Goal: Task Accomplishment & Management: Manage account settings

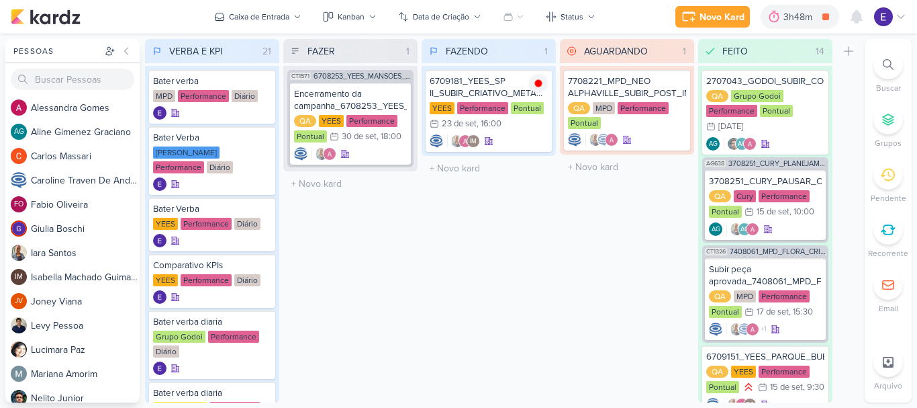
scroll to position [1146, 0]
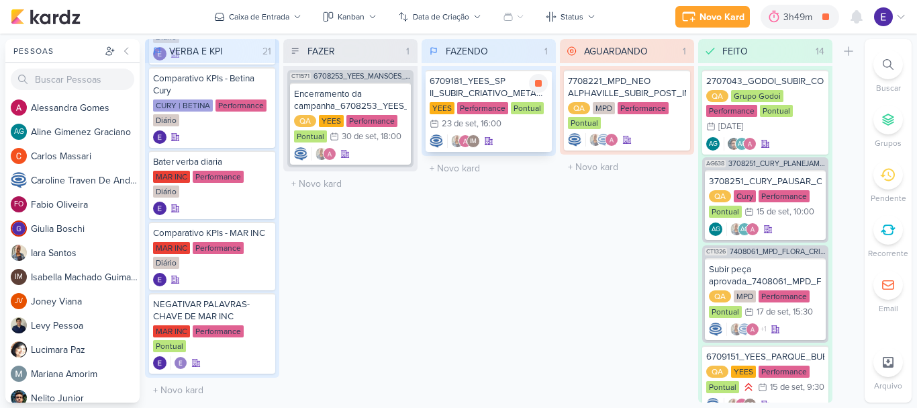
click at [521, 142] on div "IM" at bounding box center [489, 140] width 118 height 13
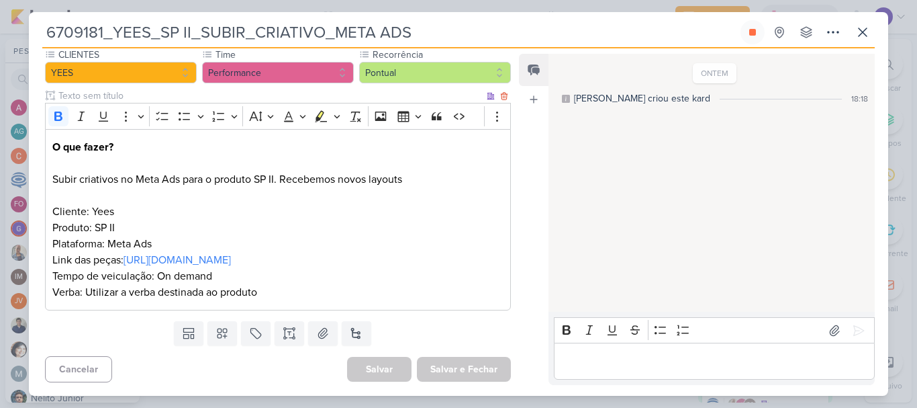
scroll to position [145, 0]
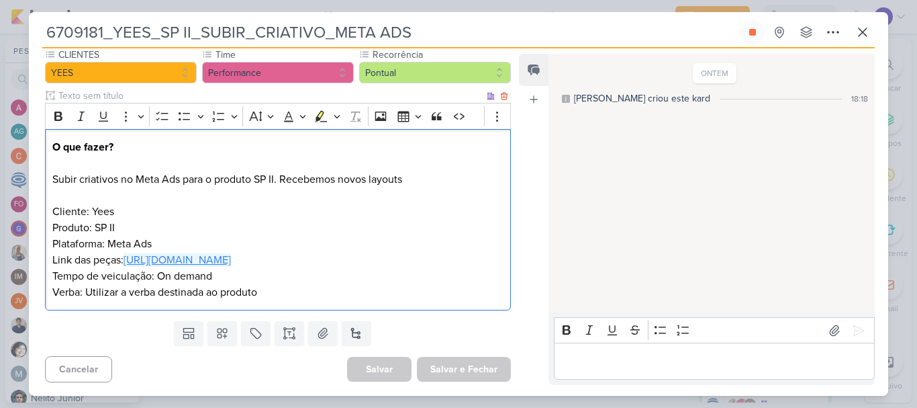
click at [231, 259] on link "[URL][DOMAIN_NAME]" at bounding box center [177, 259] width 107 height 13
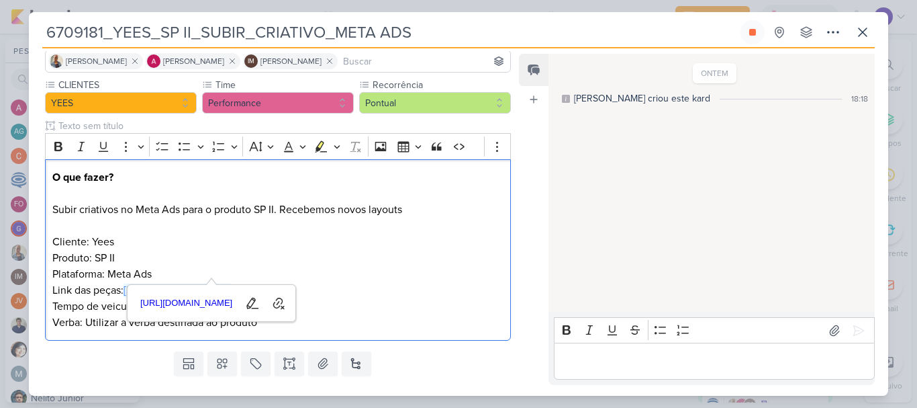
scroll to position [134, 0]
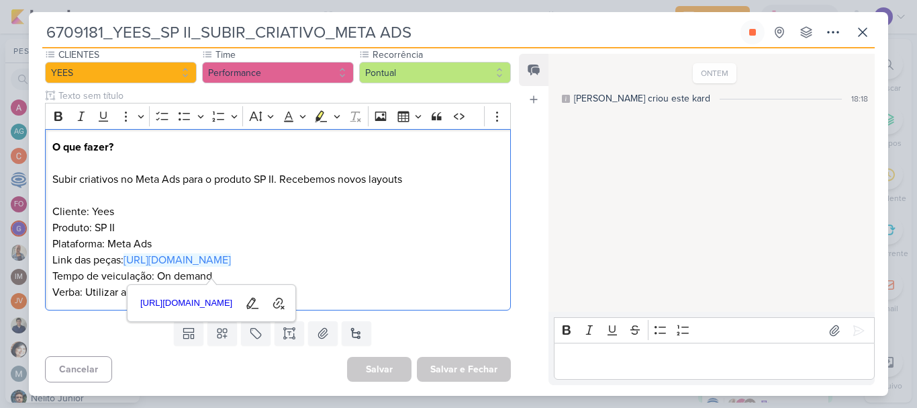
click at [625, 212] on div "ONTEM Caroline criou este kard 18:18" at bounding box center [711, 183] width 325 height 257
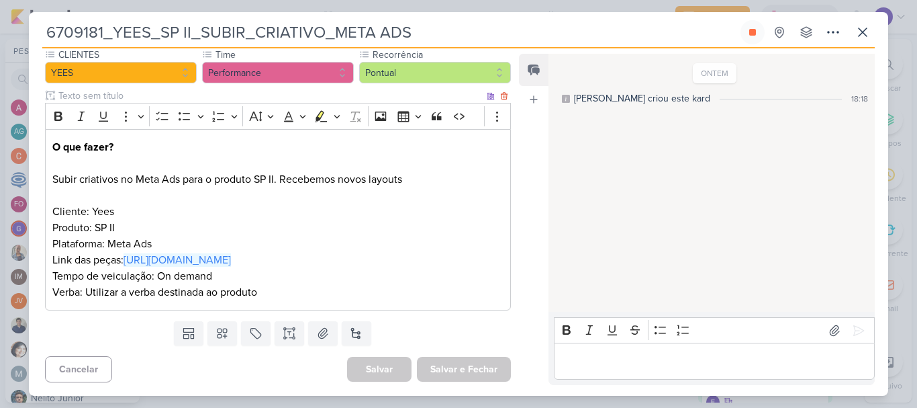
scroll to position [145, 0]
click at [576, 364] on p "Editor editing area: main" at bounding box center [714, 361] width 307 height 16
click at [623, 305] on icon at bounding box center [625, 304] width 8 height 8
click at [860, 32] on icon at bounding box center [863, 32] width 16 height 16
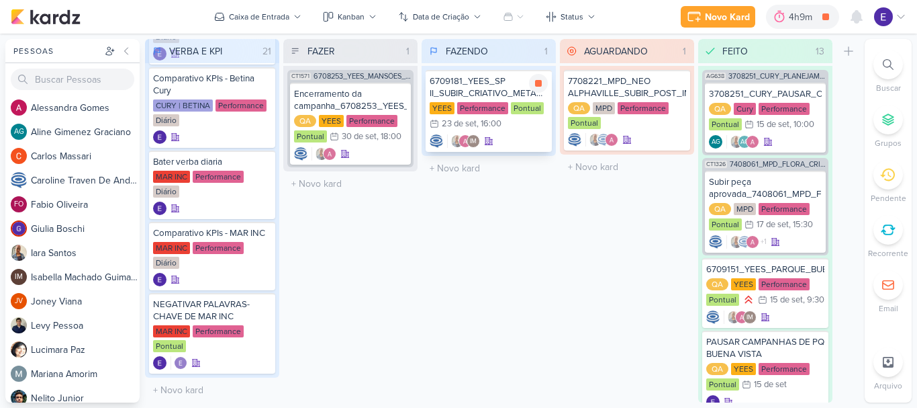
click at [513, 141] on div "IM" at bounding box center [489, 140] width 118 height 13
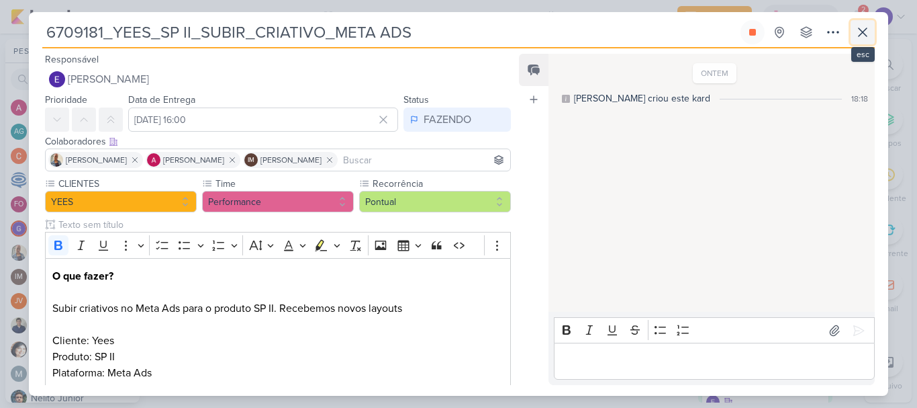
click at [857, 36] on icon at bounding box center [863, 32] width 16 height 16
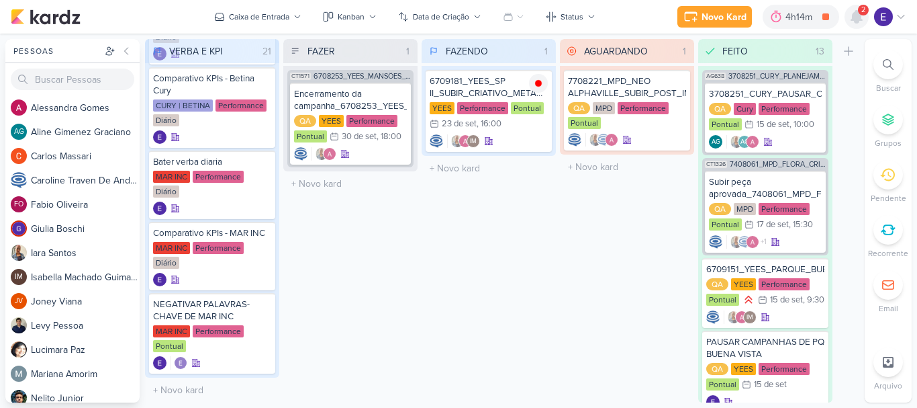
click at [863, 18] on icon at bounding box center [857, 17] width 16 height 16
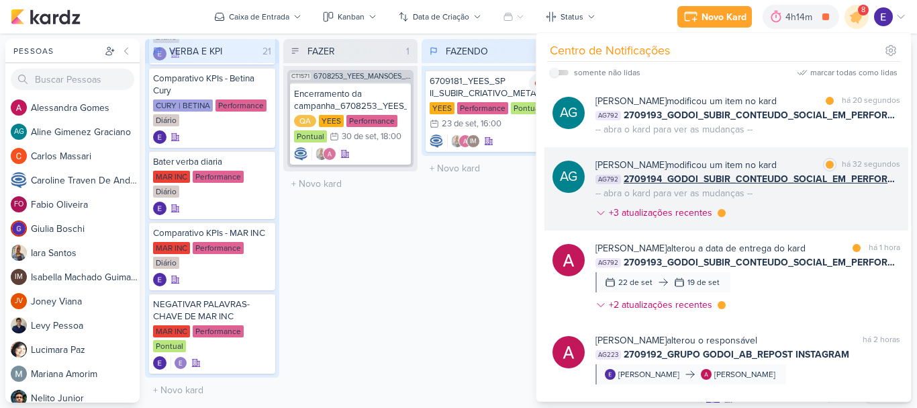
click at [868, 187] on div "Aline Gimenez Graciano modificou um item no kard marcar como lida há 32 segundo…" at bounding box center [748, 191] width 305 height 67
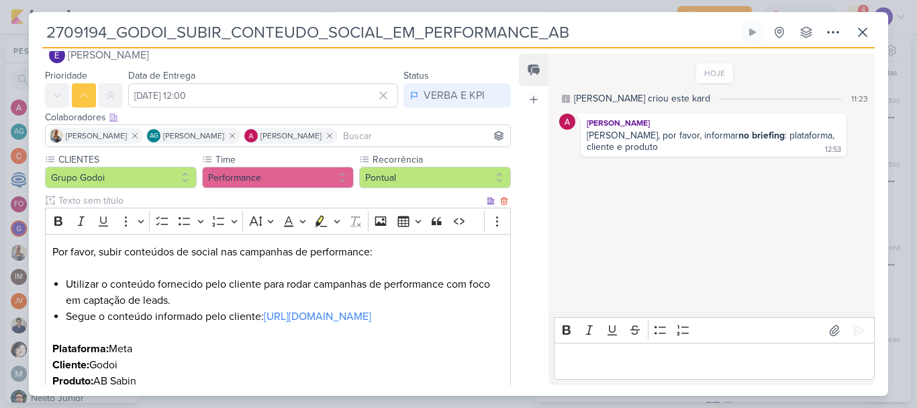
scroll to position [0, 0]
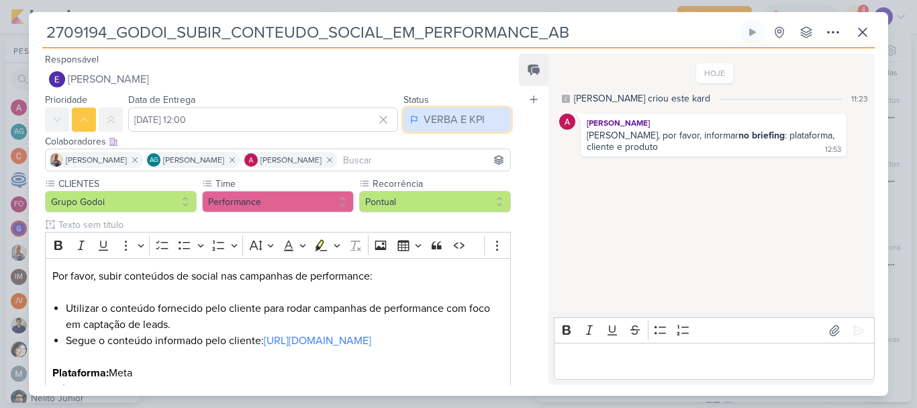
click at [463, 123] on div "VERBA E KPI" at bounding box center [454, 119] width 61 height 16
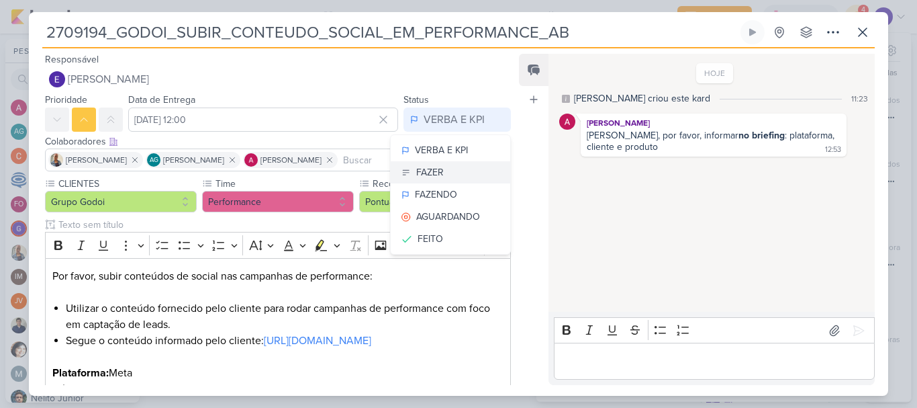
click at [462, 171] on button "FAZER" at bounding box center [451, 172] width 120 height 22
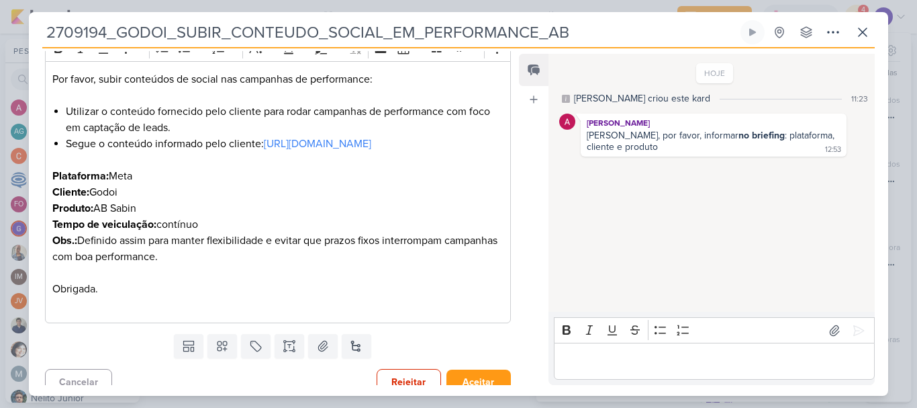
scroll to position [226, 0]
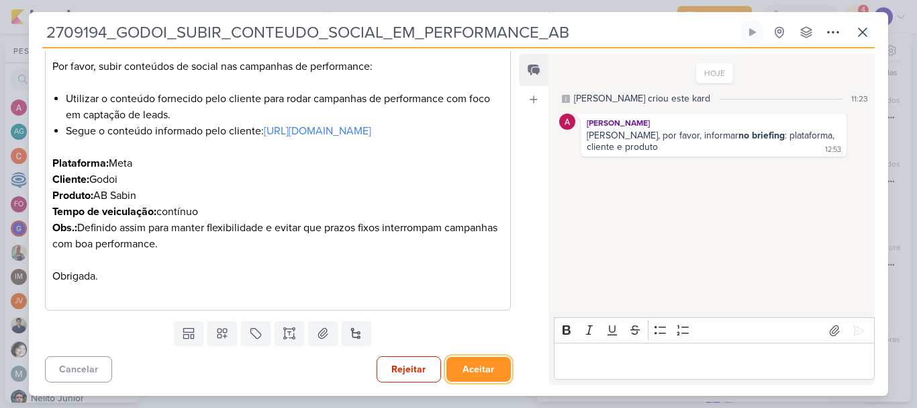
click at [481, 357] on button "Aceitar" at bounding box center [479, 369] width 64 height 25
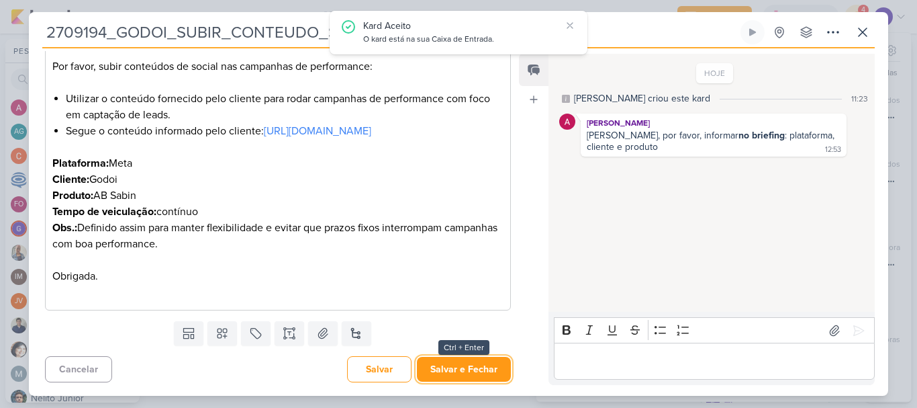
click at [481, 357] on button "Salvar e Fechar" at bounding box center [464, 369] width 94 height 25
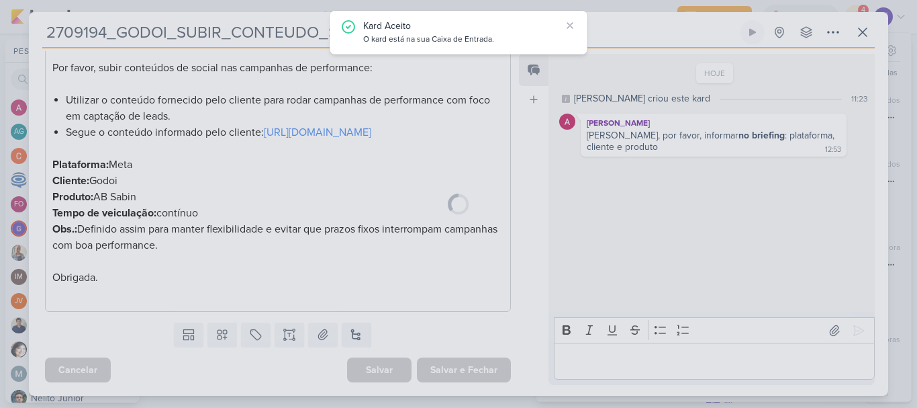
scroll to position [224, 0]
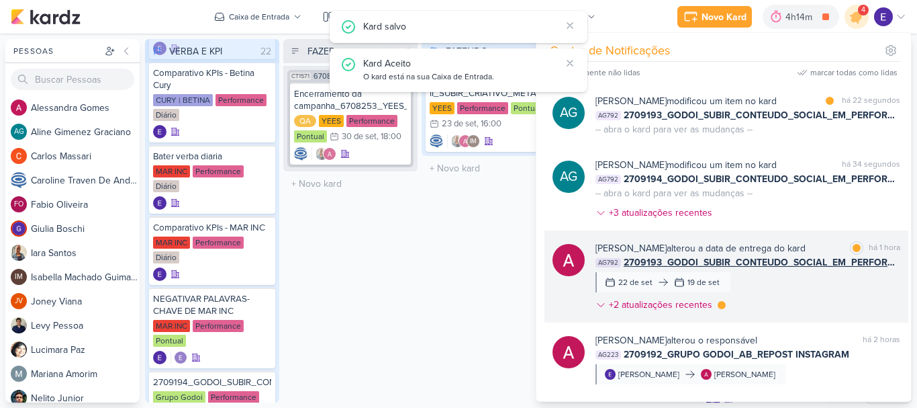
click at [846, 269] on span "2709193_GODOI_SUBIR_CONTEUDO_SOCIAL_EM_PERFORMANCE_AB" at bounding box center [762, 262] width 277 height 14
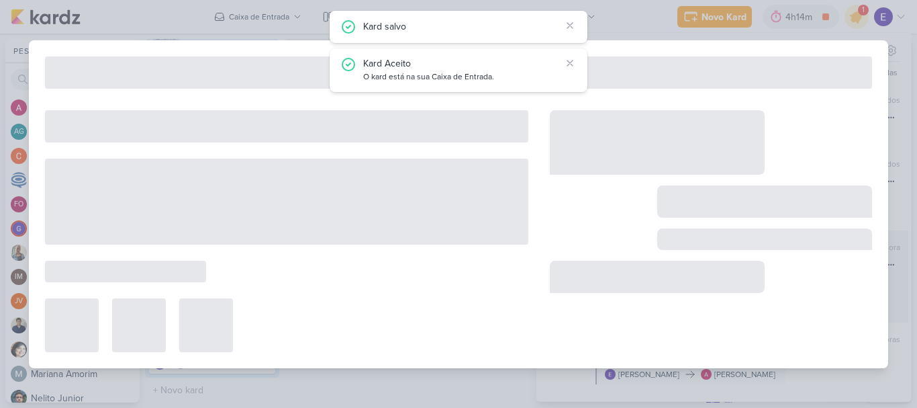
type input "2709193_GODOI_SUBIR_CONTEUDO_SOCIAL_EM_PERFORMANCE_AB"
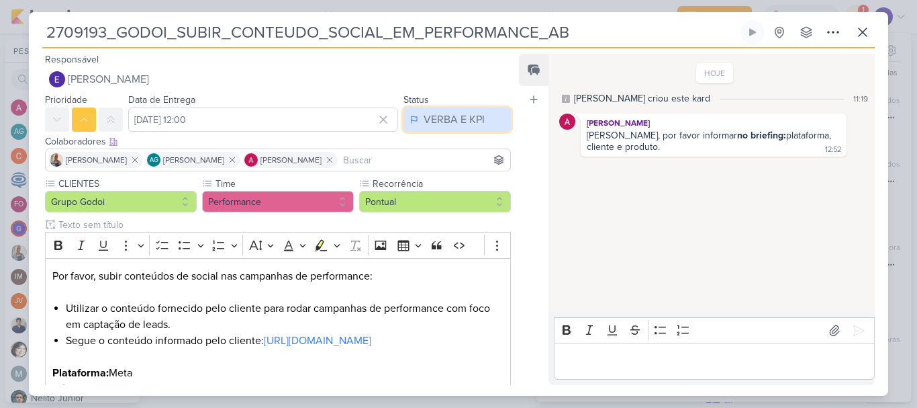
click at [437, 119] on div "VERBA E KPI" at bounding box center [454, 119] width 61 height 16
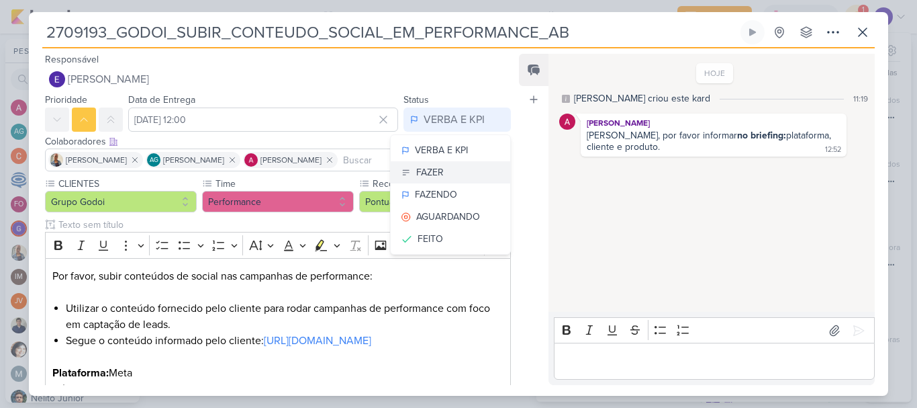
click at [445, 175] on button "FAZER" at bounding box center [451, 172] width 120 height 22
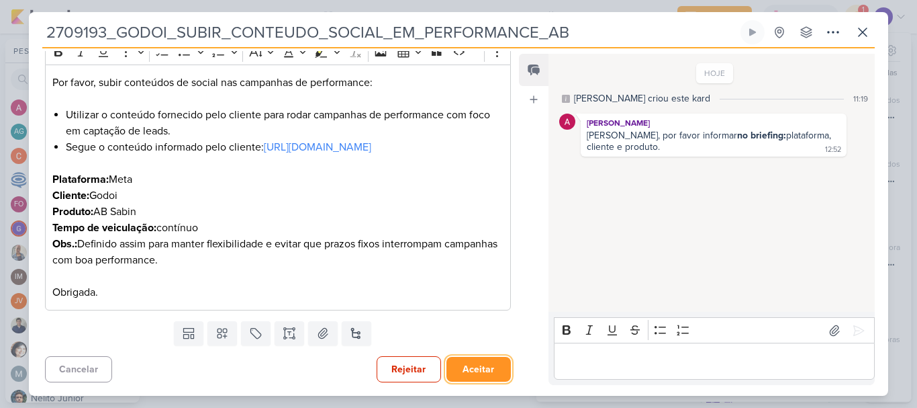
click at [467, 375] on button "Aceitar" at bounding box center [479, 369] width 64 height 25
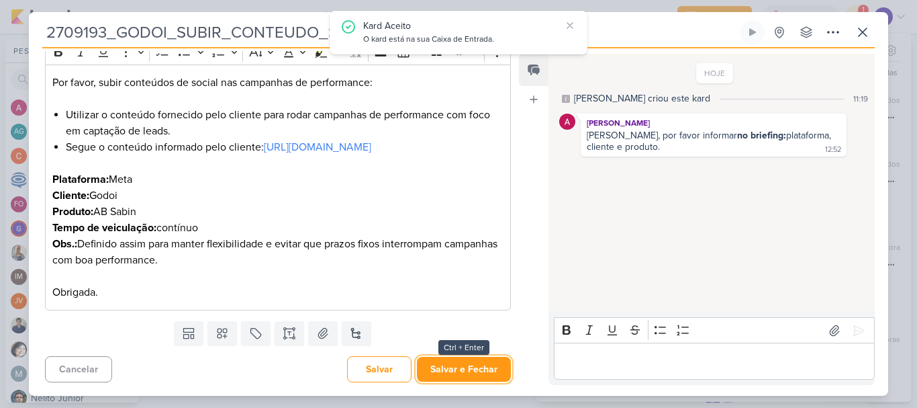
click at [467, 375] on button "Salvar e Fechar" at bounding box center [464, 369] width 94 height 25
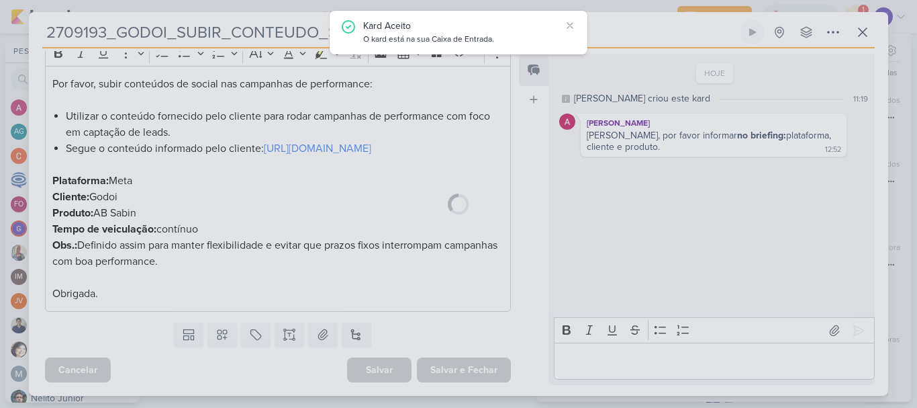
scroll to position [208, 0]
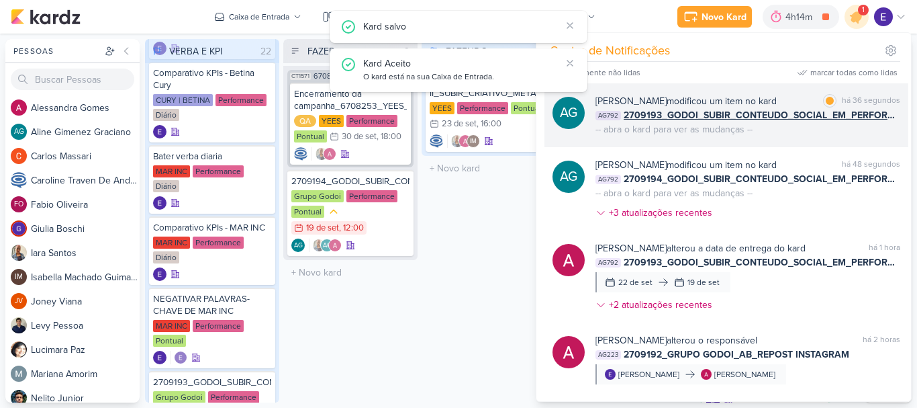
click at [831, 132] on div "Aline Gimenez Graciano modificou um item no kard marcar como lida há 36 segundo…" at bounding box center [748, 115] width 305 height 42
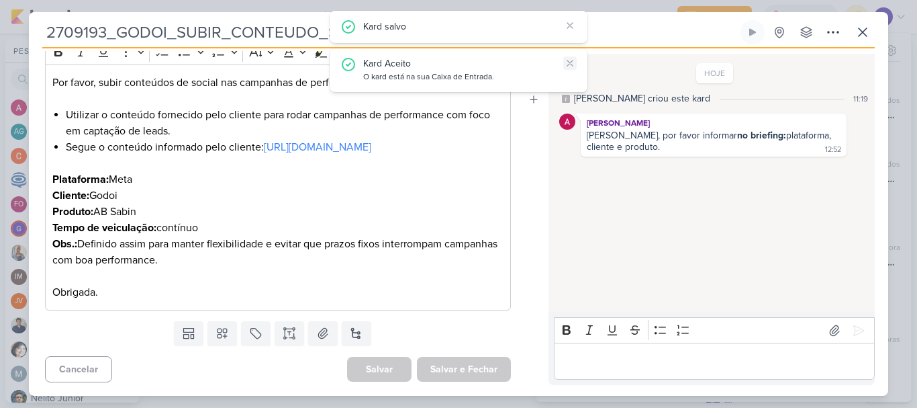
click at [567, 56] on button at bounding box center [569, 62] width 13 height 13
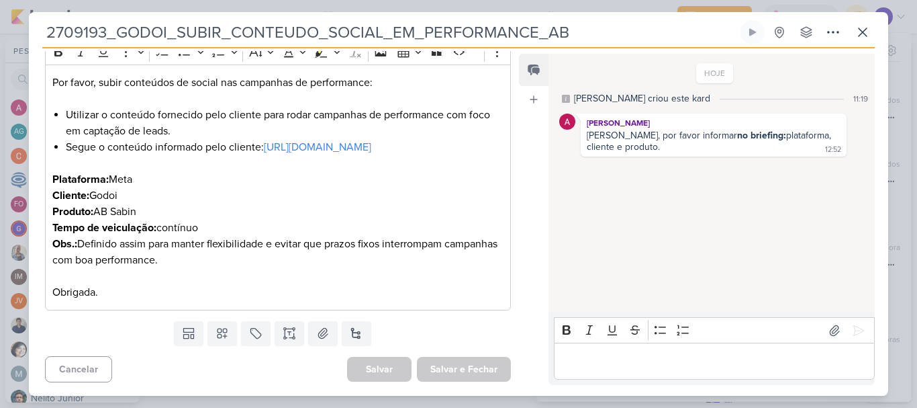
click at [572, 25] on input "2709193_GODOI_SUBIR_CONTEUDO_SOCIAL_EM_PERFORMANCE_AB" at bounding box center [390, 32] width 696 height 24
click at [868, 34] on icon at bounding box center [863, 32] width 16 height 16
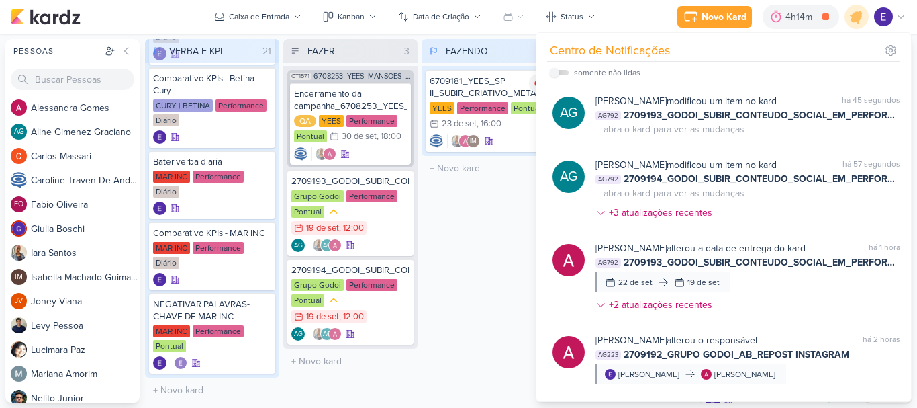
click at [494, 260] on div "FAZENDO 1 Mover Para Esquerda Mover Para Direita Deletar 6709181_YEES_SP II_SUB…" at bounding box center [489, 220] width 134 height 363
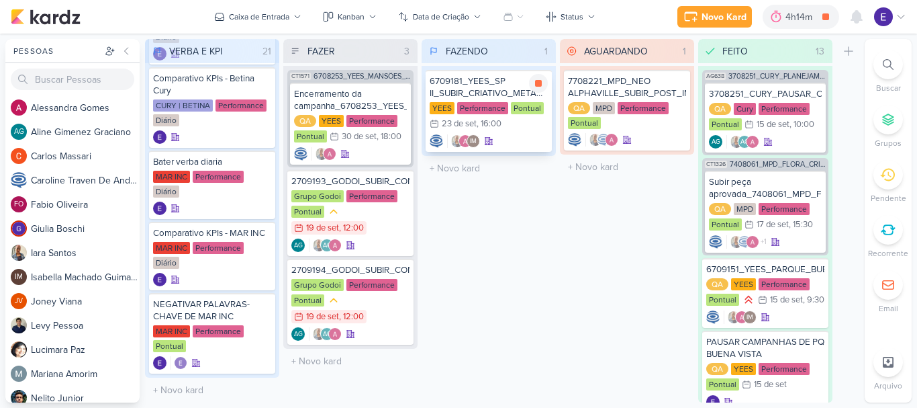
click at [524, 132] on div "6709181_YEES_SP II_SUBIR_CRIATIVO_META ADS YEES Performance Pontual 23/9 23 de …" at bounding box center [489, 111] width 126 height 82
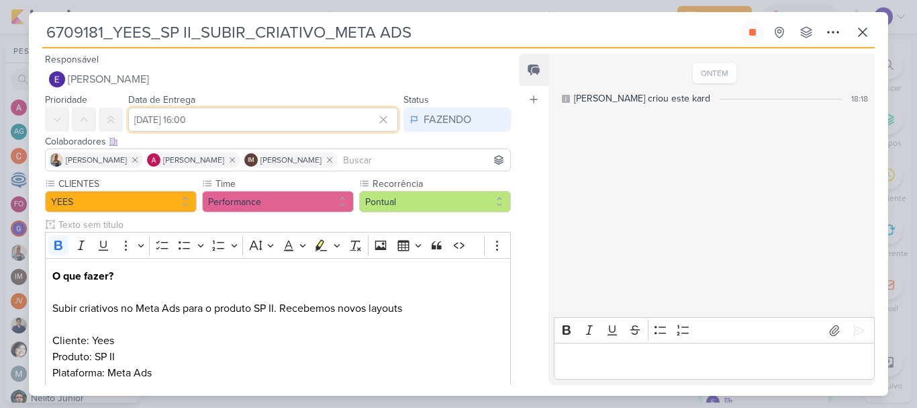
click at [295, 126] on input "23 de setembro de 2025 às 16:00" at bounding box center [263, 119] width 270 height 24
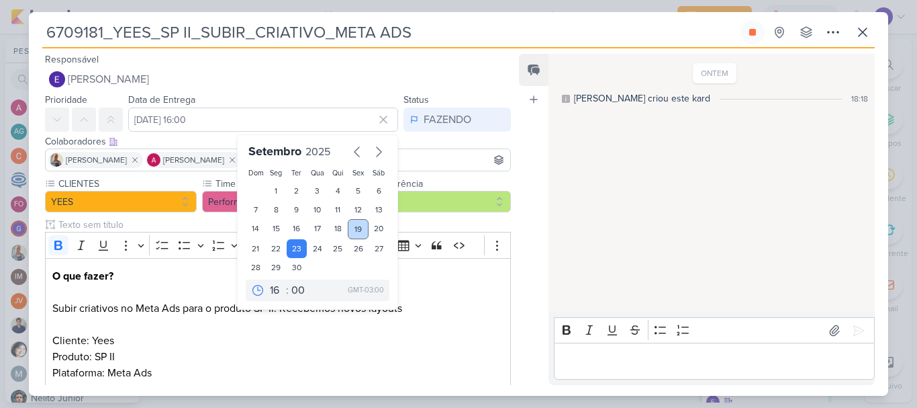
click at [351, 229] on div "19" at bounding box center [358, 229] width 21 height 20
type input "19 de setembro de 2025 às 16:00"
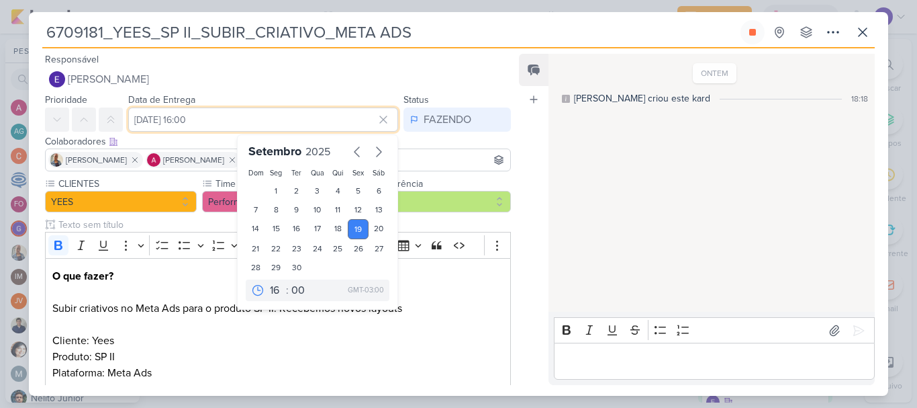
click at [275, 115] on input "19 de setembro de 2025 às 16:00" at bounding box center [263, 119] width 270 height 24
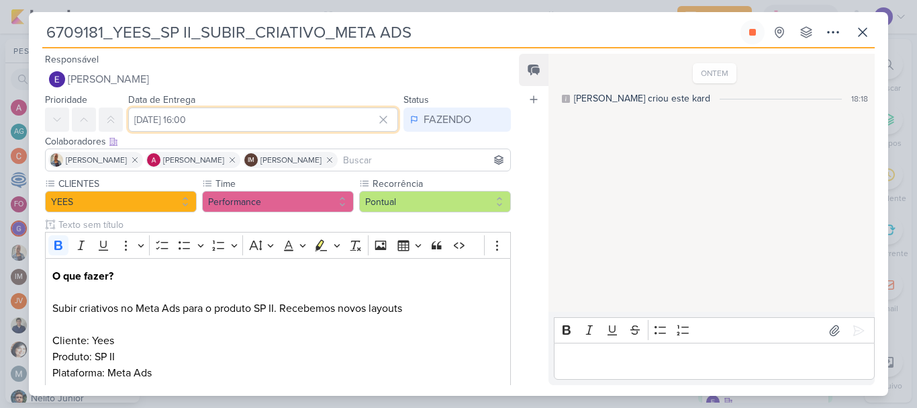
click at [263, 120] on input "19 de setembro de 2025 às 16:00" at bounding box center [263, 119] width 270 height 24
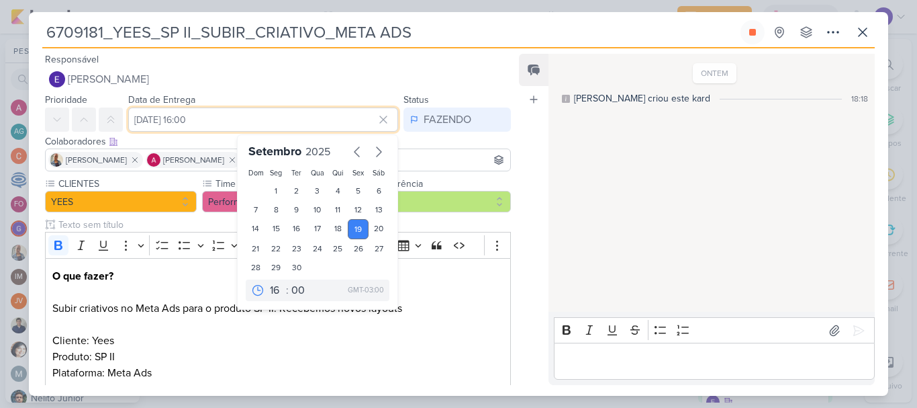
click at [255, 120] on input "19 de setembro de 2025 às 16:00" at bounding box center [263, 119] width 270 height 24
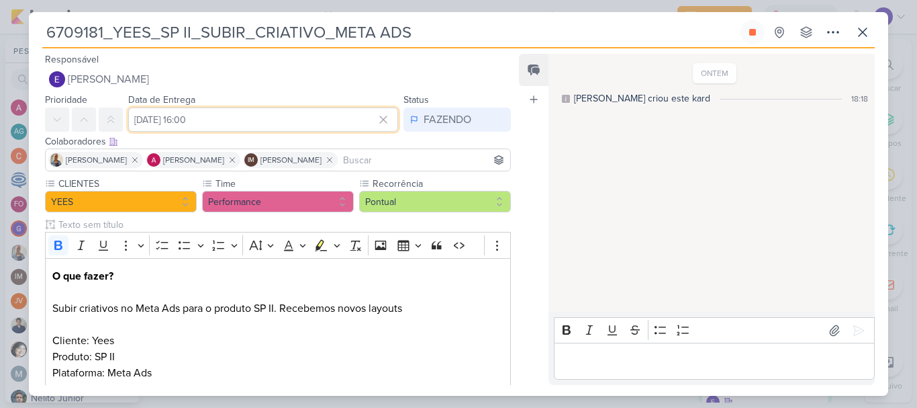
click at [255, 120] on input "19 de setembro de 2025 às 16:00" at bounding box center [263, 119] width 270 height 24
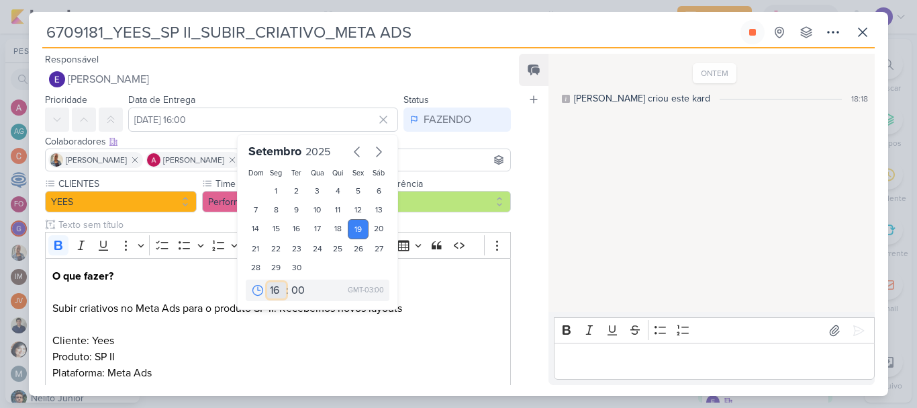
click at [267, 283] on select "00 01 02 03 04 05 06 07 08 09 10 11 12 13 14 15 16 17 18 19 20 21 22 23" at bounding box center [276, 290] width 19 height 16
select select "14"
type input "19 de setembro de 2025 às 14:00"
click at [298, 289] on select "00 05 10 15 20 25 30 35 40 45 50 55 59" at bounding box center [298, 290] width 19 height 16
select select "40"
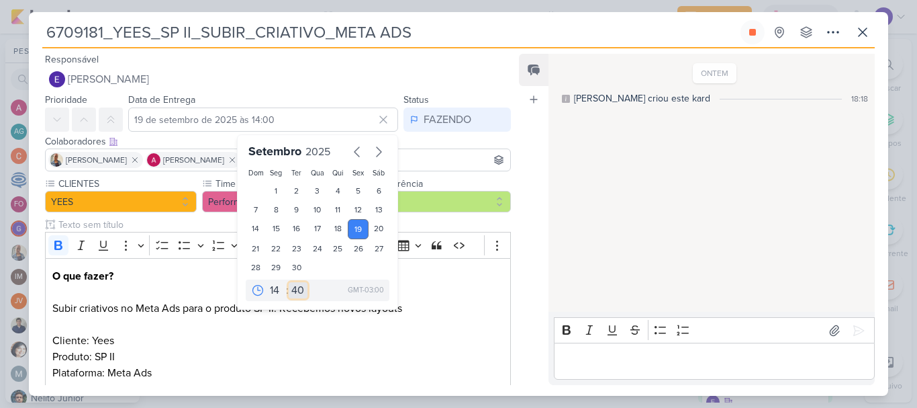
click at [289, 282] on select "00 05 10 15 20 25 30 35 40 45 50 55 59" at bounding box center [298, 290] width 19 height 16
type input "[DATE] 14:40"
click at [611, 231] on div "ONTEM Caroline criou este kard 18:18" at bounding box center [711, 183] width 325 height 257
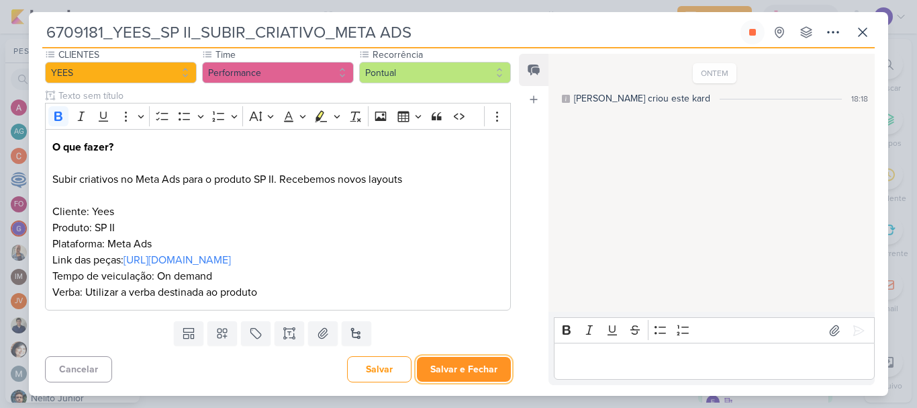
click at [472, 357] on button "Salvar e Fechar" at bounding box center [464, 369] width 94 height 25
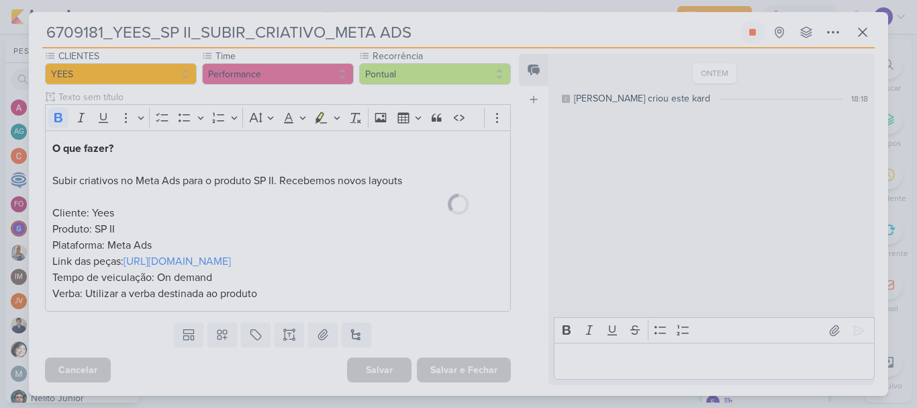
scroll to position [144, 0]
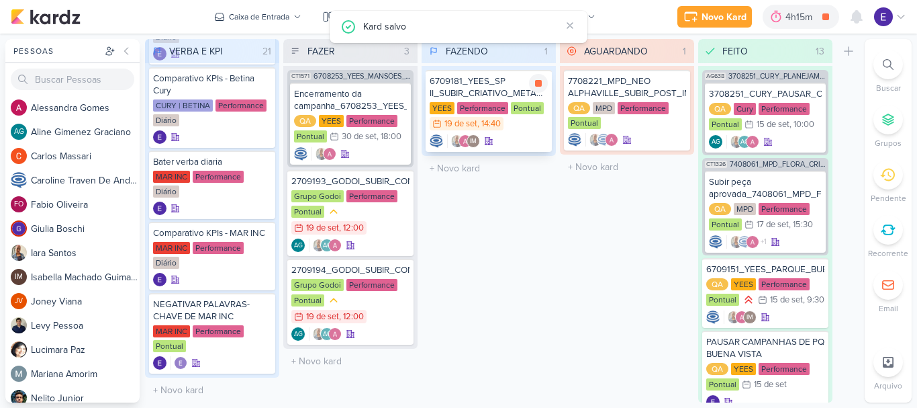
click at [532, 126] on div "YEES Performance Pontual 19/9 19 de set , 14:40" at bounding box center [489, 117] width 118 height 30
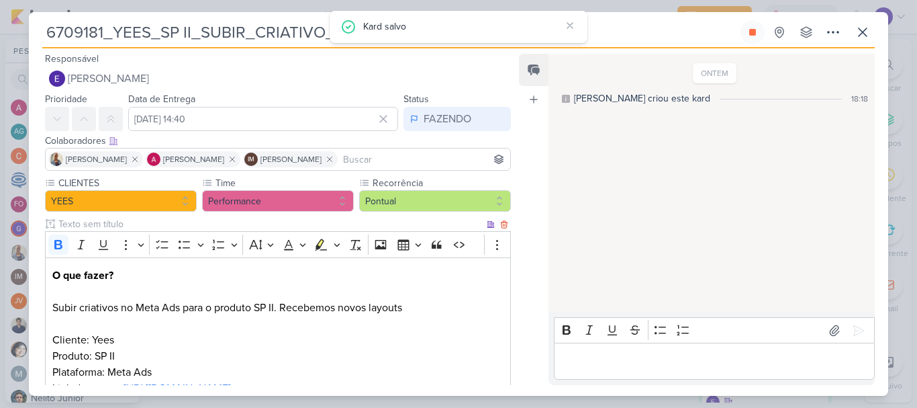
scroll to position [0, 0]
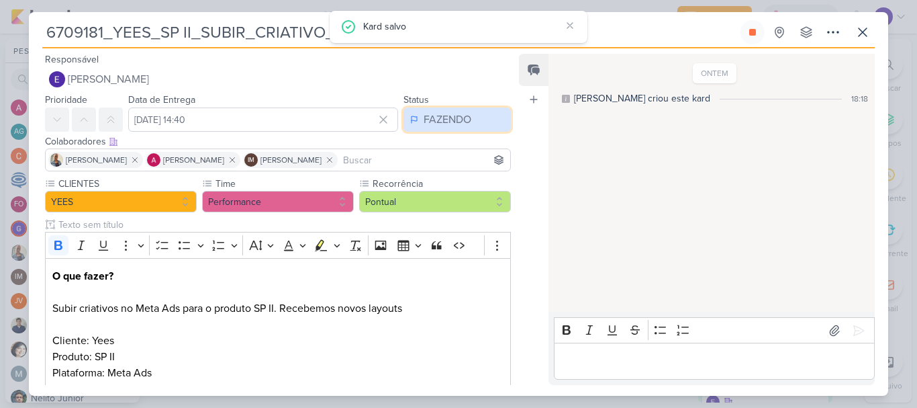
click at [455, 120] on div "FAZENDO" at bounding box center [448, 119] width 48 height 16
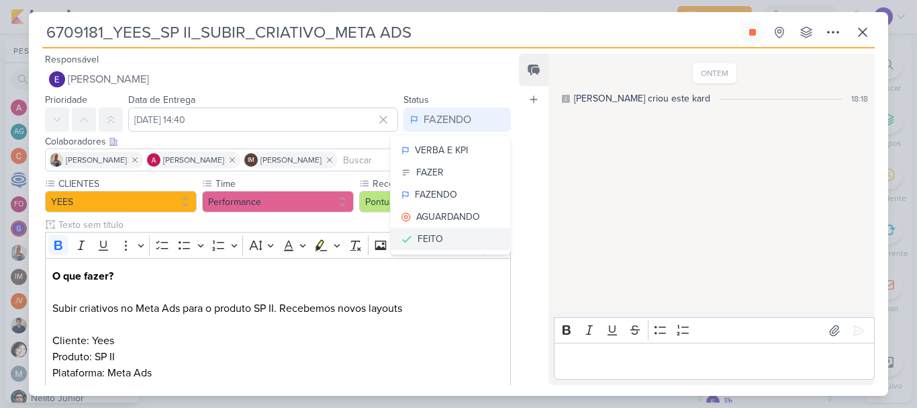
click at [437, 232] on button "FEITO" at bounding box center [451, 239] width 120 height 22
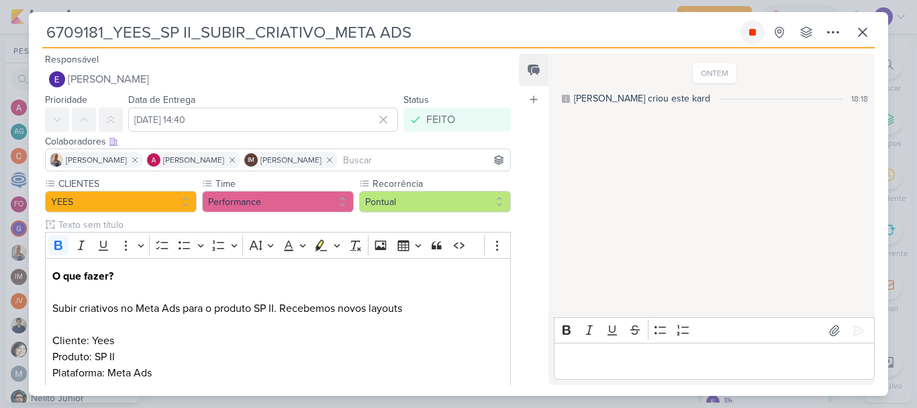
click at [746, 28] on button at bounding box center [753, 32] width 24 height 24
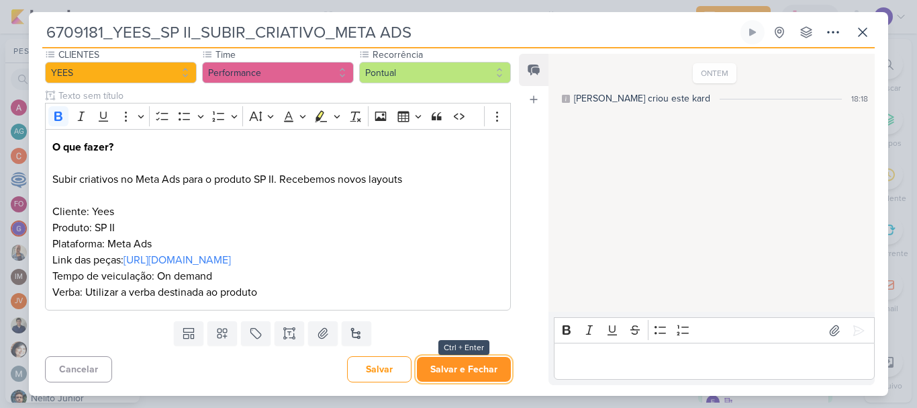
click at [475, 367] on button "Salvar e Fechar" at bounding box center [464, 369] width 94 height 25
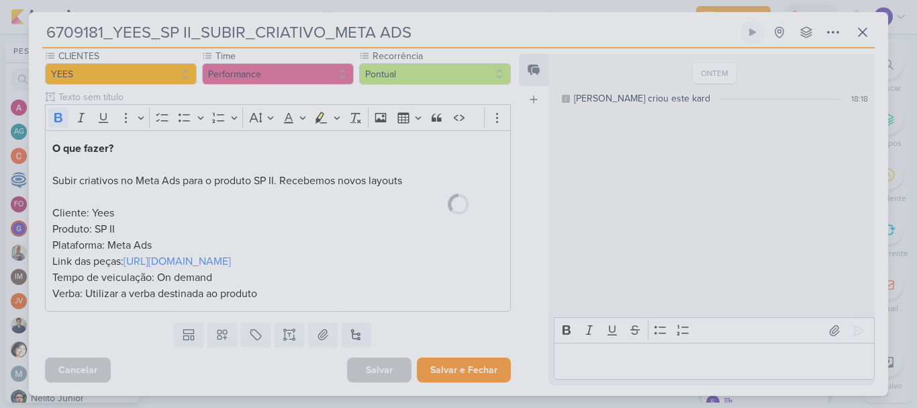
scroll to position [144, 0]
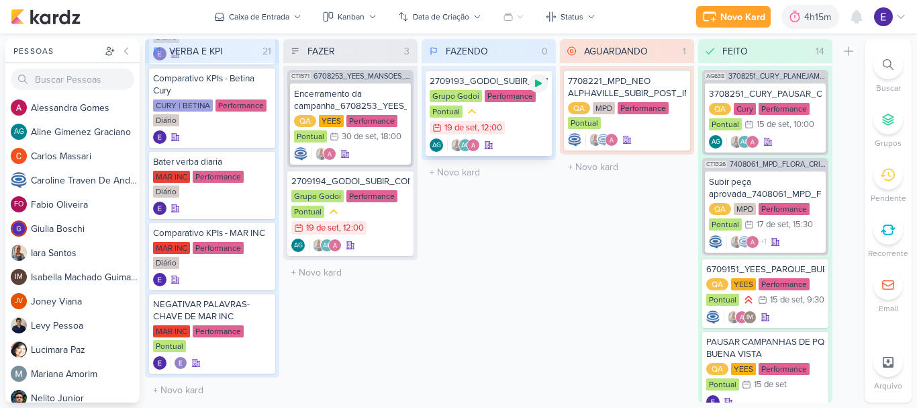
click at [539, 84] on icon at bounding box center [538, 83] width 7 height 7
click at [533, 129] on div "Grupo Godoi Performance Pontual 19/9 19 de set , 12:00" at bounding box center [489, 113] width 118 height 46
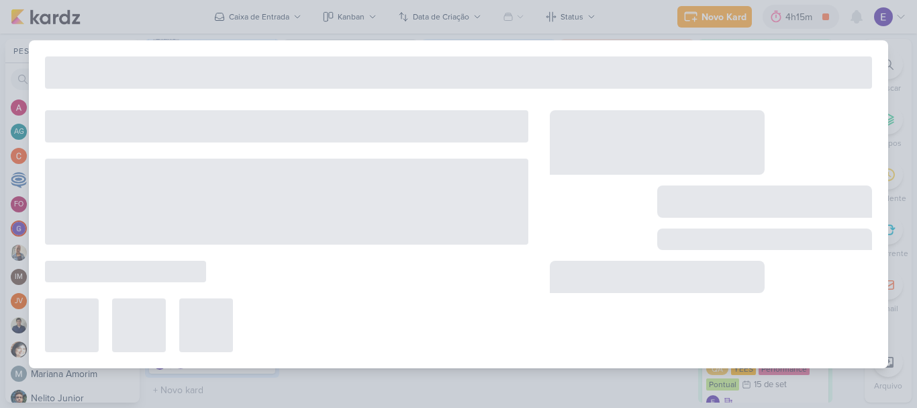
type input "2709193_GODOI_SUBIR_CONTEUDO_SOCIAL_EM_PERFORMANCE_AB"
type input "19 de setembro de 2025 às 12:00"
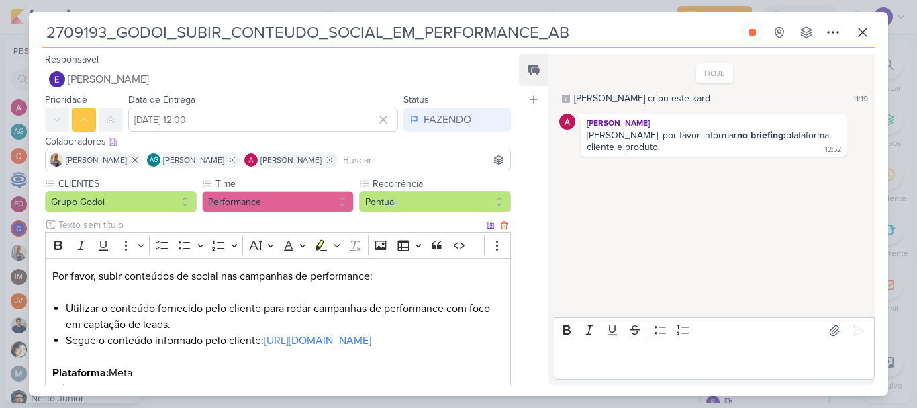
scroll to position [67, 0]
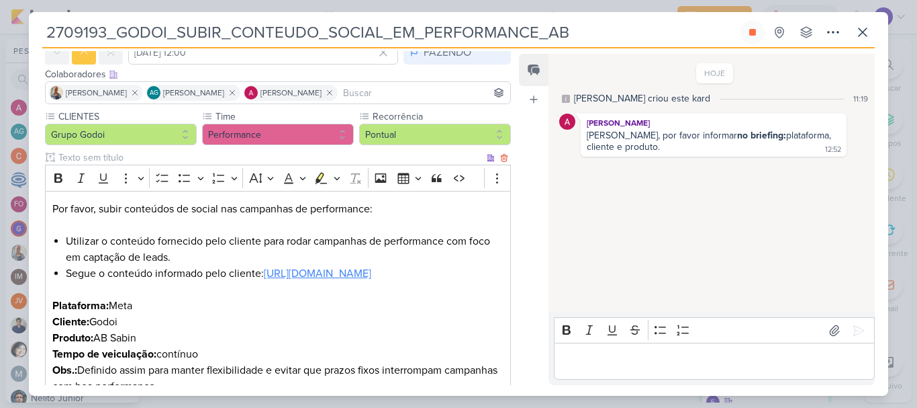
click at [371, 275] on link "https://www.instagram.com/reel/DOgMqGXjg4F/?igsh=aWFhMzg1b2EyOXgw" at bounding box center [317, 273] width 107 height 13
click at [857, 36] on icon at bounding box center [863, 32] width 16 height 16
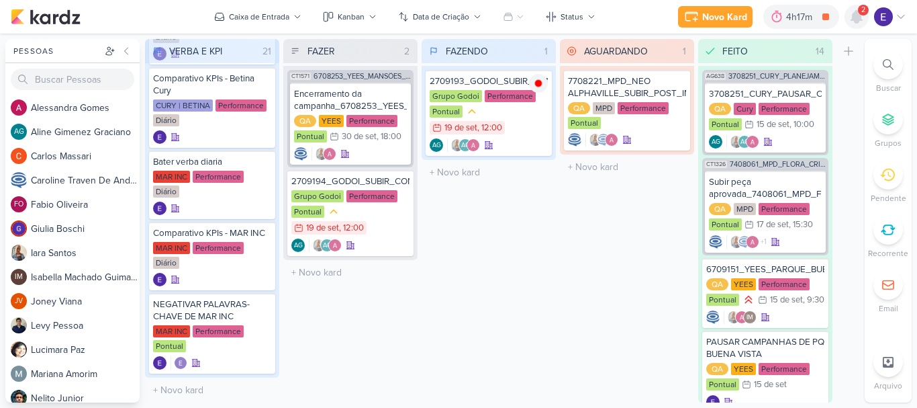
click at [860, 21] on icon at bounding box center [857, 17] width 11 height 12
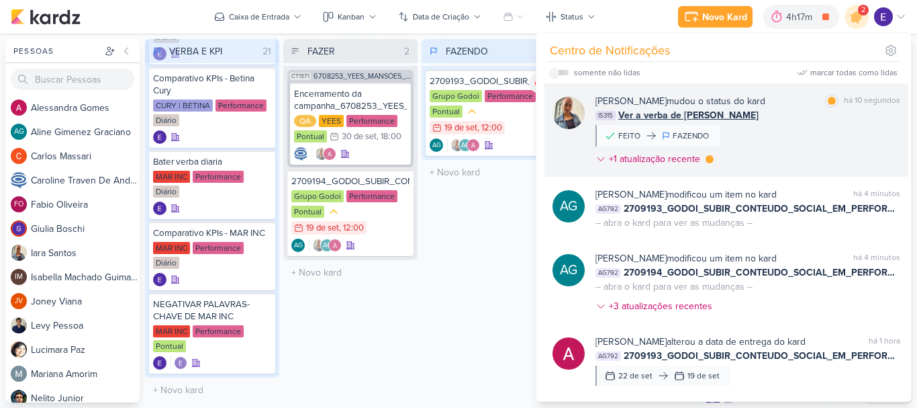
click at [865, 130] on div "Iara Santos mudou o status do kard marcar como lida há 10 segundos IS315 Ver a …" at bounding box center [748, 132] width 305 height 77
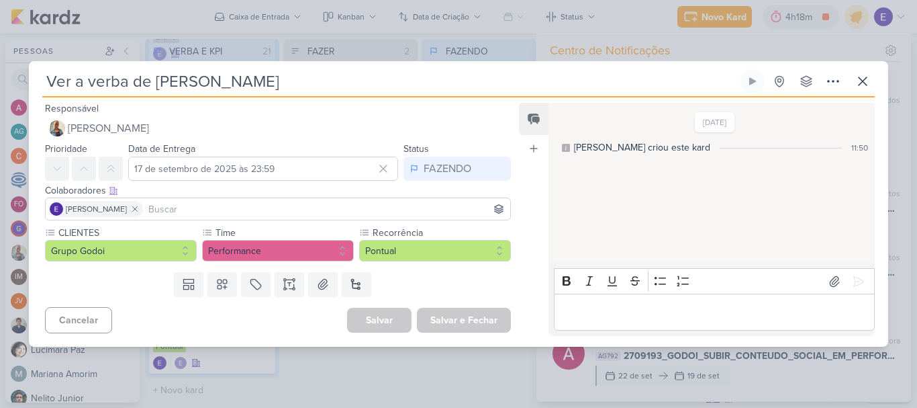
click at [876, 93] on div "Ver a verba de Godoi Criado por Iara nenhum grupo disponível" at bounding box center [459, 207] width 860 height 277
click at [867, 86] on icon at bounding box center [863, 81] width 16 height 16
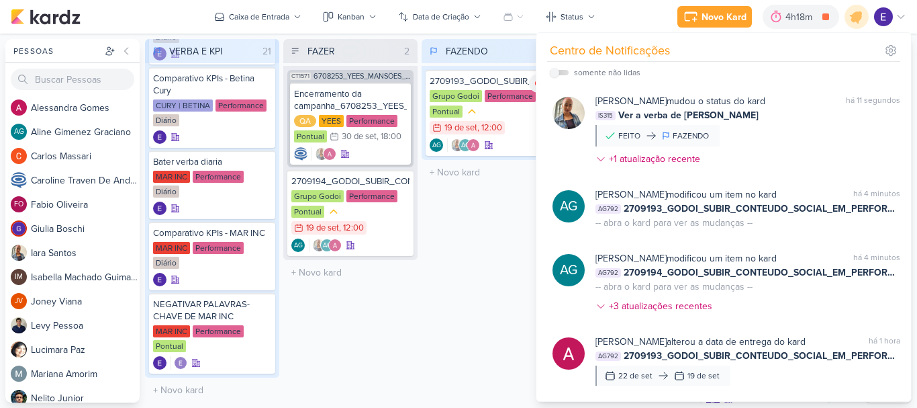
click at [459, 283] on div "FAZENDO 1 Mover Para Esquerda Mover Para Direita Deletar 2709193_GODOI_SUBIR_CO…" at bounding box center [489, 220] width 134 height 363
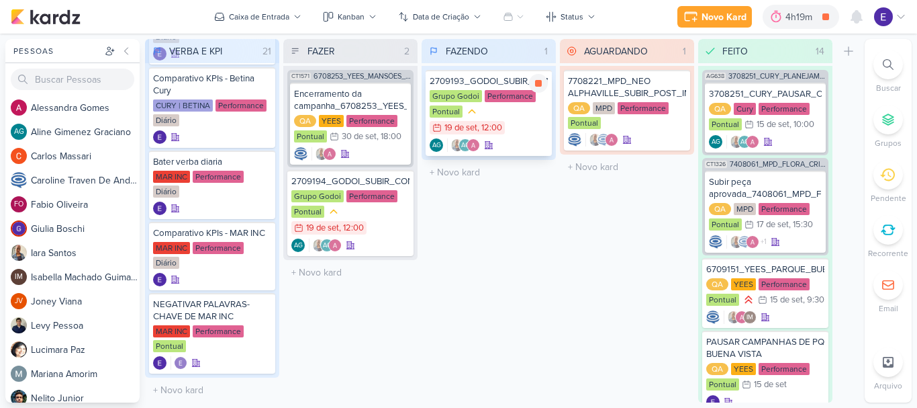
click at [498, 143] on div "AG AG" at bounding box center [489, 144] width 118 height 13
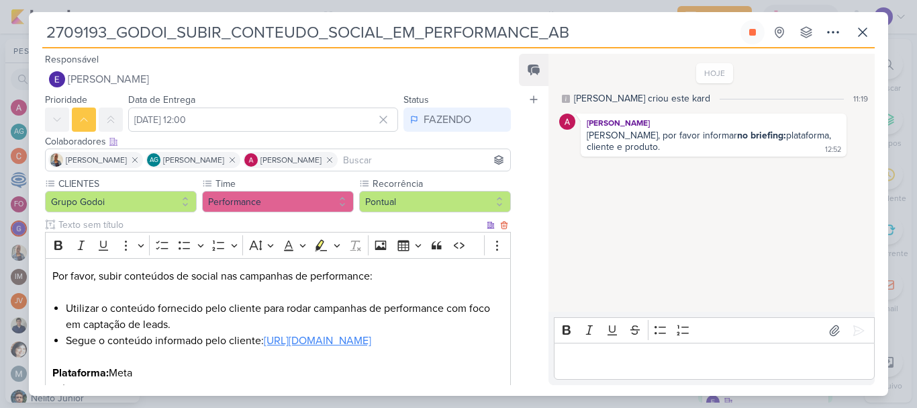
click at [371, 344] on link "https://www.instagram.com/reel/DOgMqGXjg4F/?igsh=aWFhMzg1b2EyOXgw" at bounding box center [317, 340] width 107 height 13
click at [652, 263] on div "HOJE Aline criou este kard 11:19 Alessandra Gomes Aline, por favor informar no …" at bounding box center [711, 183] width 325 height 257
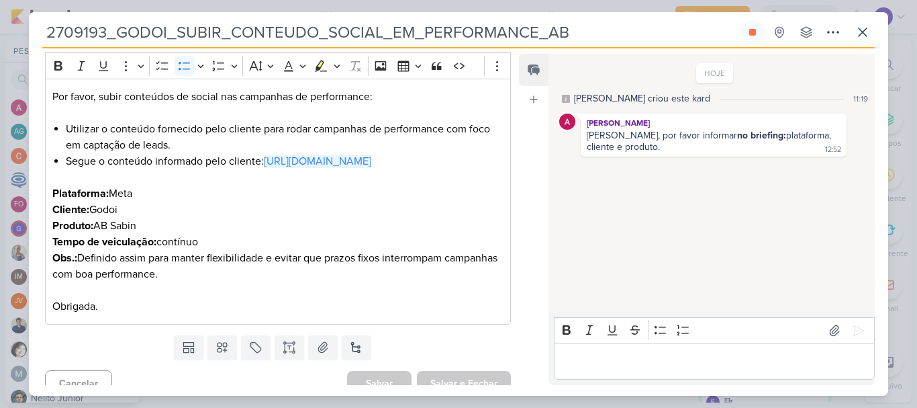
scroll to position [201, 0]
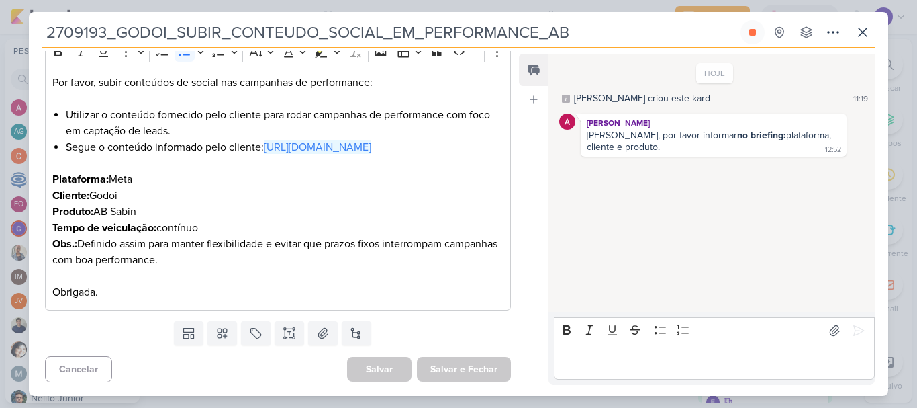
click at [626, 364] on p "Editor editing area: main" at bounding box center [714, 361] width 307 height 16
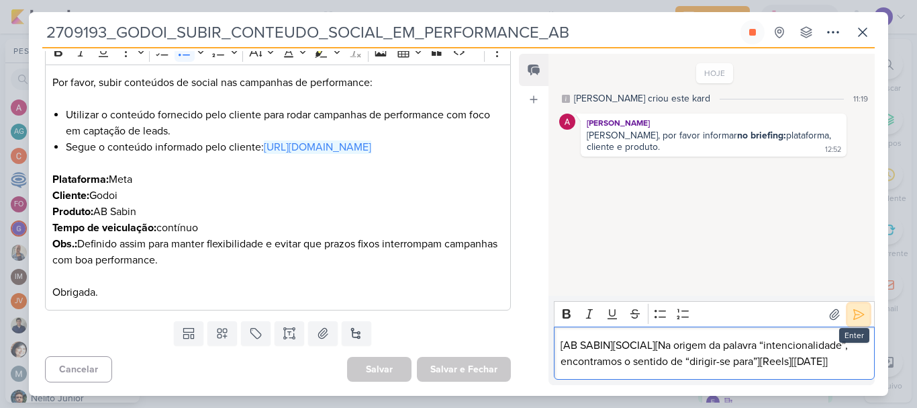
click at [857, 315] on icon at bounding box center [859, 314] width 10 height 10
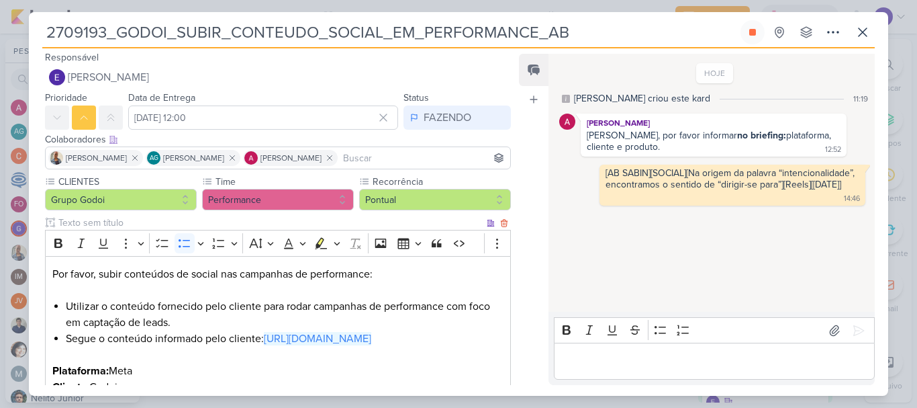
scroll to position [0, 0]
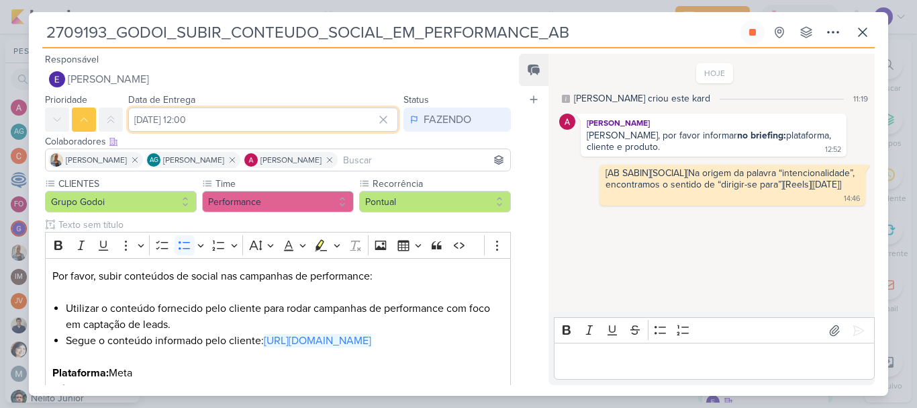
click at [272, 122] on input "19 de setembro de 2025 às 12:00" at bounding box center [263, 119] width 270 height 24
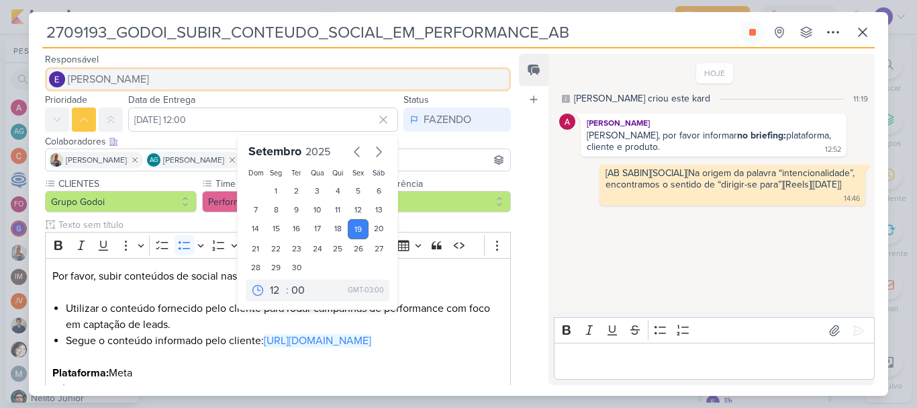
click at [302, 91] on button "[PERSON_NAME]" at bounding box center [278, 79] width 466 height 24
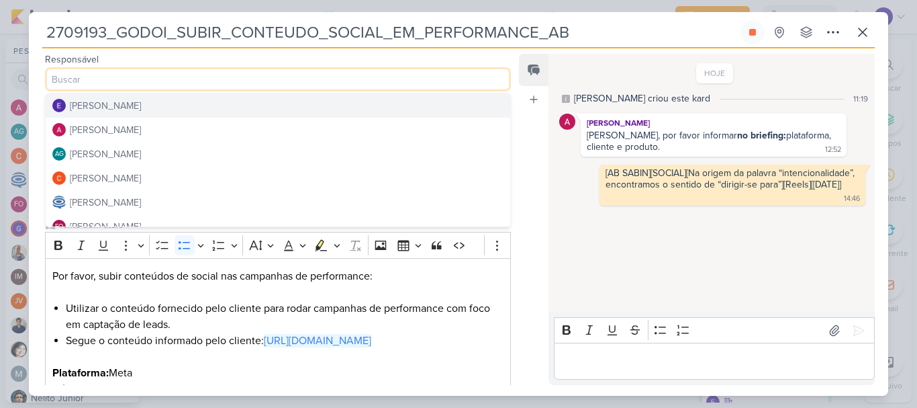
click at [523, 157] on div "Feed Atrelar email Solte o email para atrelar ao kard" at bounding box center [534, 219] width 30 height 331
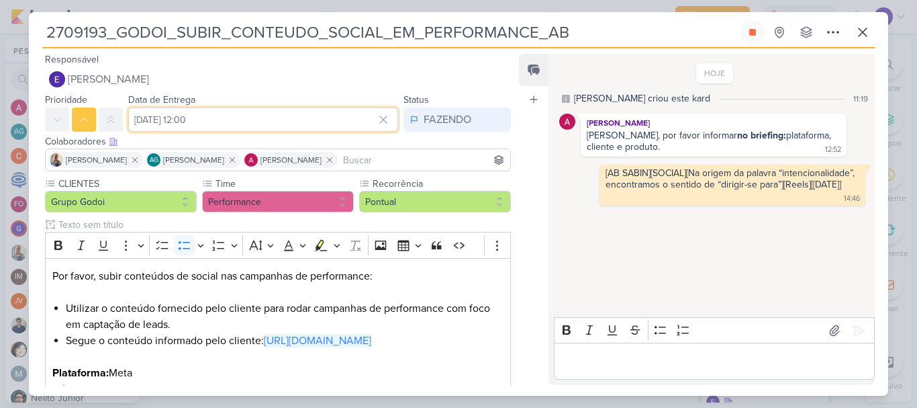
click at [275, 116] on input "19 de setembro de 2025 às 12:00" at bounding box center [263, 119] width 270 height 24
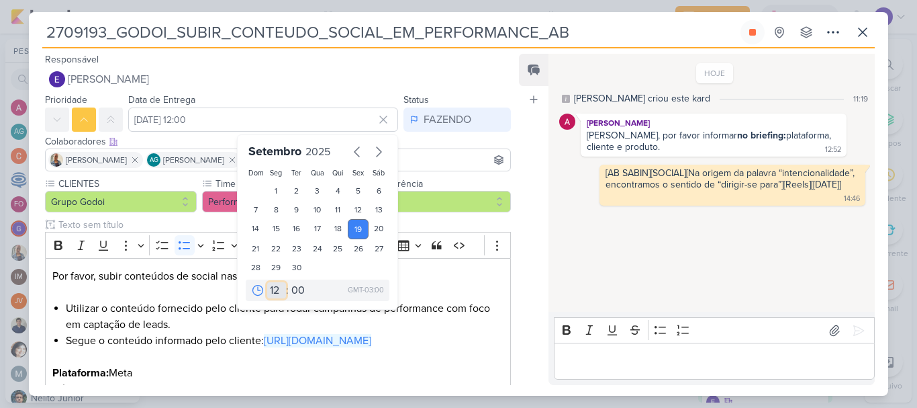
click at [270, 289] on select "00 01 02 03 04 05 06 07 08 09 10 11 12 13 14 15 16 17 18 19 20 21 22 23" at bounding box center [276, 290] width 19 height 16
select select "14"
click at [267, 282] on select "00 01 02 03 04 05 06 07 08 09 10 11 12 13 14 15 16 17 18 19 20 21 22 23" at bounding box center [276, 290] width 19 height 16
type input "19 de setembro de 2025 às 14:00"
click at [291, 287] on select "00 05 10 15 20 25 30 35 40 45 50 55 59" at bounding box center [298, 290] width 19 height 16
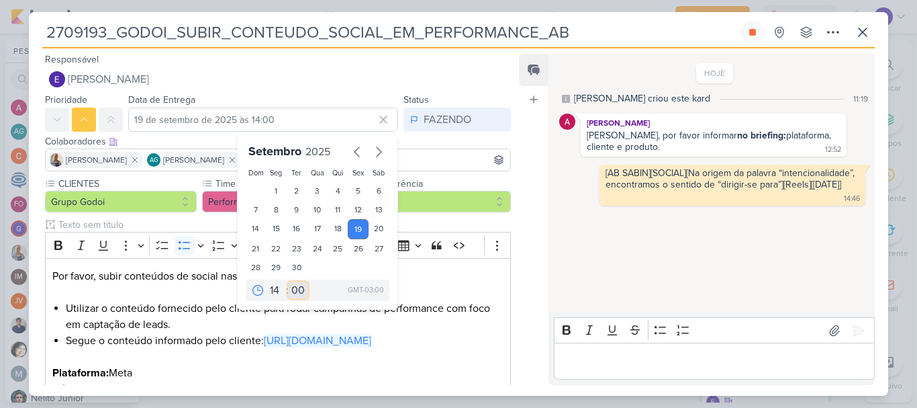
select select "50"
click at [289, 282] on select "00 05 10 15 20 25 30 35 40 45 50 55 59" at bounding box center [298, 290] width 19 height 16
type input "19 de setembro de 2025 às 14:50"
click at [562, 248] on div "HOJE Aline criou este kard 11:19 Alessandra Gomes Aline, por favor informar no …" at bounding box center [711, 183] width 325 height 257
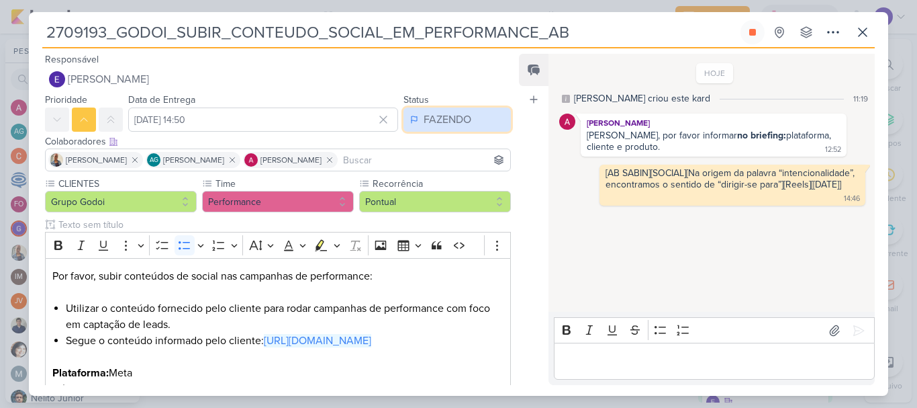
click at [444, 120] on div "FAZENDO" at bounding box center [448, 119] width 48 height 16
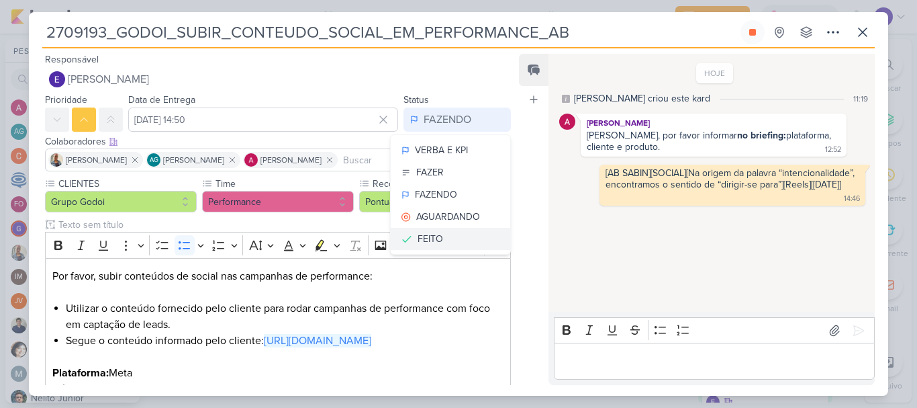
click at [440, 236] on button "FEITO" at bounding box center [451, 239] width 120 height 22
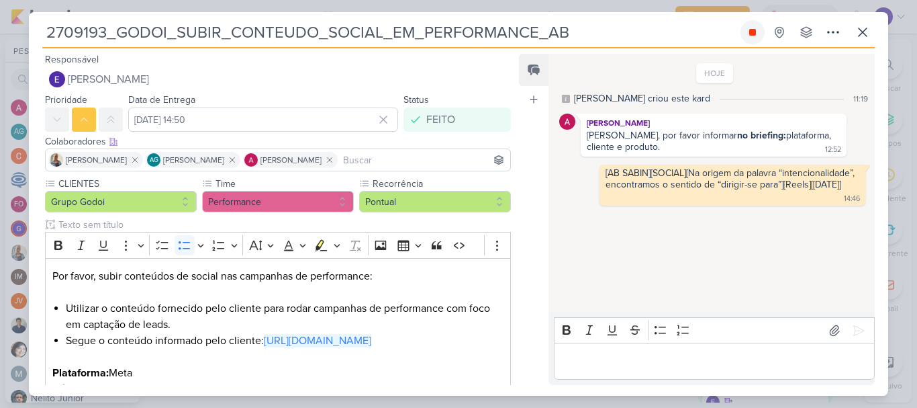
click at [747, 40] on button at bounding box center [753, 32] width 24 height 24
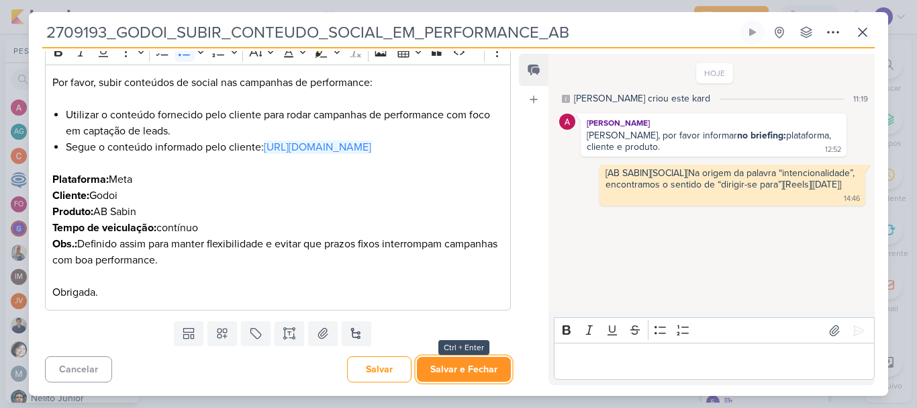
click at [455, 362] on button "Salvar e Fechar" at bounding box center [464, 369] width 94 height 25
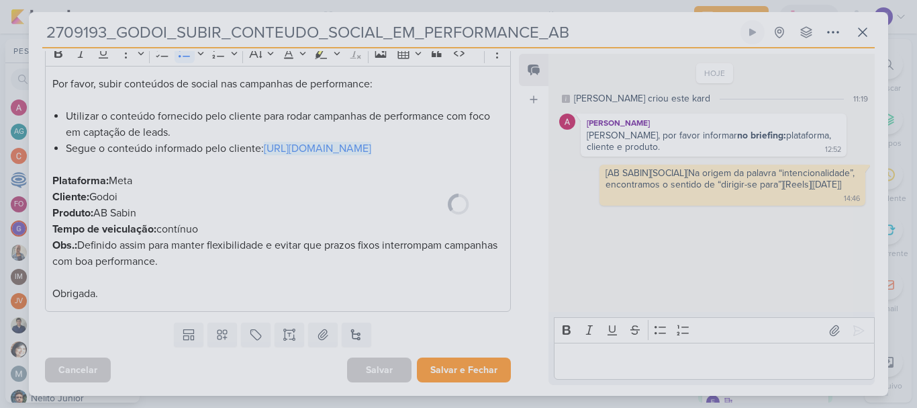
scroll to position [208, 0]
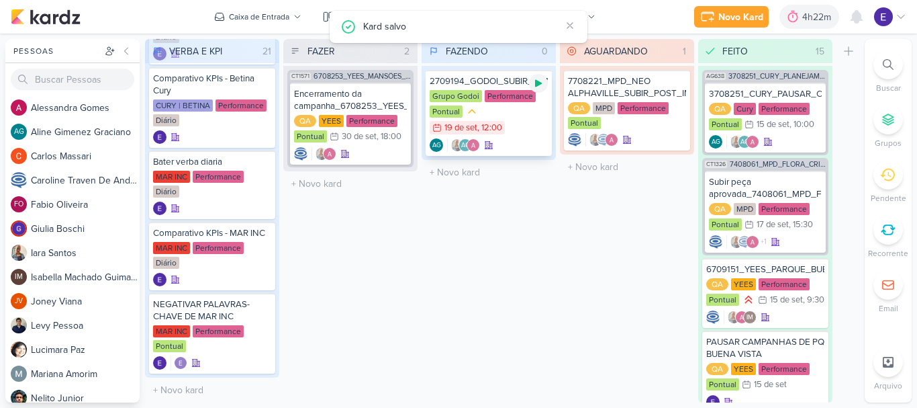
click at [538, 83] on icon at bounding box center [538, 83] width 7 height 7
click at [533, 128] on div "Grupo Godoi Performance Pontual 19/9 19 de set , 12:00" at bounding box center [489, 113] width 118 height 46
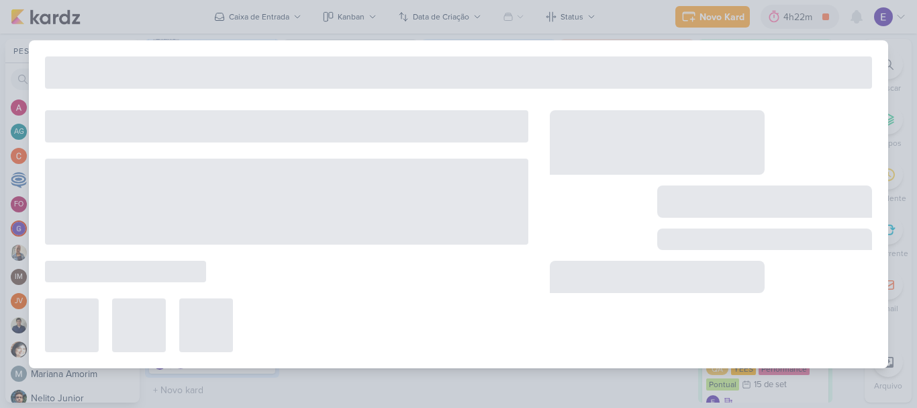
type input "2709194_GODOI_SUBIR_CONTEUDO_SOCIAL_EM_PERFORMANCE_AB"
type input "19 de setembro de 2025 às 12:00"
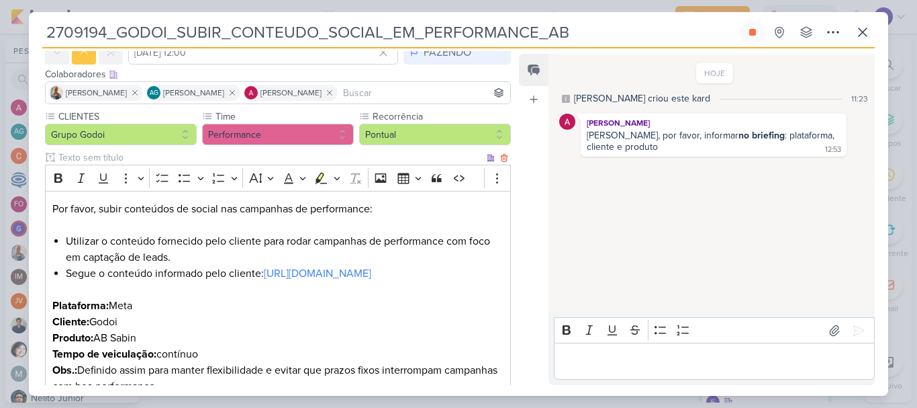
scroll to position [134, 0]
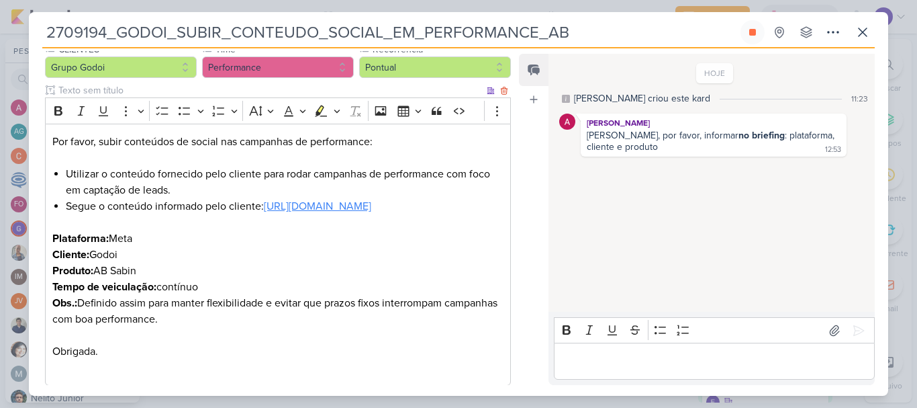
click at [371, 208] on link "https://www.instagram.com/reel/DOvwkpxDvDe/?igsh=Z3lnZzN6cDk5dTF3" at bounding box center [317, 205] width 107 height 13
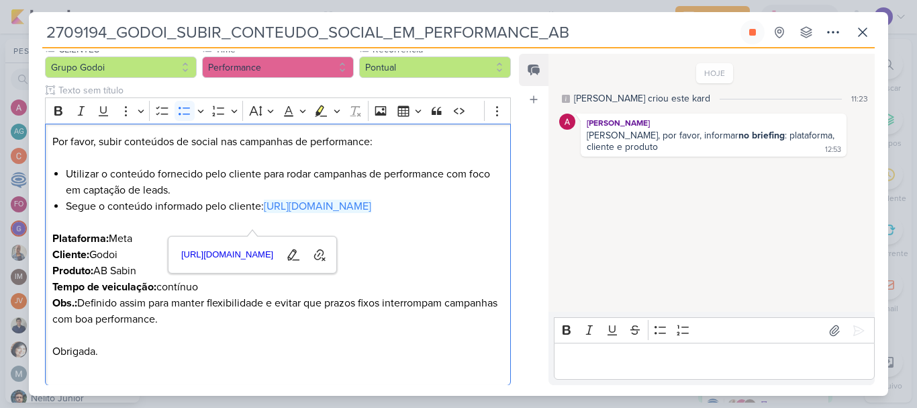
click at [640, 358] on p "Editor editing area: main" at bounding box center [714, 361] width 307 height 16
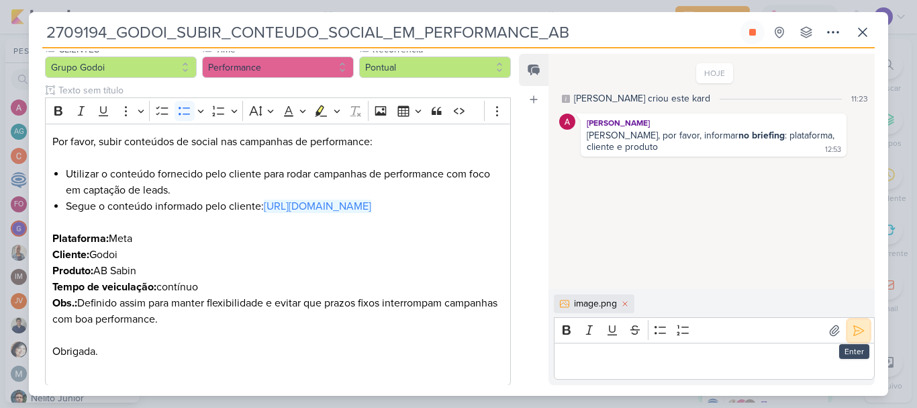
click at [854, 336] on icon at bounding box center [858, 330] width 13 height 13
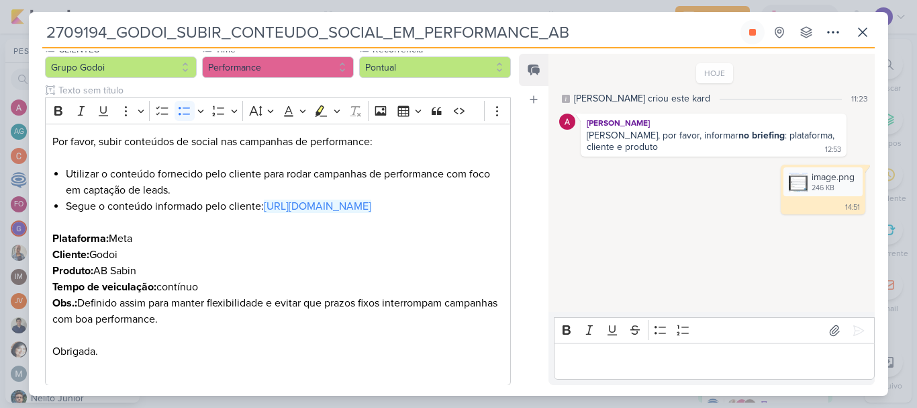
click at [783, 361] on p "Editor editing area: main" at bounding box center [714, 361] width 307 height 16
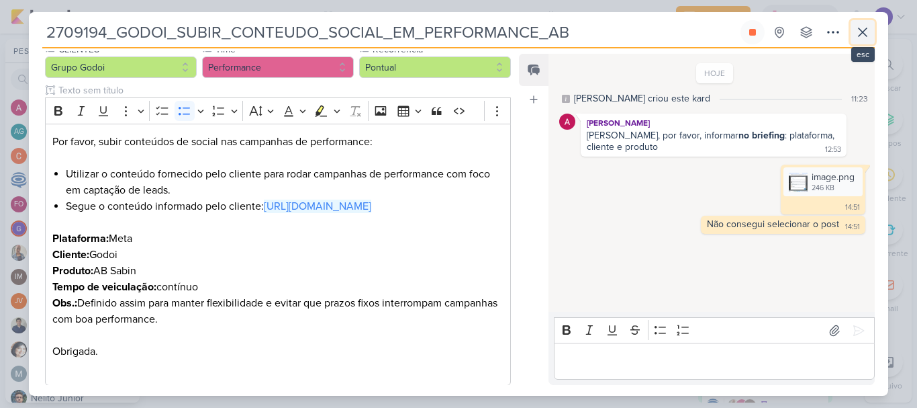
click at [859, 40] on button at bounding box center [863, 32] width 24 height 24
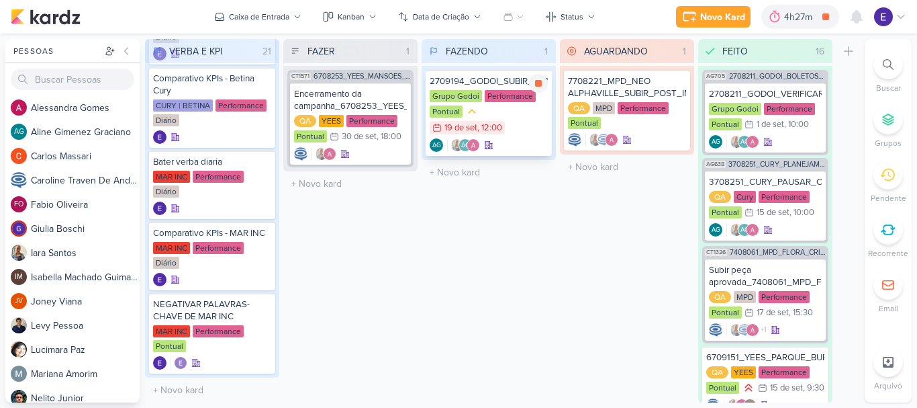
click at [526, 140] on div "AG AG" at bounding box center [489, 144] width 118 height 13
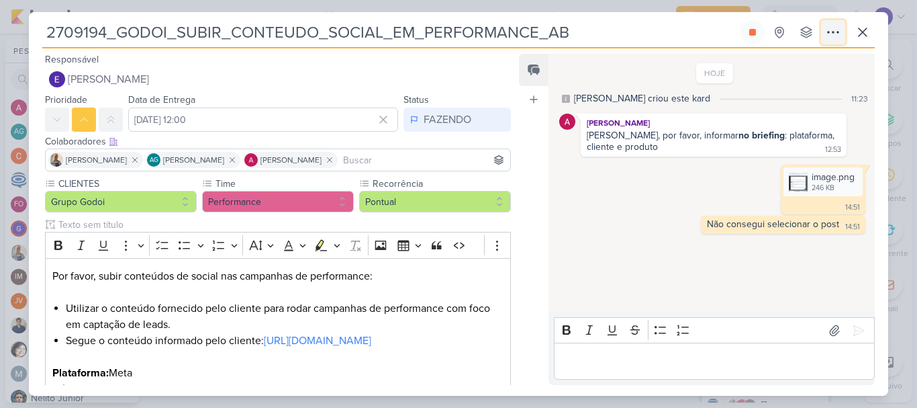
click at [844, 34] on button at bounding box center [833, 32] width 24 height 24
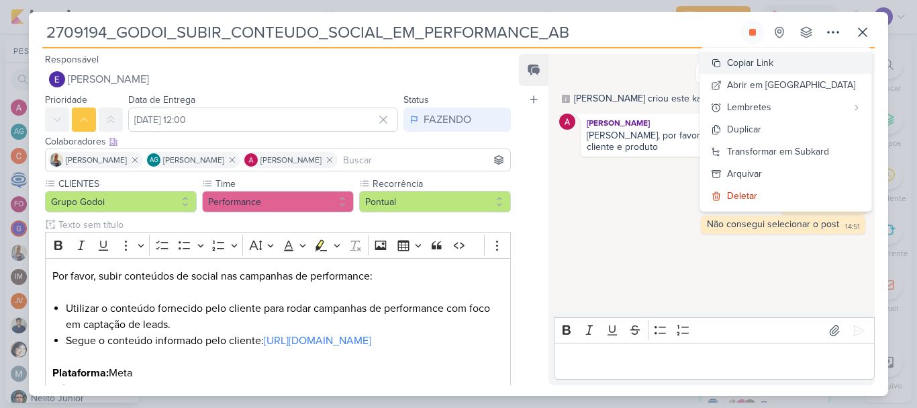
click at [811, 66] on button "Copiar Link" at bounding box center [785, 63] width 171 height 22
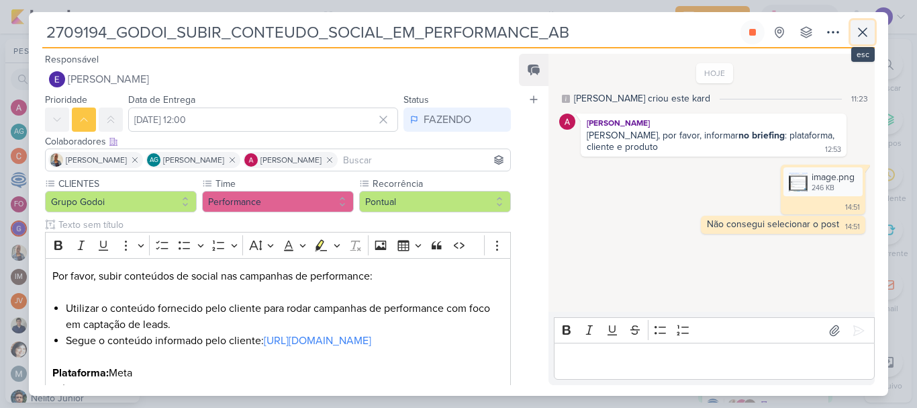
click at [861, 38] on icon at bounding box center [863, 32] width 16 height 16
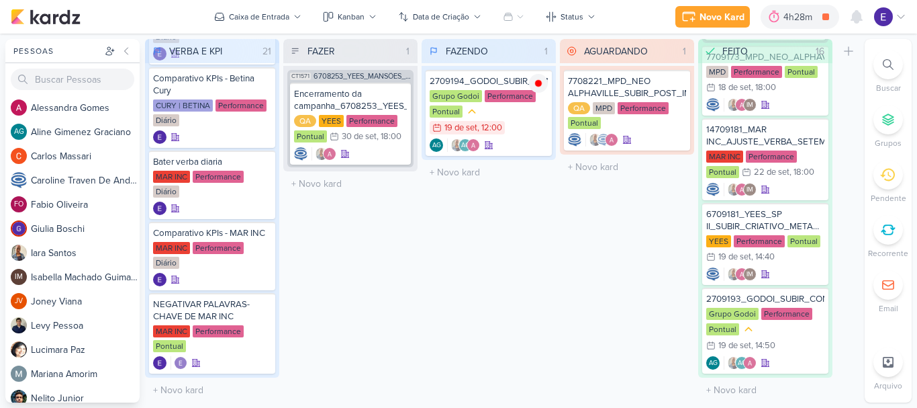
scroll to position [2047, 0]
click at [809, 341] on div "Grupo Godoi Performance Pontual 19/9 19 de set , 14:50" at bounding box center [766, 331] width 118 height 46
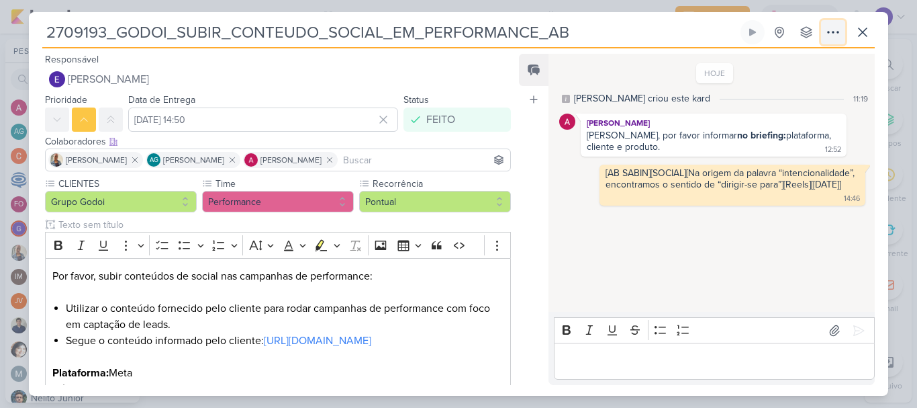
click at [830, 35] on icon at bounding box center [833, 32] width 16 height 16
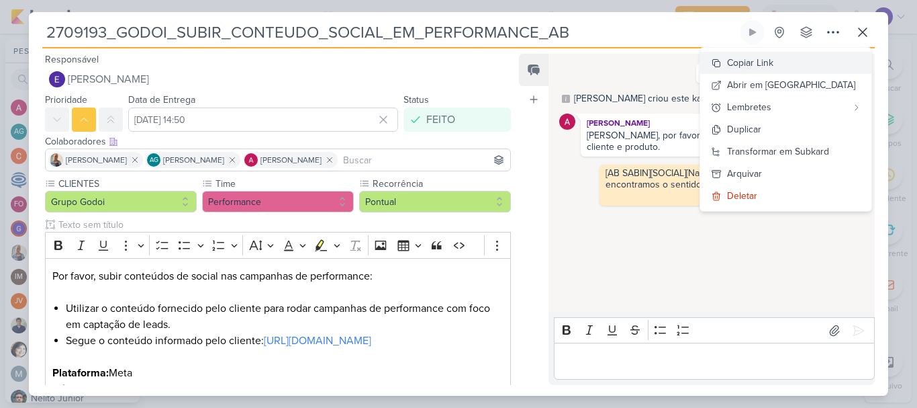
click at [821, 60] on button "Copiar Link" at bounding box center [785, 63] width 171 height 22
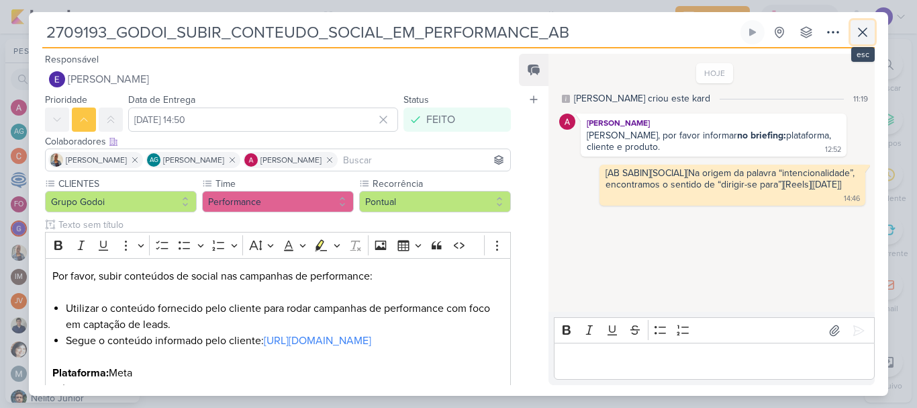
click at [857, 34] on icon at bounding box center [863, 32] width 16 height 16
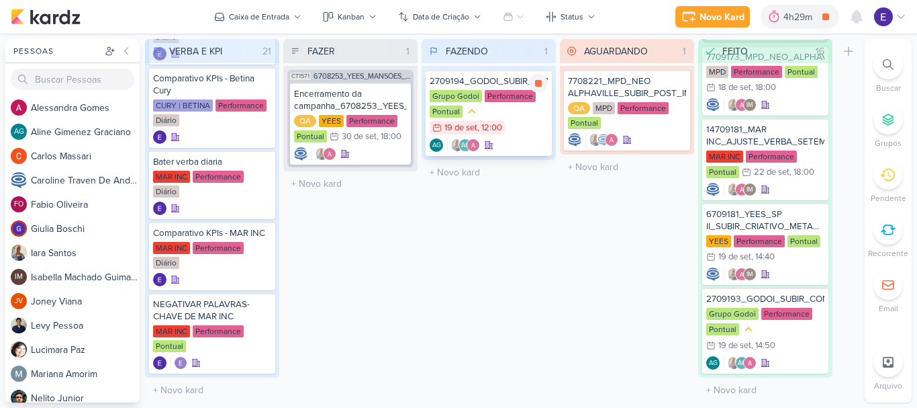
click at [523, 138] on div "AG AG" at bounding box center [489, 144] width 118 height 13
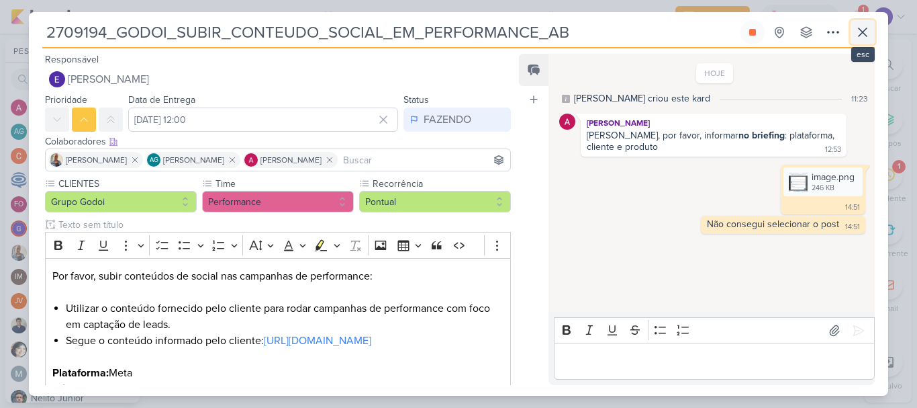
click at [863, 34] on icon at bounding box center [863, 32] width 16 height 16
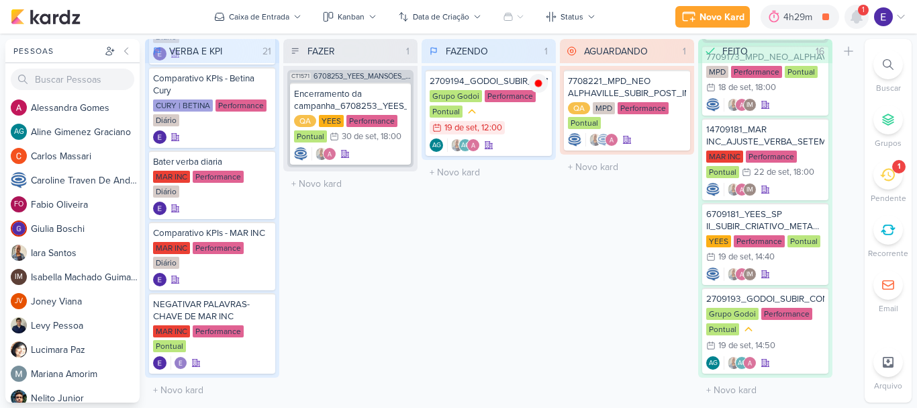
click at [861, 21] on icon at bounding box center [857, 17] width 11 height 12
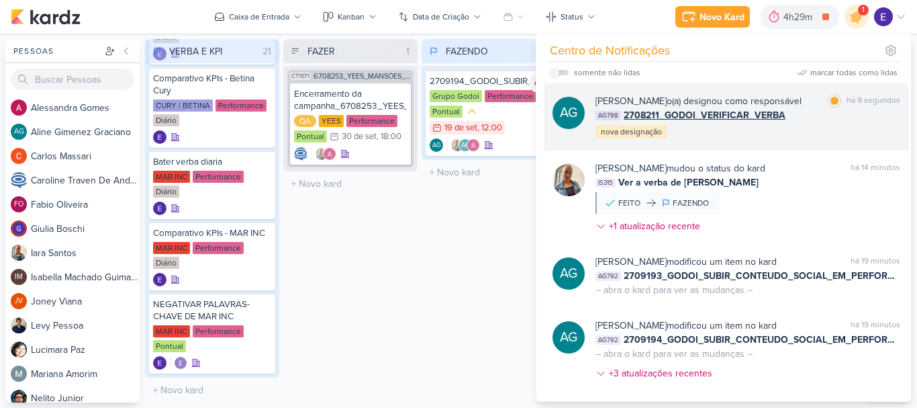
click at [842, 140] on div "Aline Gimenez Graciano o(a) designou como responsável marcar como lida há 9 seg…" at bounding box center [748, 117] width 305 height 46
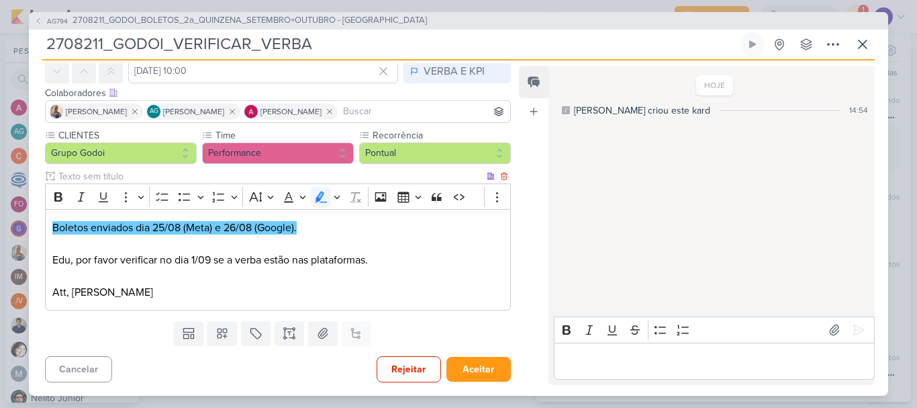
scroll to position [0, 0]
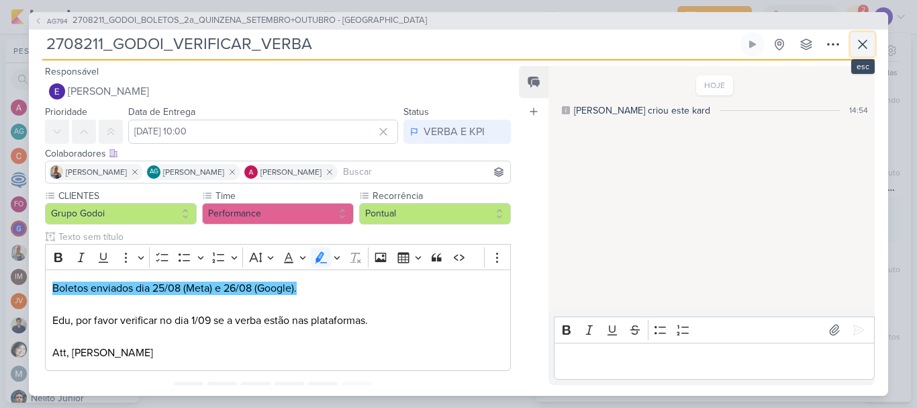
click at [867, 54] on button at bounding box center [863, 44] width 24 height 24
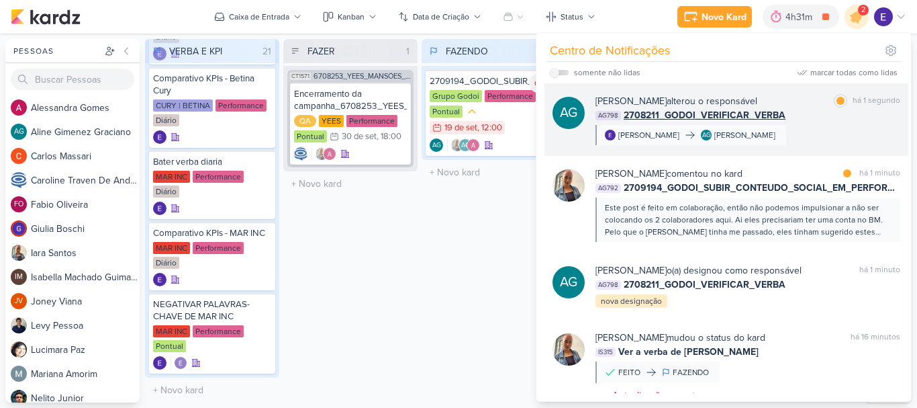
click at [865, 116] on div "AG798 2708211_GODOI_VERIFICAR_VERBA" at bounding box center [748, 115] width 305 height 14
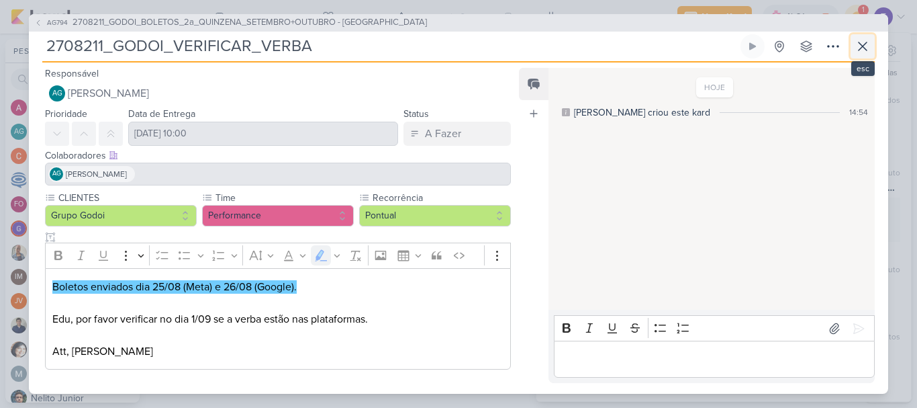
click at [860, 51] on icon at bounding box center [863, 46] width 16 height 16
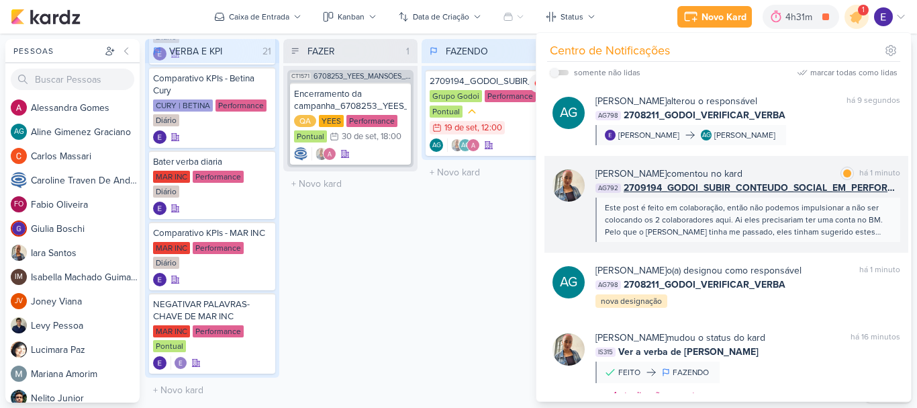
click at [872, 212] on div "Este post é feito em colaboração, então não podemos impulsionar a não ser coloc…" at bounding box center [747, 219] width 285 height 36
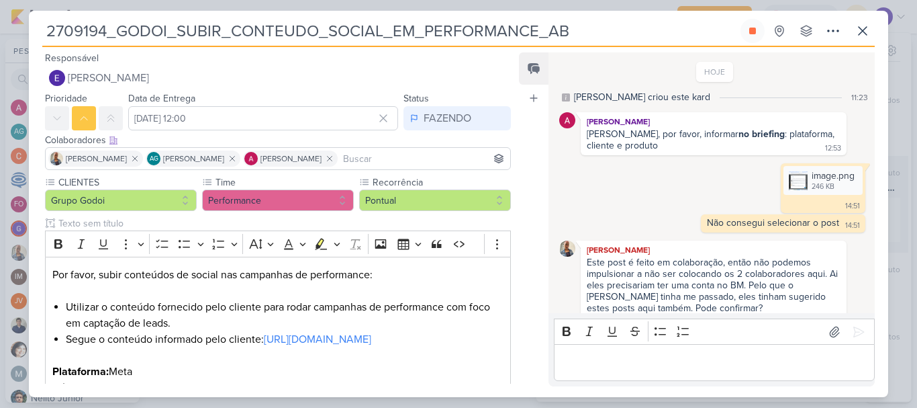
scroll to position [101, 0]
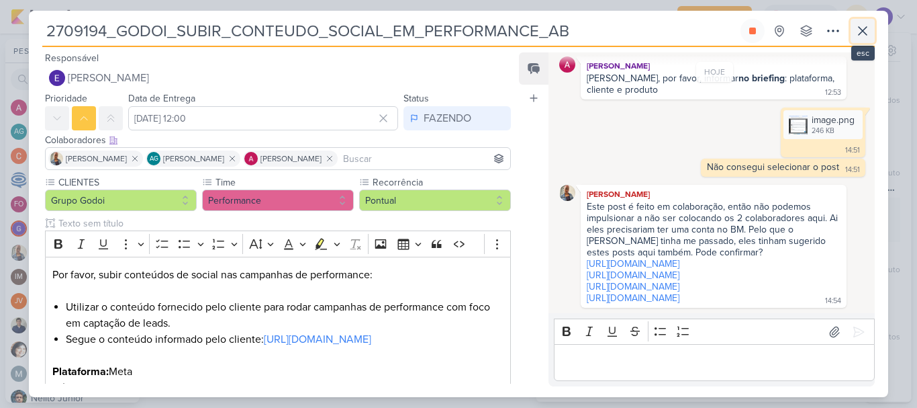
click at [865, 36] on icon at bounding box center [863, 31] width 16 height 16
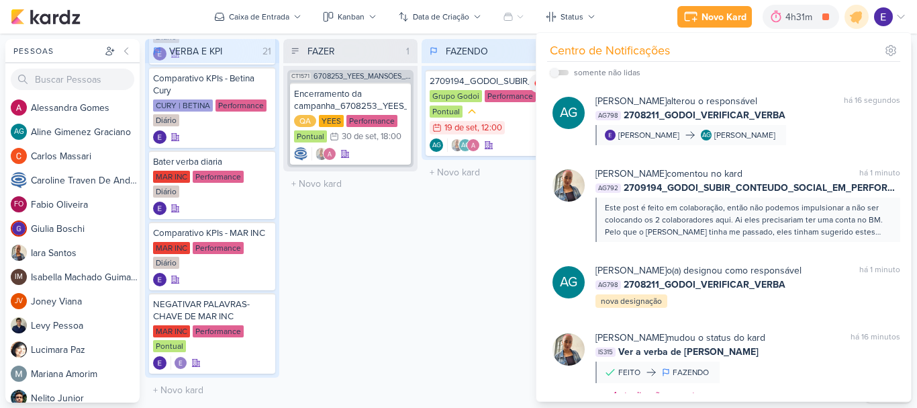
click at [462, 252] on div "FAZENDO 1 Mover Para Esquerda Mover Para Direita Deletar 2709194_GODOI_SUBIR_CO…" at bounding box center [489, 220] width 134 height 363
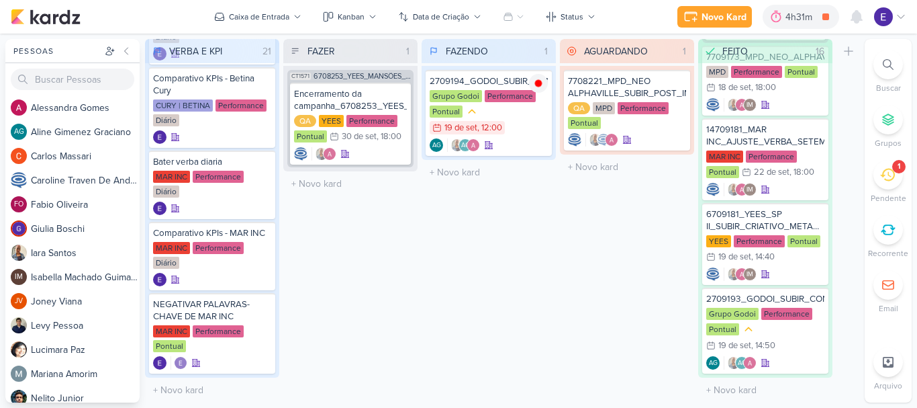
click at [897, 180] on div "1" at bounding box center [889, 175] width 30 height 30
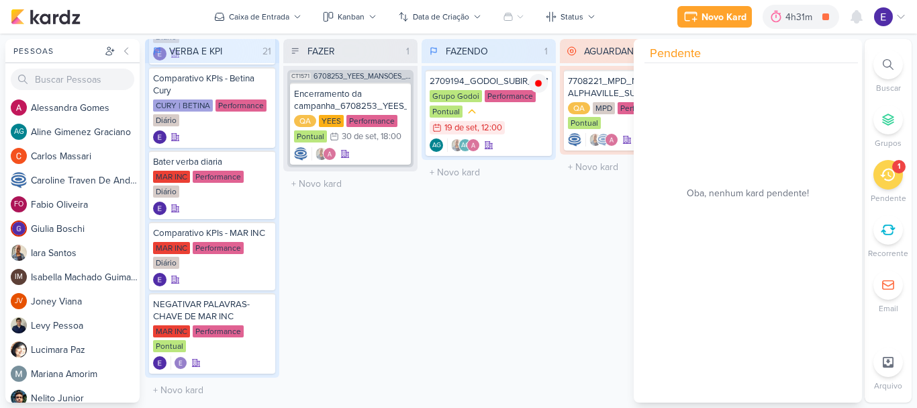
click at [518, 246] on div "FAZENDO 1 Mover Para Esquerda Mover Para Direita Deletar 2709194_GODOI_SUBIR_CO…" at bounding box center [489, 220] width 134 height 363
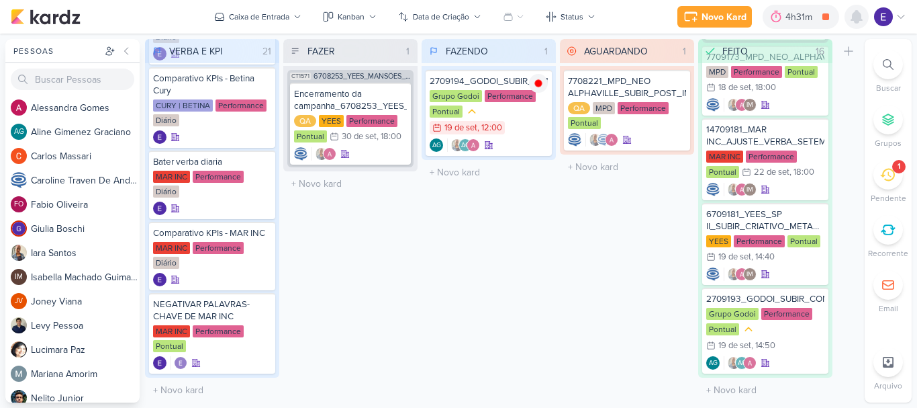
click at [858, 24] on icon at bounding box center [857, 17] width 16 height 16
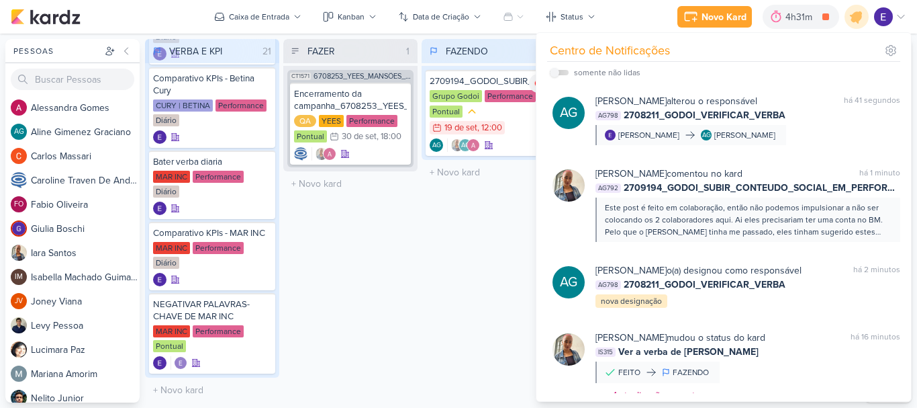
click at [450, 251] on div "FAZENDO 1 Mover Para Esquerda Mover Para Direita Deletar 2709194_GODOI_SUBIR_CO…" at bounding box center [489, 220] width 134 height 363
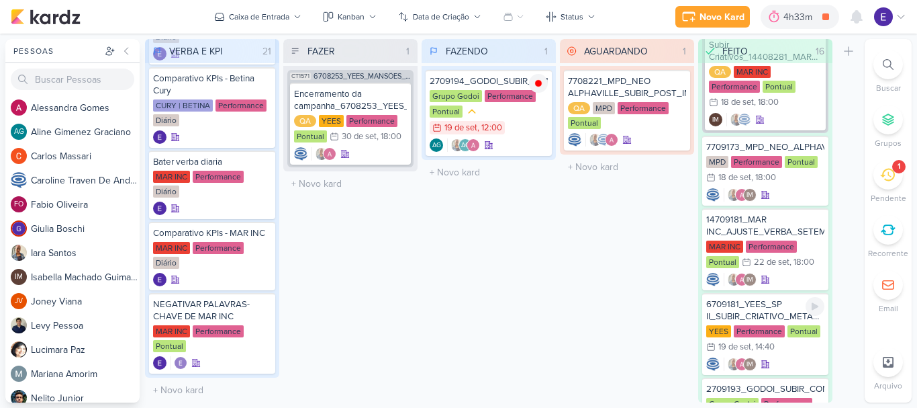
scroll to position [1913, 0]
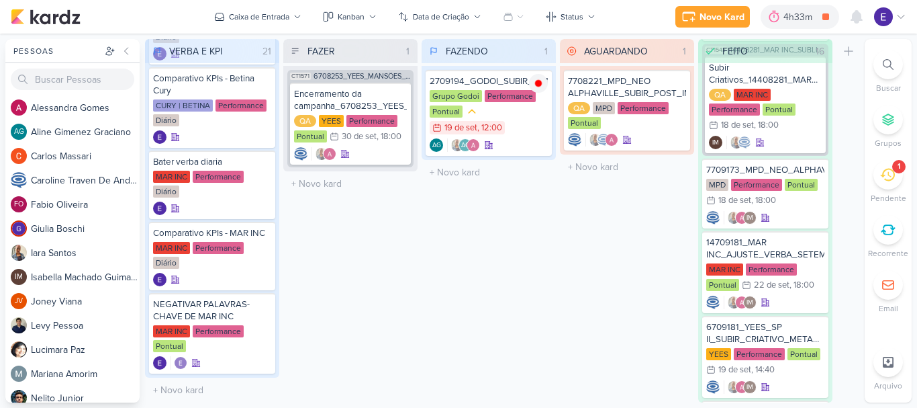
click at [895, 181] on div "1" at bounding box center [889, 175] width 30 height 30
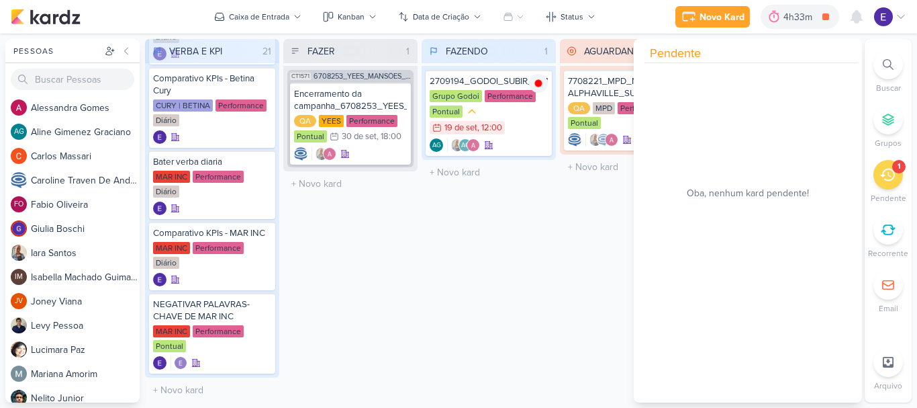
click at [492, 265] on div "FAZENDO 1 Mover Para Esquerda Mover Para Direita Deletar 2709194_GODOI_SUBIR_CO…" at bounding box center [489, 220] width 134 height 363
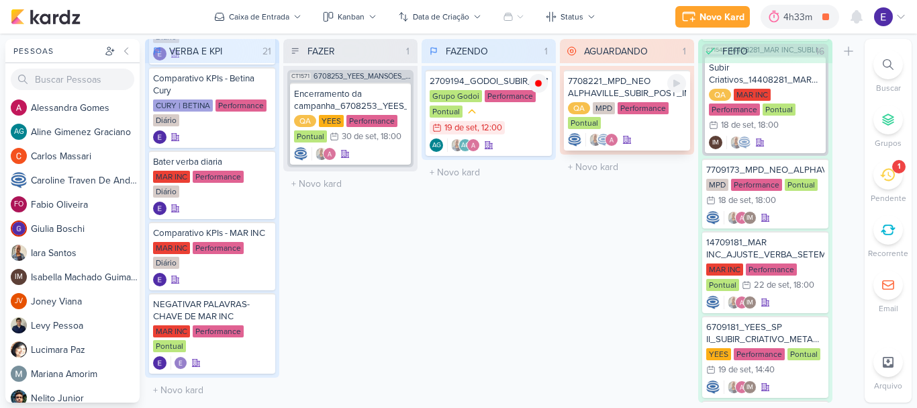
click at [657, 127] on div "QA MPD Performance Pontual" at bounding box center [627, 116] width 118 height 28
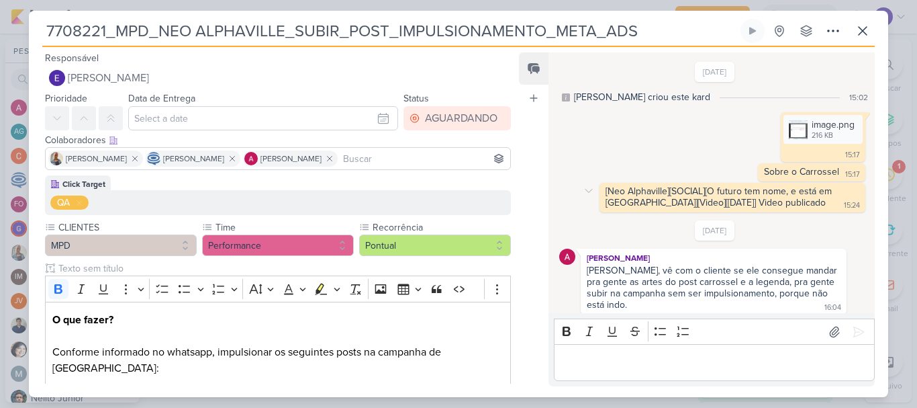
scroll to position [127, 0]
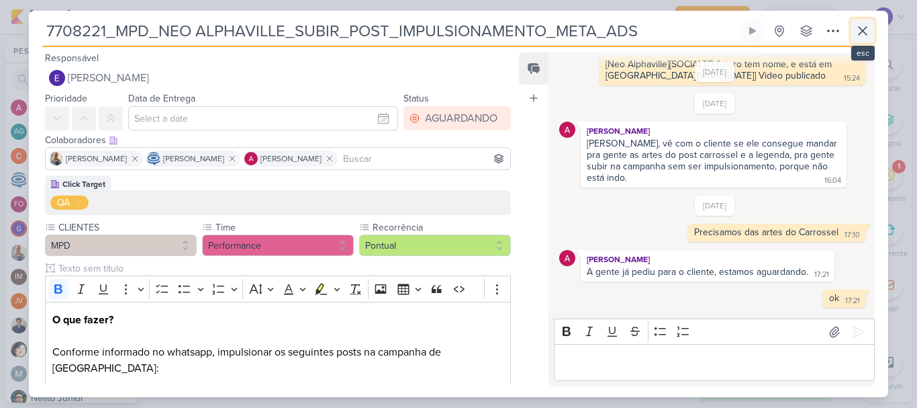
click at [868, 32] on icon at bounding box center [863, 31] width 16 height 16
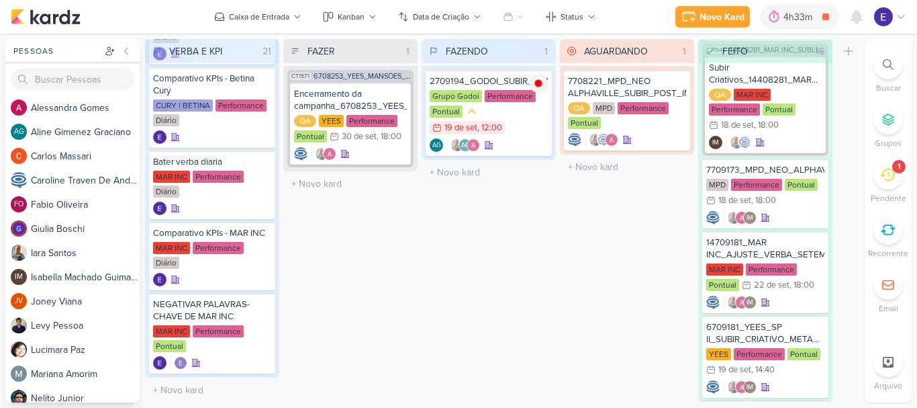
click at [589, 281] on div "AGUARDANDO 1 Mover Para Esquerda Mover Para Direita Deletar 7708221_MPD_NEO ALP…" at bounding box center [627, 220] width 134 height 363
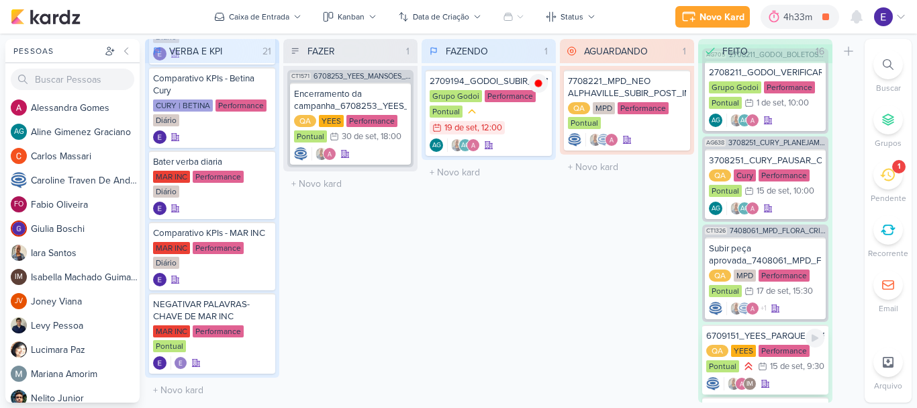
scroll to position [0, 0]
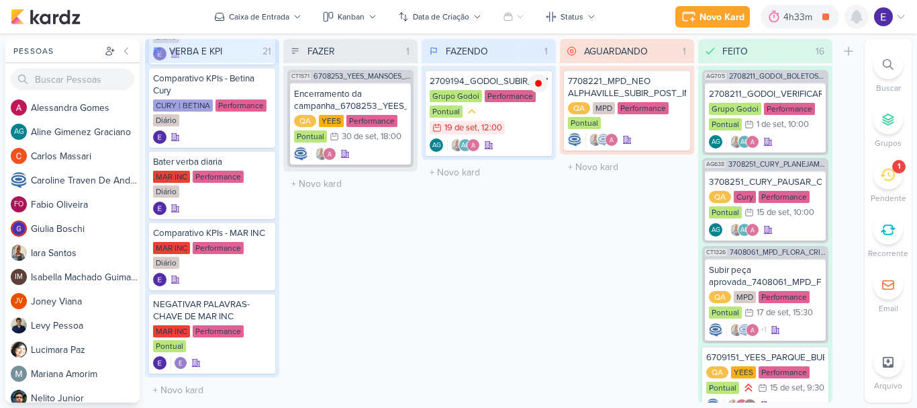
click at [854, 23] on icon at bounding box center [857, 17] width 16 height 16
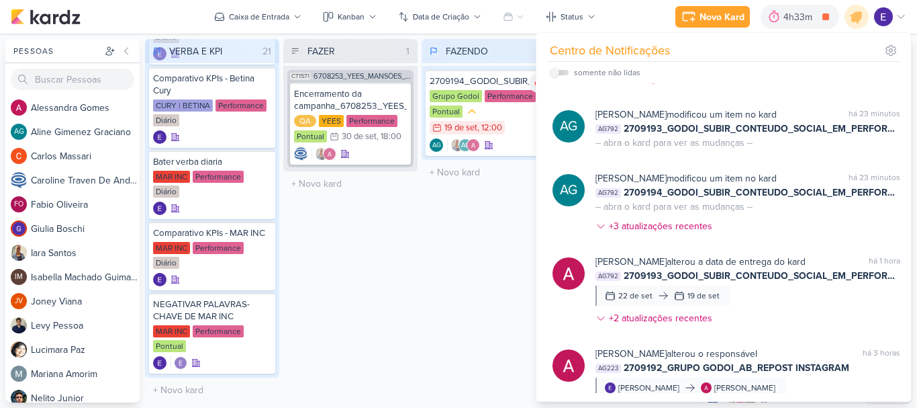
scroll to position [336, 0]
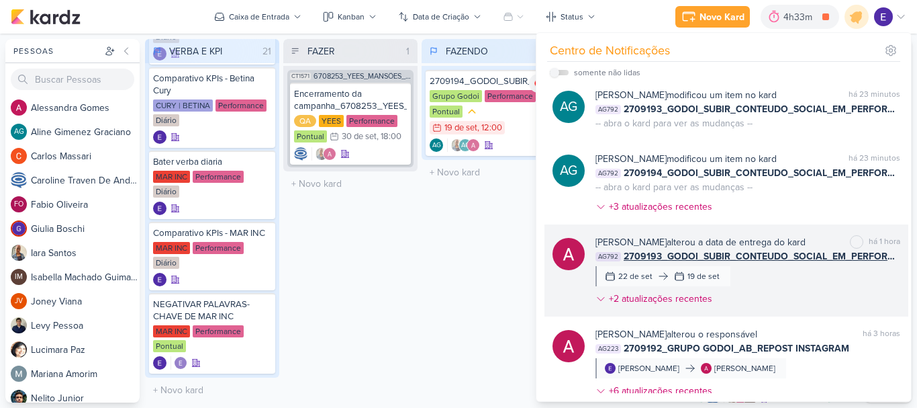
click at [831, 263] on span "2709193_GODOI_SUBIR_CONTEUDO_SOCIAL_EM_PERFORMANCE_AB" at bounding box center [762, 256] width 277 height 14
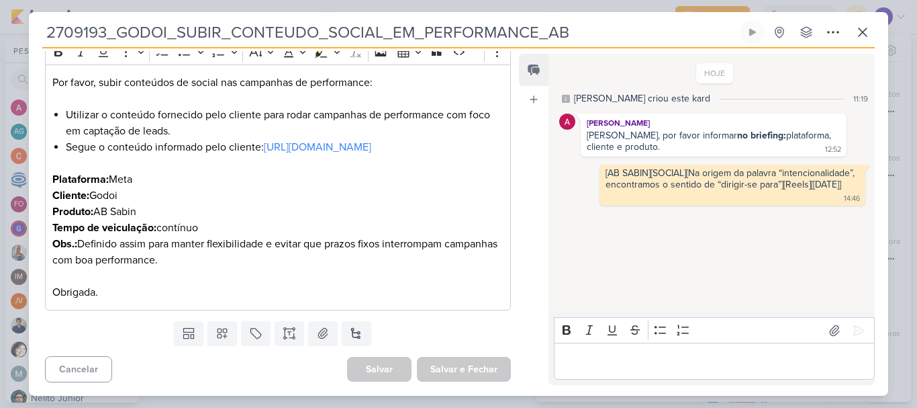
scroll to position [210, 0]
click at [862, 32] on icon at bounding box center [863, 32] width 16 height 16
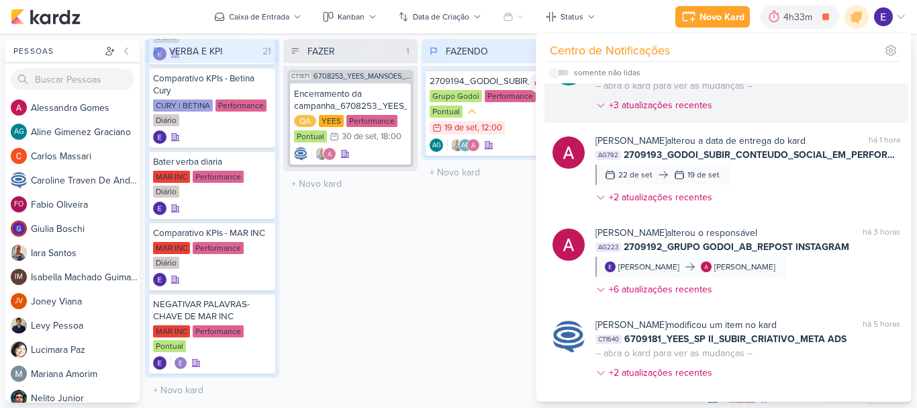
scroll to position [470, 0]
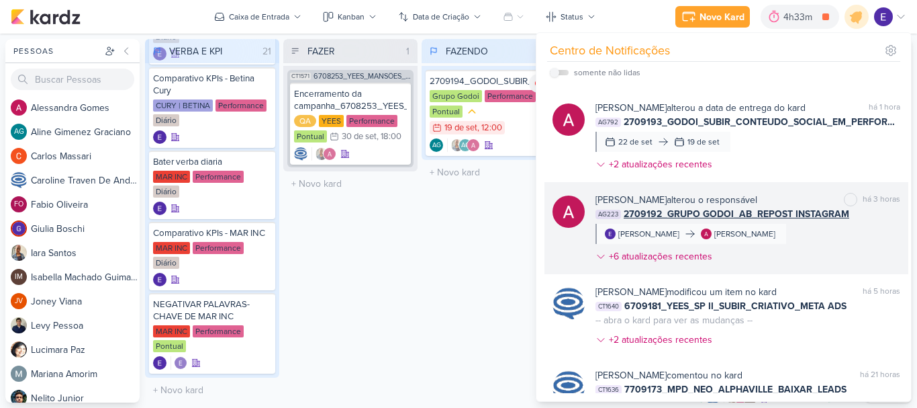
click at [850, 257] on div "Alessandra Gomes alterou o responsável marcar como não lida há 3 horas AG223 27…" at bounding box center [748, 231] width 305 height 76
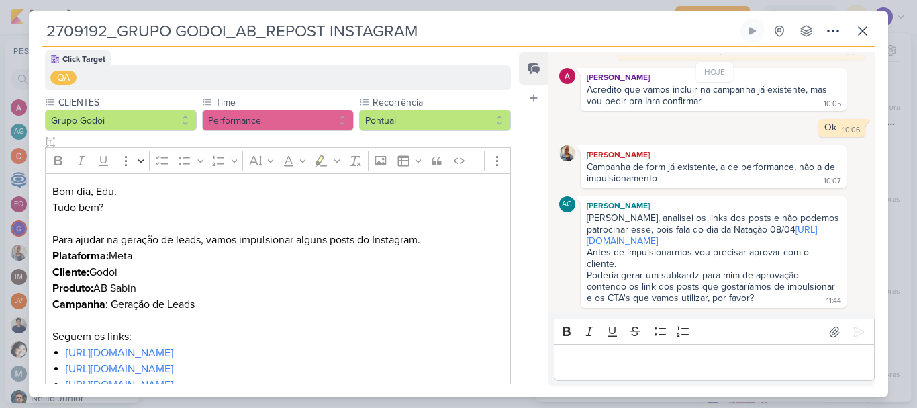
scroll to position [201, 0]
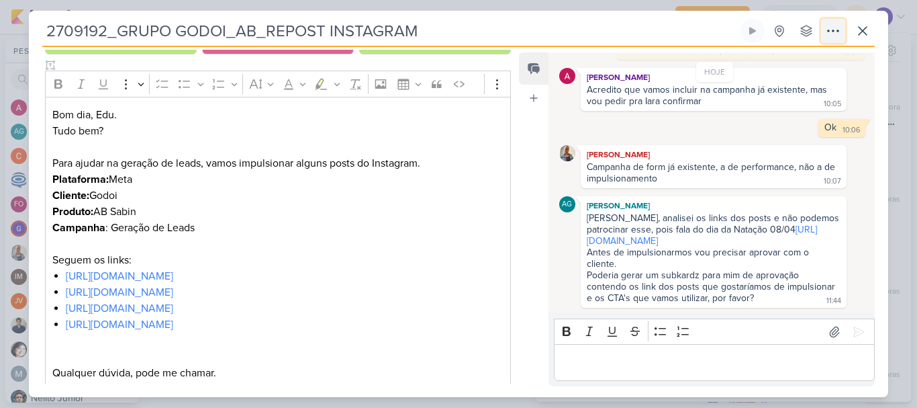
click at [829, 36] on icon at bounding box center [833, 31] width 16 height 16
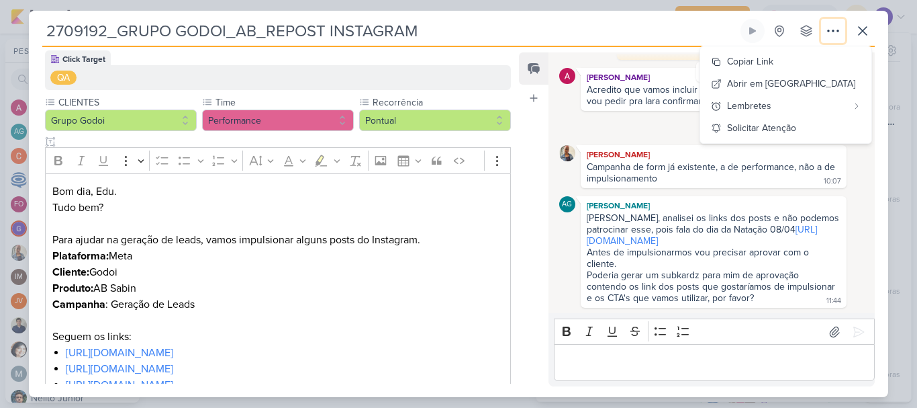
scroll to position [0, 0]
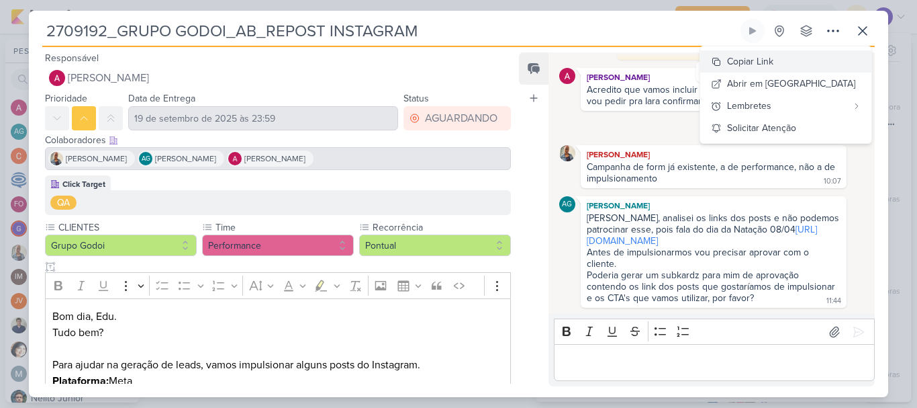
click at [774, 64] on div "Copiar Link" at bounding box center [750, 61] width 46 height 14
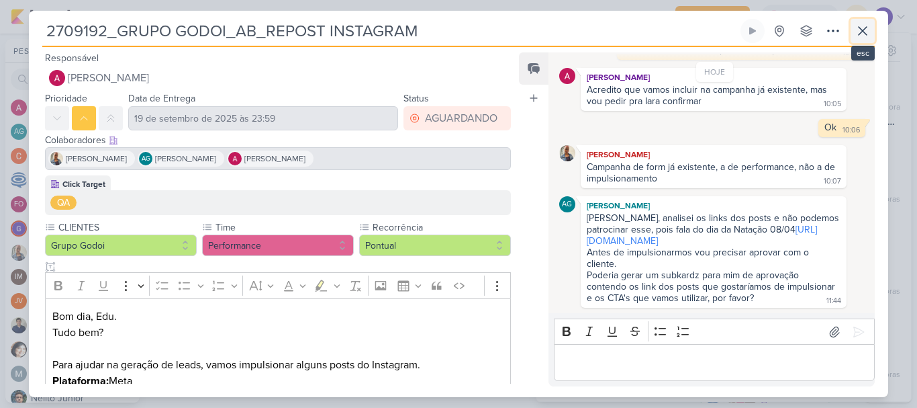
click at [864, 34] on icon at bounding box center [863, 31] width 16 height 16
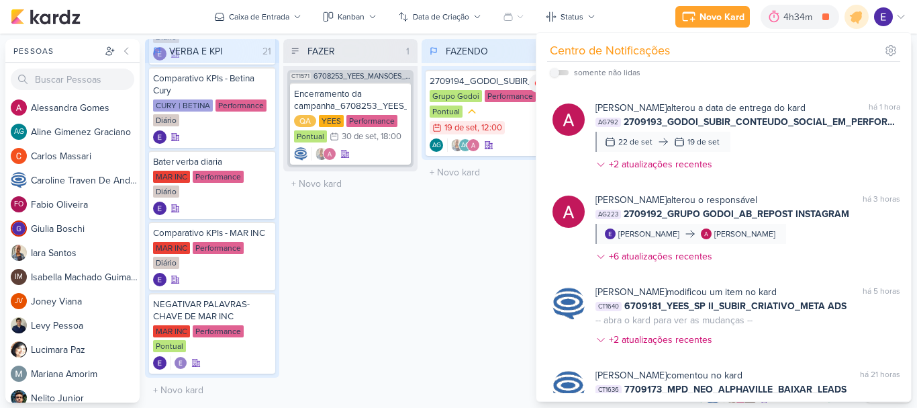
click at [482, 277] on div "FAZENDO 1 Mover Para Esquerda Mover Para Direita Deletar 2709194_GODOI_SUBIR_CO…" at bounding box center [489, 220] width 134 height 363
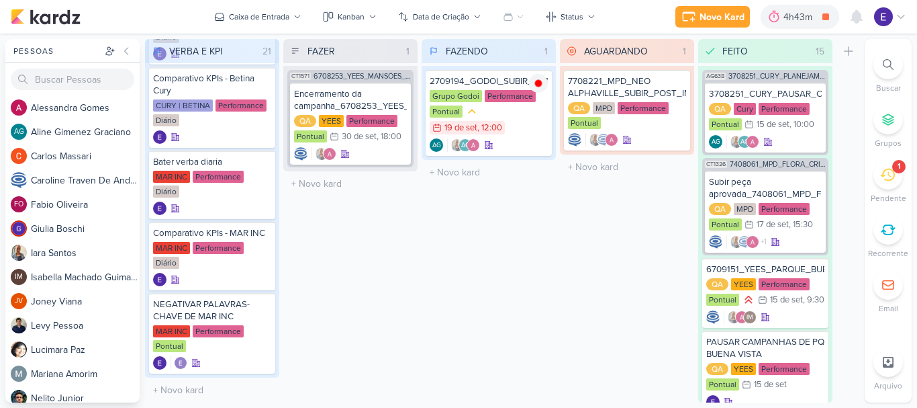
click at [520, 261] on div "FAZENDO 1 Mover Para Esquerda Mover Para Direita Deletar 2709194_GODOI_SUBIR_CO…" at bounding box center [489, 220] width 134 height 363
click at [529, 137] on div "2709194_GODOI_SUBIR_CONTEUDO_SOCIAL_EM_PERFORMANCE_AB Grupo Godoi Performance P…" at bounding box center [489, 113] width 126 height 86
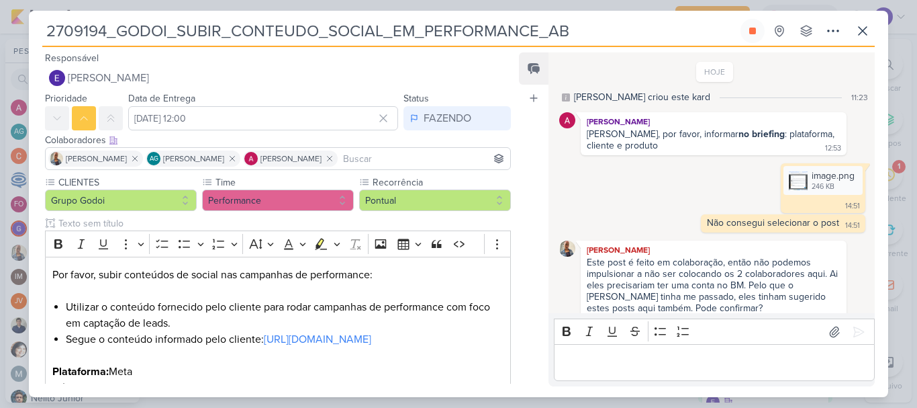
scroll to position [101, 0]
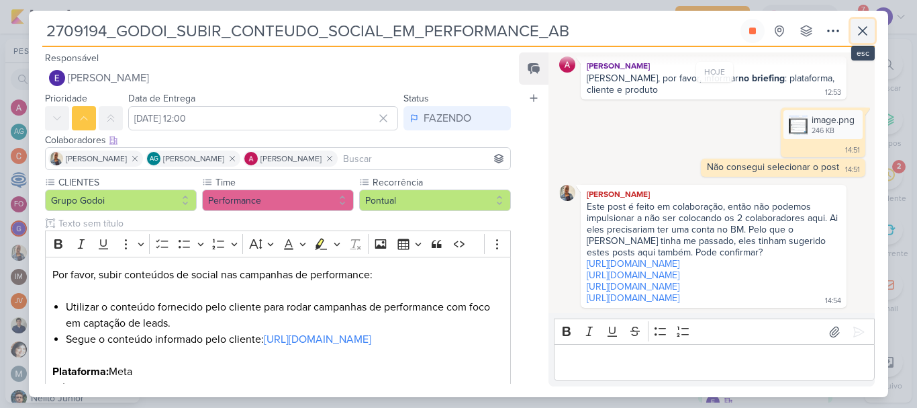
click at [865, 26] on icon at bounding box center [863, 31] width 16 height 16
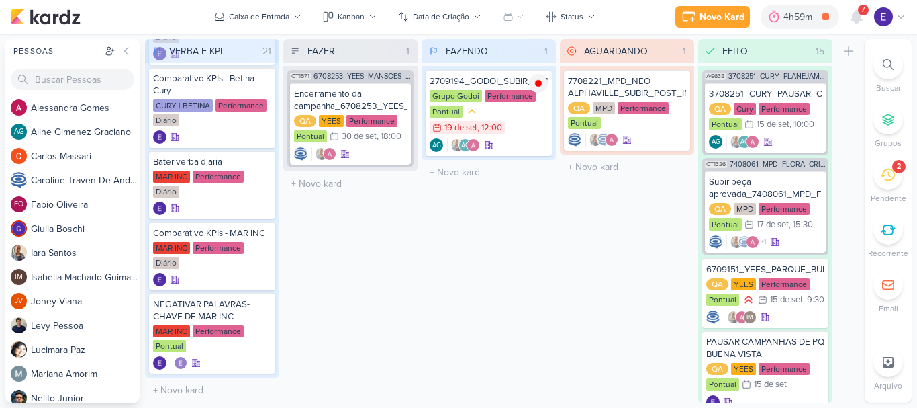
click at [865, 26] on div "7" at bounding box center [857, 17] width 24 height 24
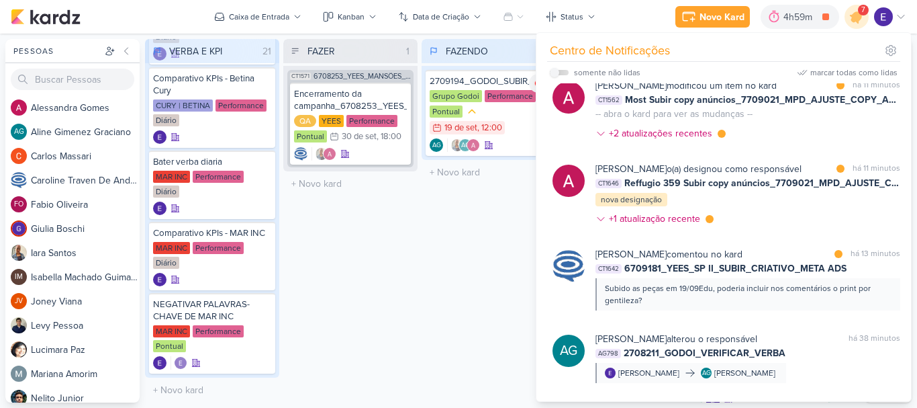
scroll to position [0, 0]
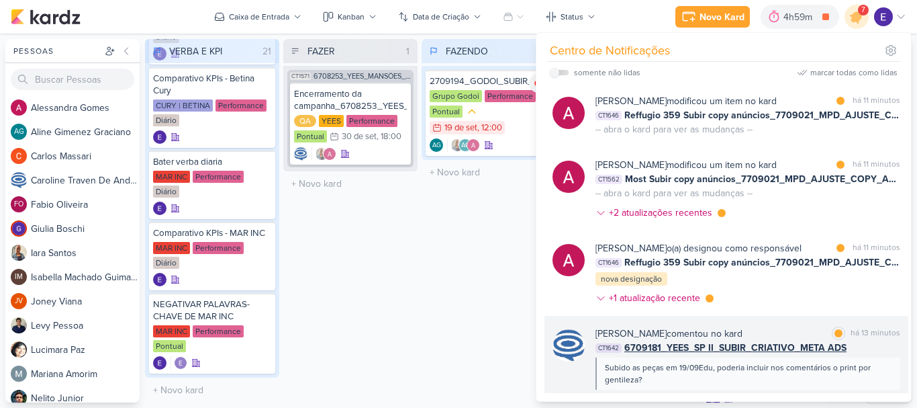
click at [885, 354] on div "CT1642 6709181_YEES_SP II_SUBIR_CRIATIVO_META ADS" at bounding box center [748, 348] width 305 height 14
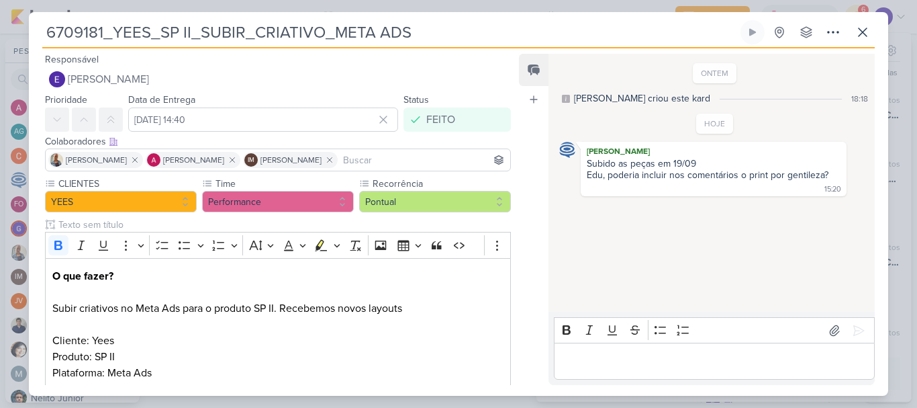
click at [819, 354] on p "Editor editing area: main" at bounding box center [714, 361] width 307 height 16
click at [633, 359] on p "Editor editing area: main" at bounding box center [714, 361] width 307 height 16
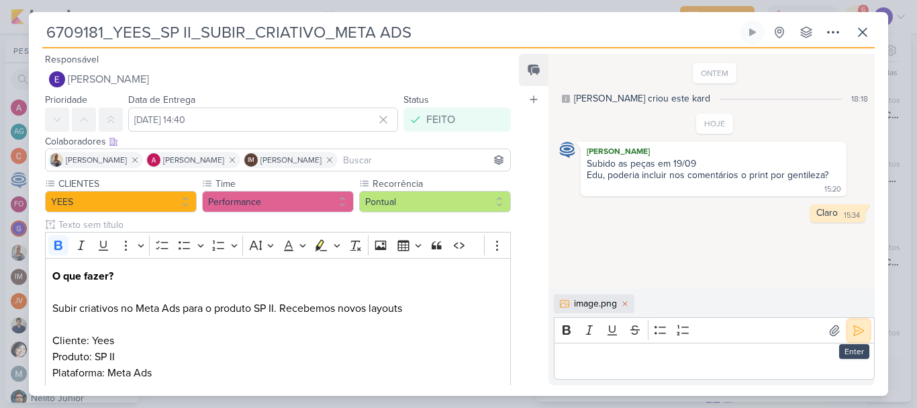
click at [858, 334] on icon at bounding box center [858, 330] width 13 height 13
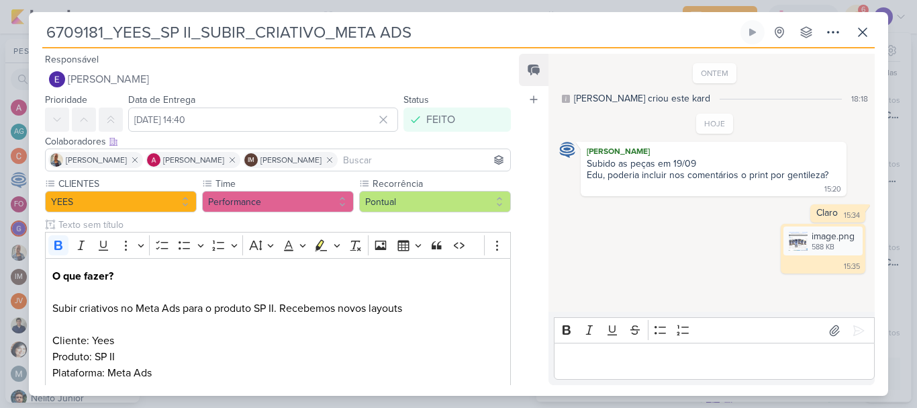
click at [600, 365] on p "Editor editing area: main" at bounding box center [714, 361] width 307 height 16
click at [852, 328] on icon at bounding box center [858, 330] width 13 height 13
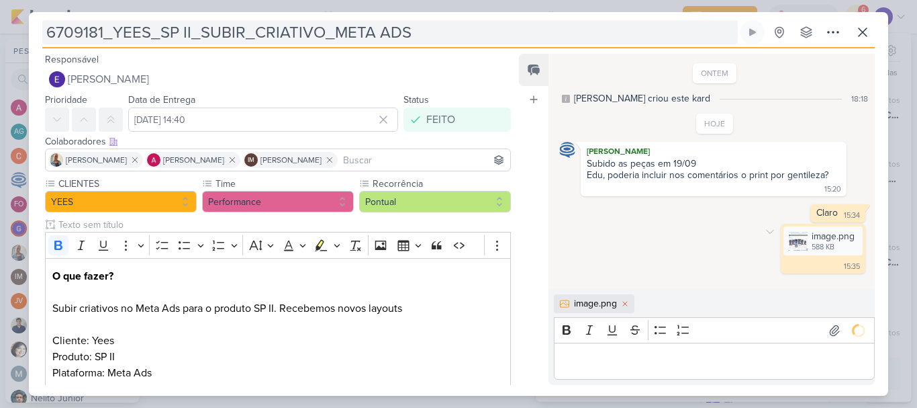
scroll to position [15, 0]
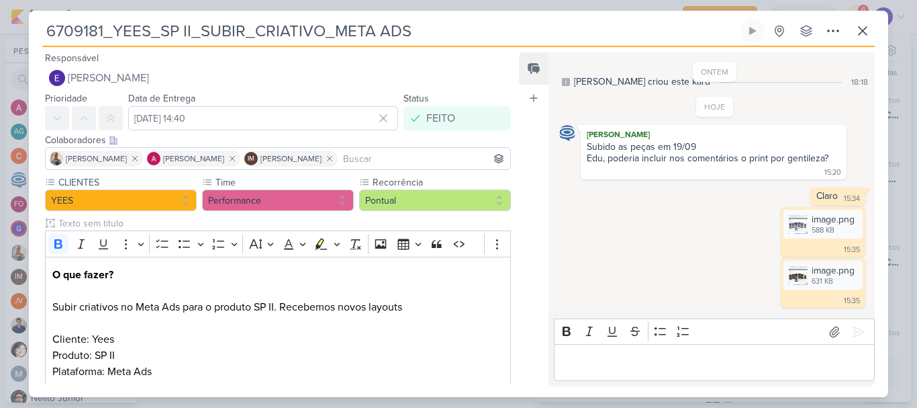
click at [734, 363] on p "Editor editing area: main" at bounding box center [714, 363] width 307 height 16
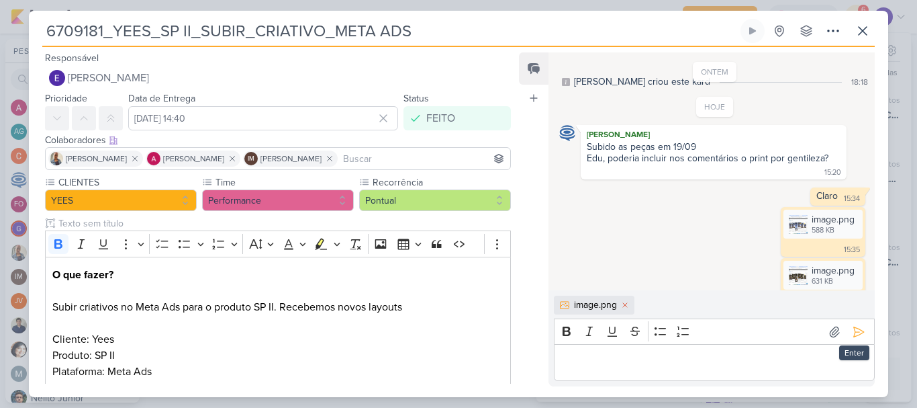
scroll to position [38, 0]
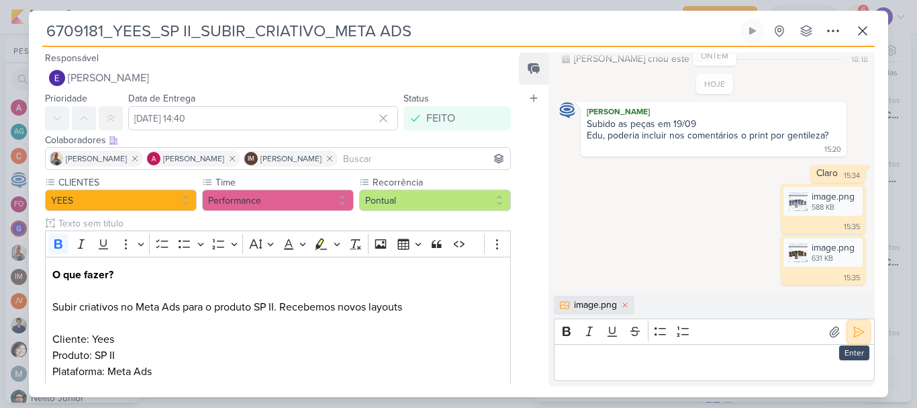
click at [852, 336] on icon at bounding box center [858, 331] width 13 height 13
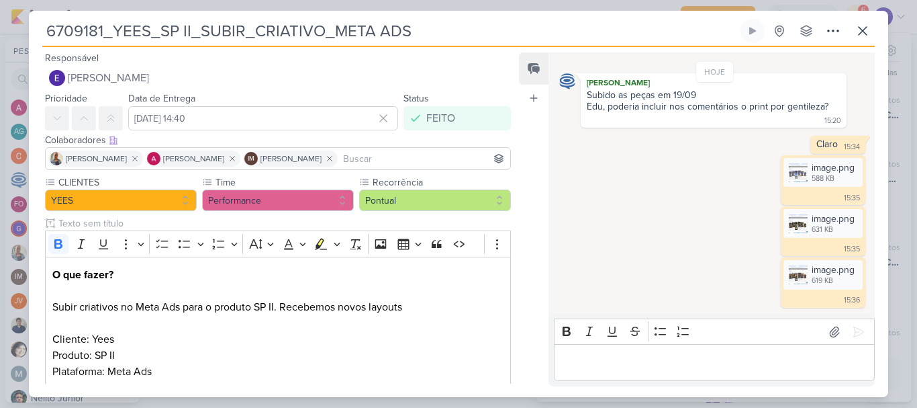
click at [641, 363] on p "Editor editing area: main" at bounding box center [714, 363] width 307 height 16
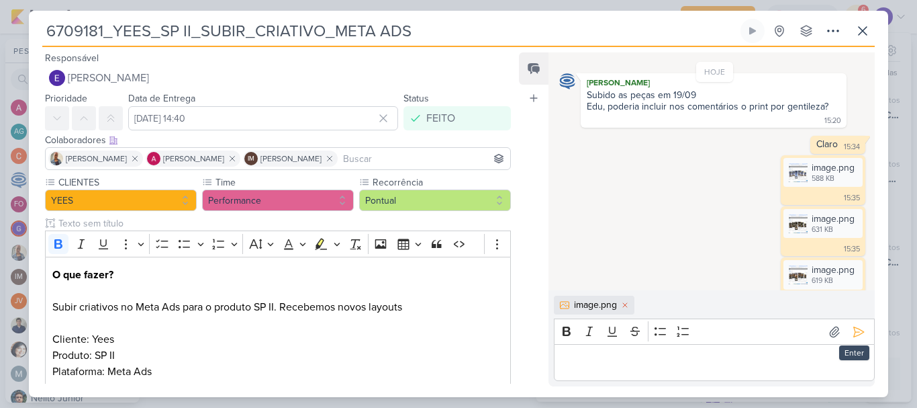
scroll to position [90, 0]
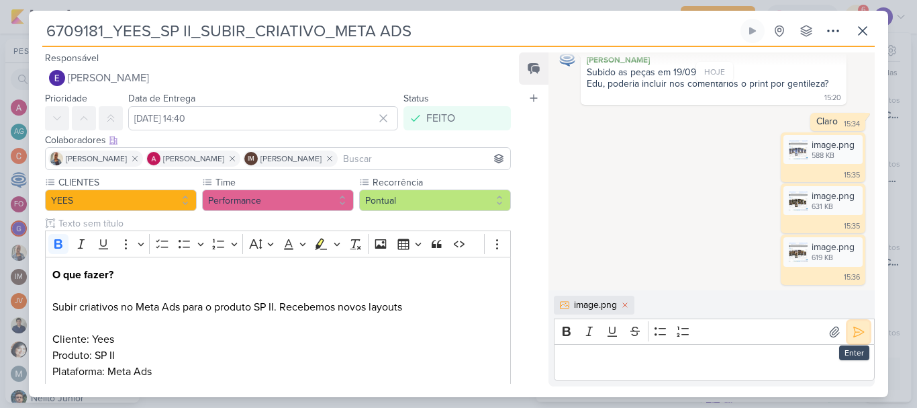
click at [856, 338] on icon at bounding box center [858, 331] width 13 height 13
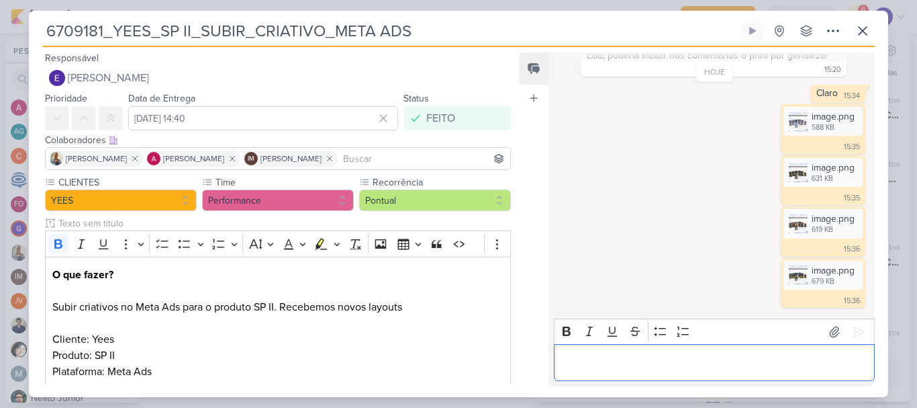
click at [762, 369] on p "Editor editing area: main" at bounding box center [714, 363] width 307 height 16
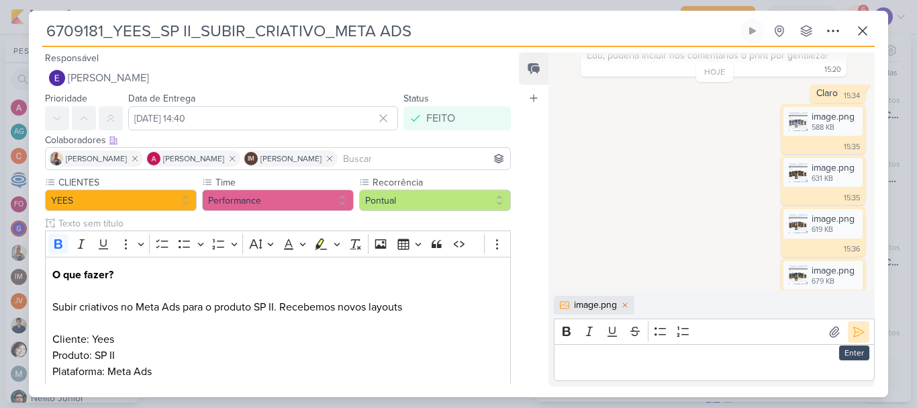
scroll to position [141, 0]
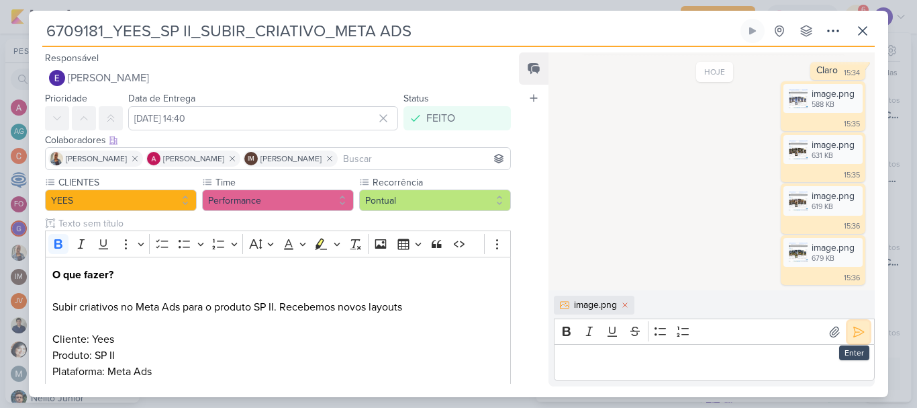
click at [856, 334] on icon at bounding box center [858, 331] width 13 height 13
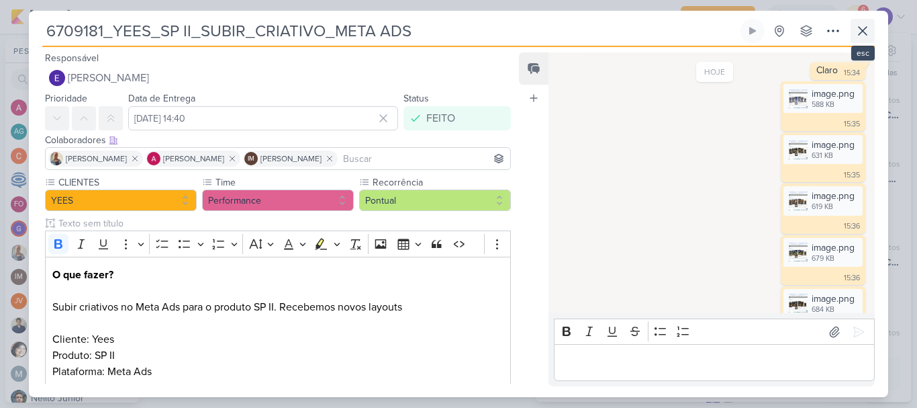
scroll to position [169, 0]
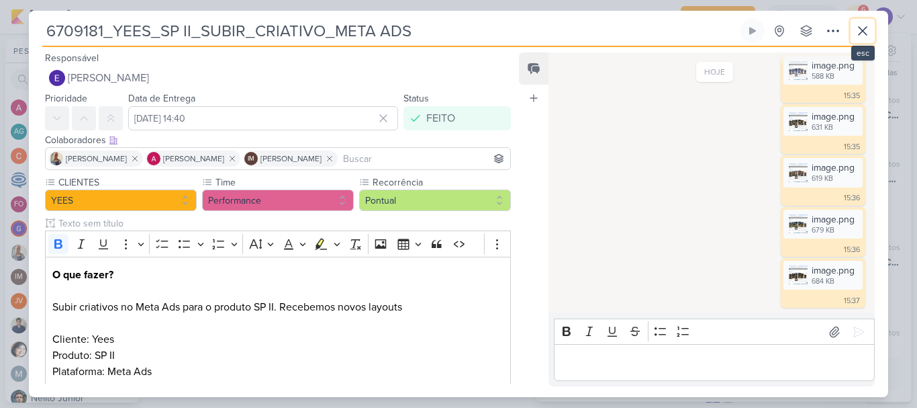
click at [863, 36] on icon at bounding box center [863, 31] width 16 height 16
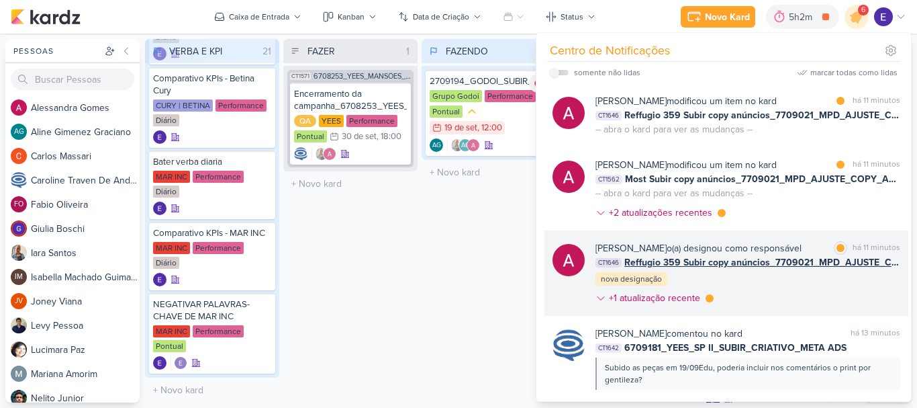
click at [880, 270] on div "Alessandra Gomes o(a) designou como responsável marcar como lida há 11 minutos …" at bounding box center [748, 275] width 305 height 69
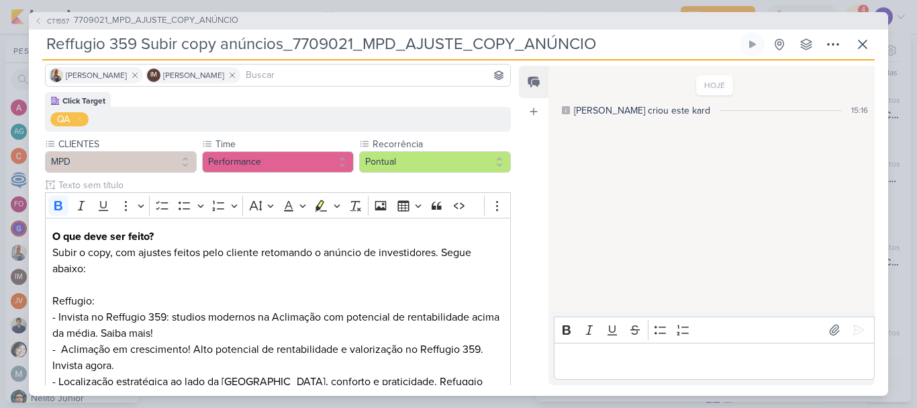
scroll to position [0, 0]
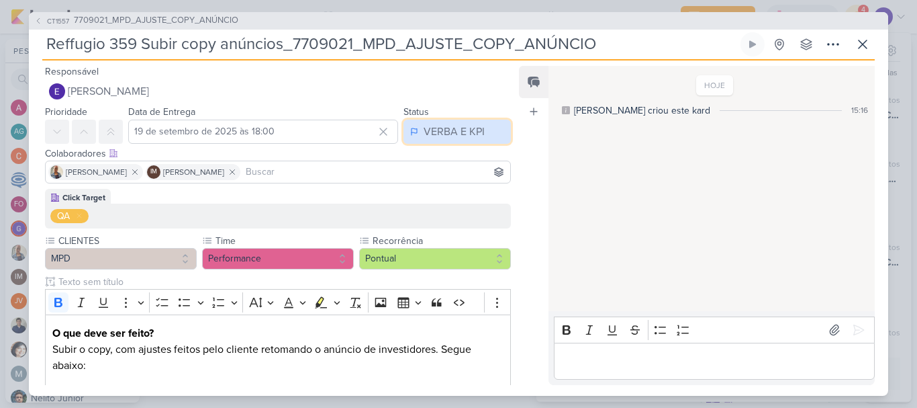
click at [428, 124] on div "VERBA E KPI" at bounding box center [454, 132] width 61 height 16
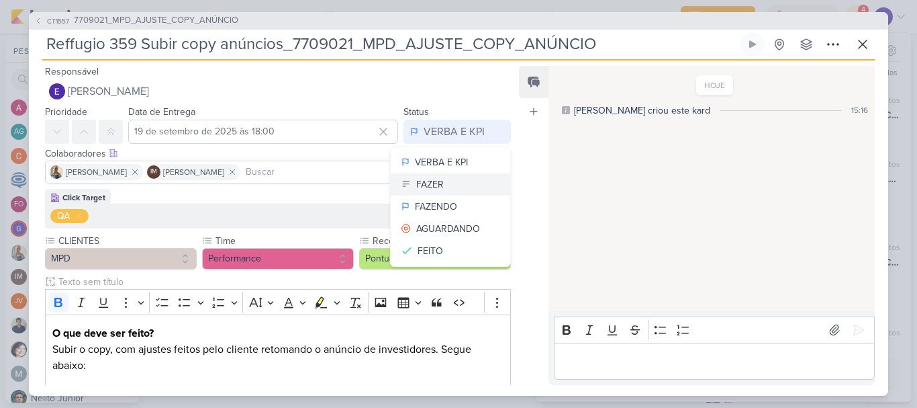
click at [439, 183] on button "FAZER" at bounding box center [451, 184] width 120 height 22
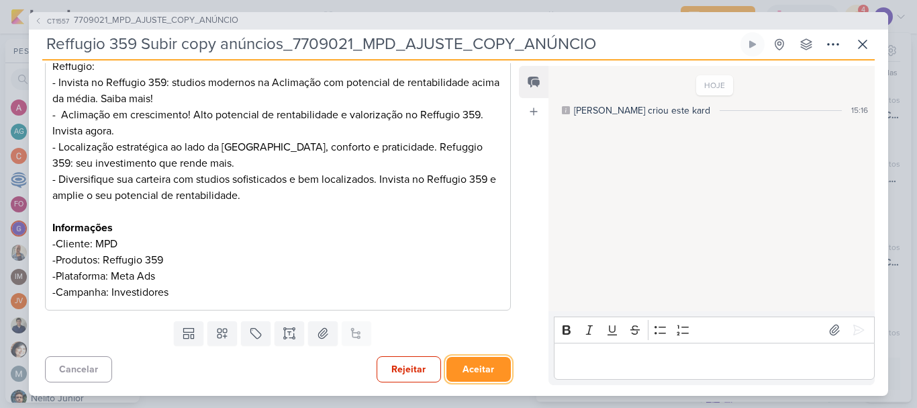
click at [470, 373] on button "Aceitar" at bounding box center [479, 369] width 64 height 25
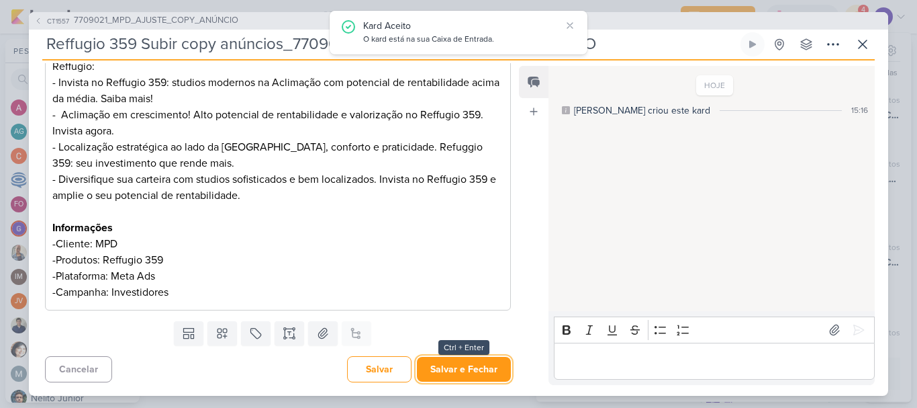
click at [470, 373] on button "Salvar e Fechar" at bounding box center [464, 369] width 94 height 25
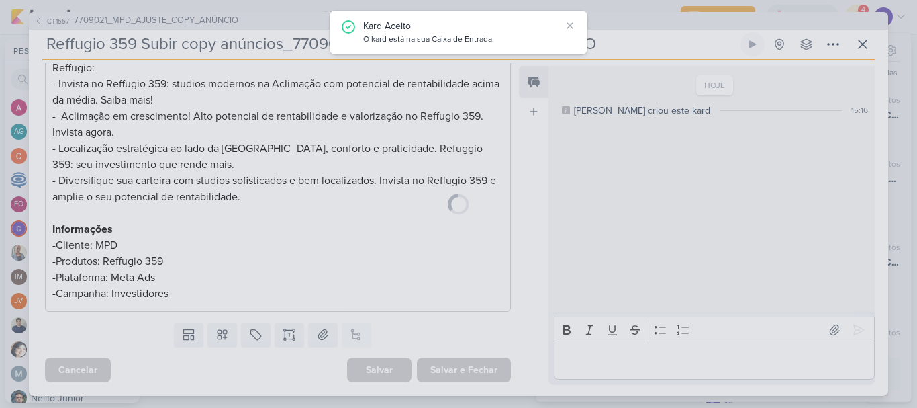
scroll to position [330, 0]
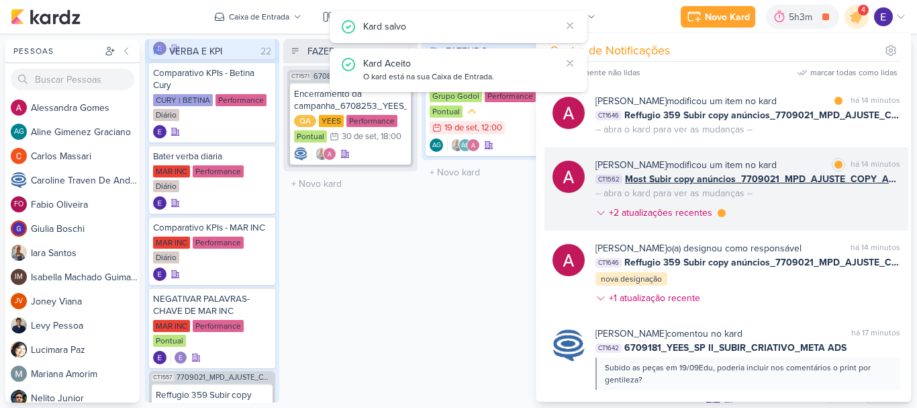
click at [868, 208] on div "Alessandra Gomes modificou um item no kard marcar como lida há 14 minutos CT156…" at bounding box center [748, 191] width 305 height 67
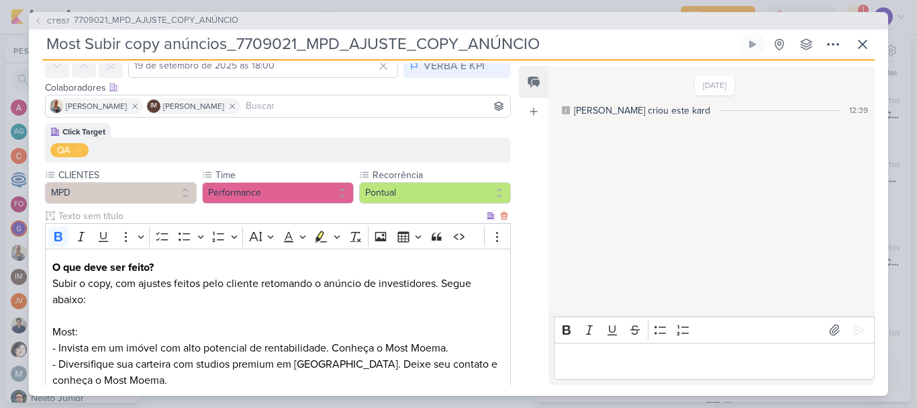
scroll to position [0, 0]
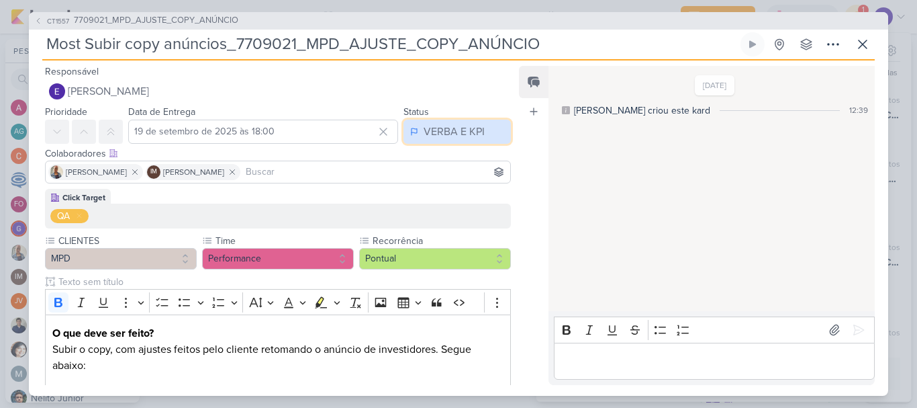
click at [449, 142] on button "VERBA E KPI" at bounding box center [457, 132] width 107 height 24
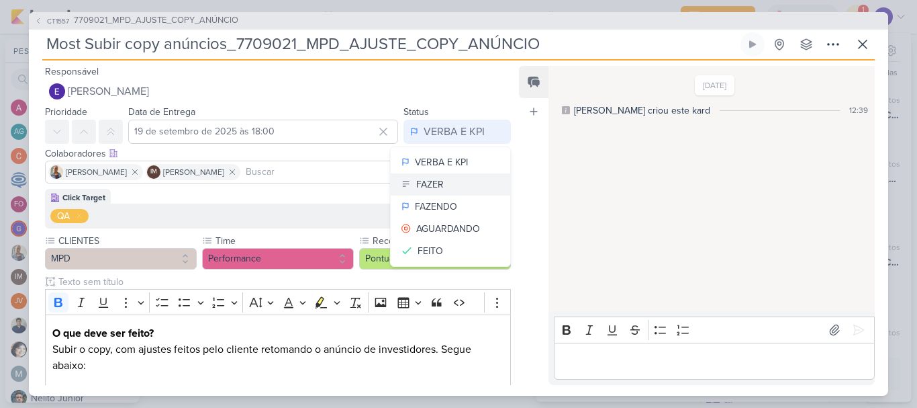
click at [449, 185] on button "FAZER" at bounding box center [451, 184] width 120 height 22
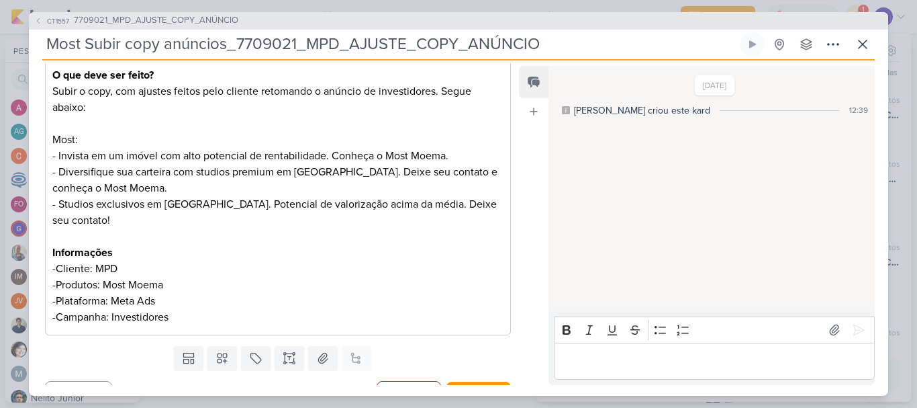
scroll to position [267, 0]
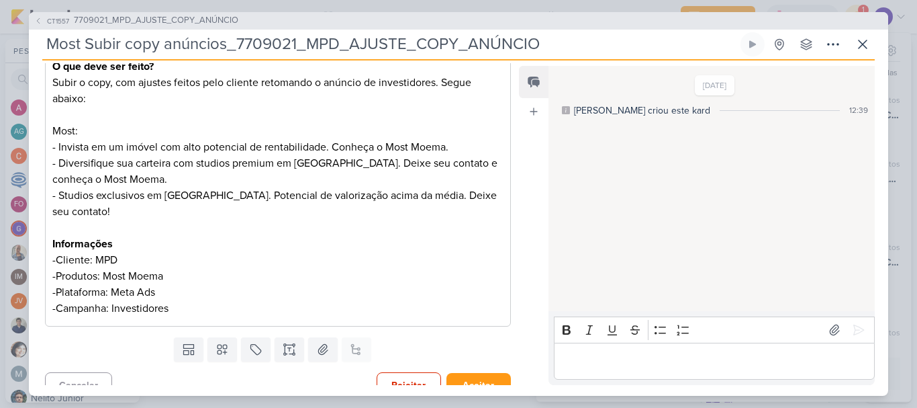
click at [473, 382] on div "Rejeitar Aceitar" at bounding box center [444, 385] width 134 height 26
click at [478, 373] on button "Aceitar" at bounding box center [479, 385] width 64 height 25
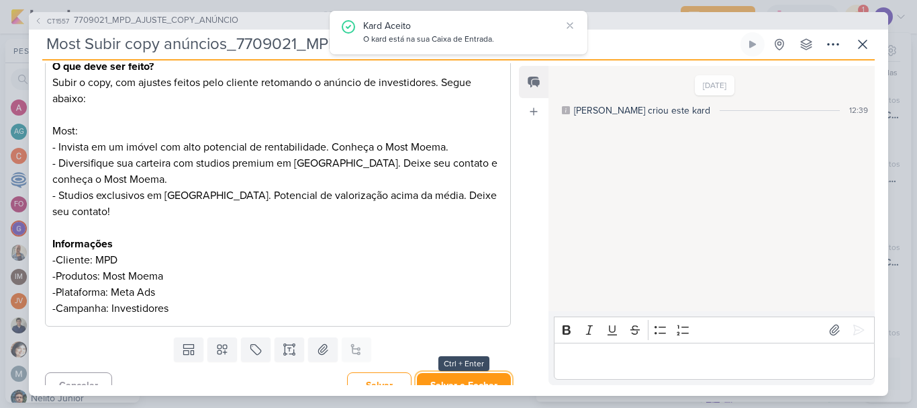
click at [478, 373] on button "Salvar e Fechar" at bounding box center [464, 385] width 94 height 25
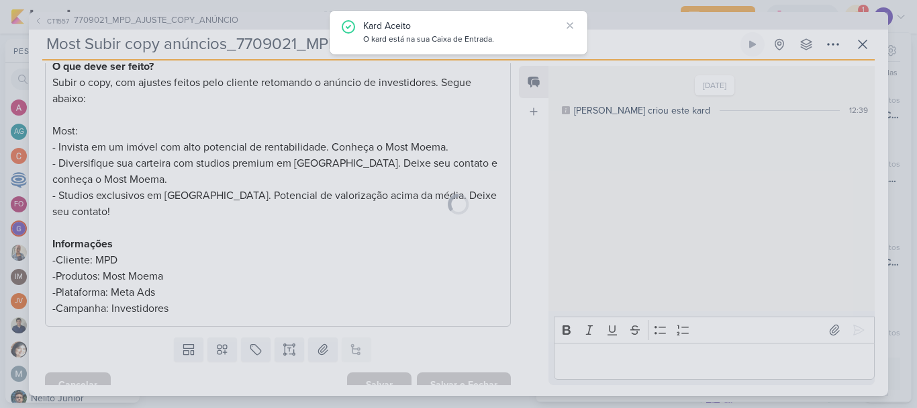
scroll to position [265, 0]
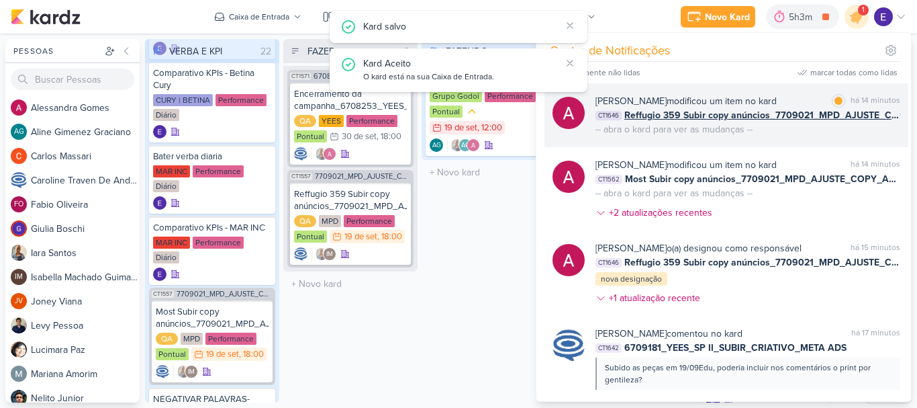
click at [844, 142] on div "Alessandra Gomes modificou um item no kard marcar como lida há 14 minutos CT164…" at bounding box center [727, 115] width 364 height 64
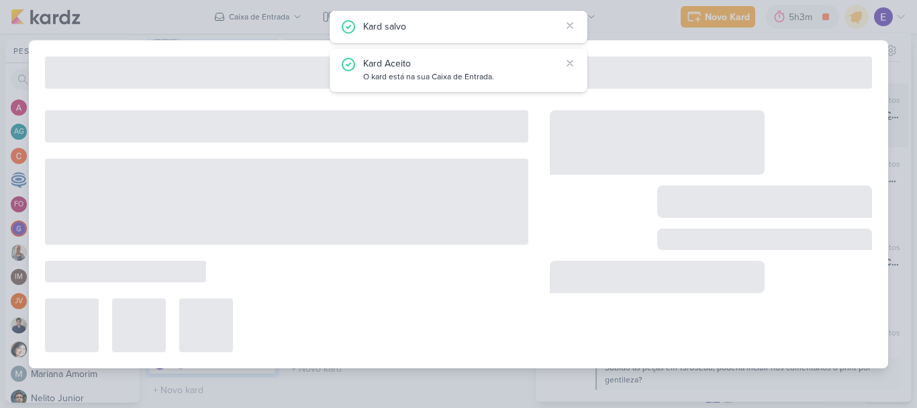
type input "Reffugio 359 Subir copy anúncios_7709021_MPD_AJUSTE_COPY_ANÚNCIO"
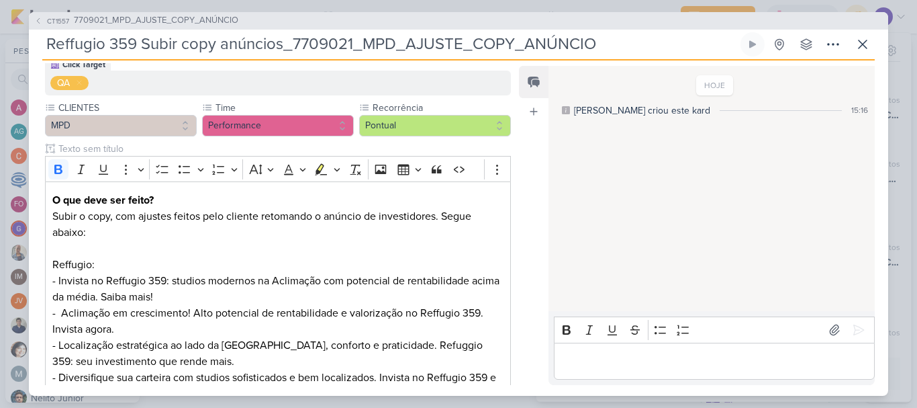
scroll to position [0, 0]
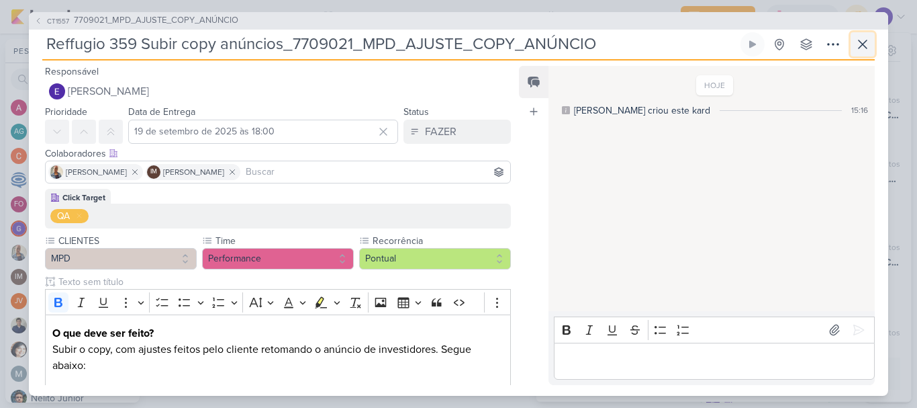
click at [866, 46] on icon at bounding box center [863, 44] width 16 height 16
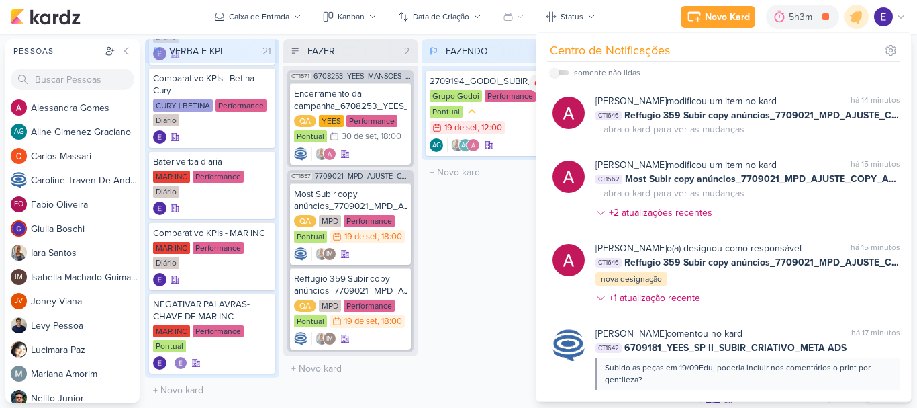
click at [435, 276] on div "FAZENDO 1 Mover Para Esquerda Mover Para Direita Deletar 2709194_GODOI_SUBIR_CO…" at bounding box center [489, 220] width 134 height 363
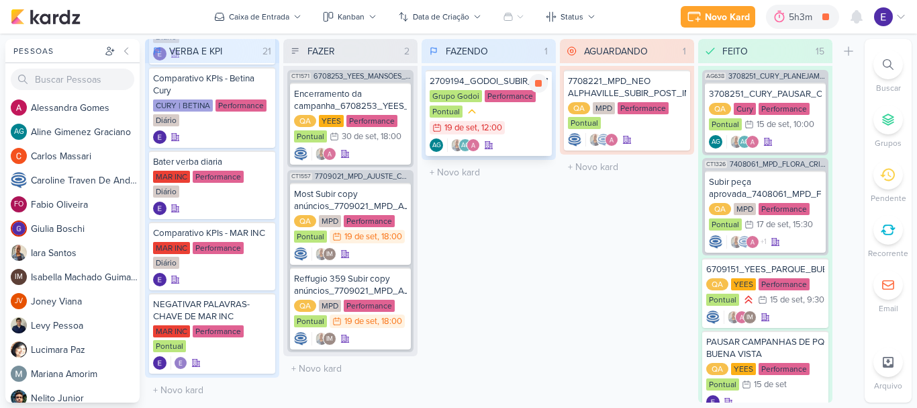
click at [503, 142] on div "AG AG" at bounding box center [489, 144] width 118 height 13
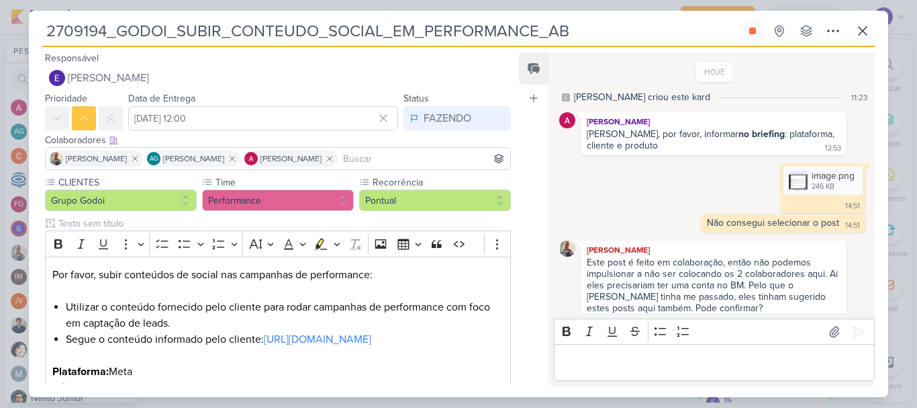
scroll to position [101, 0]
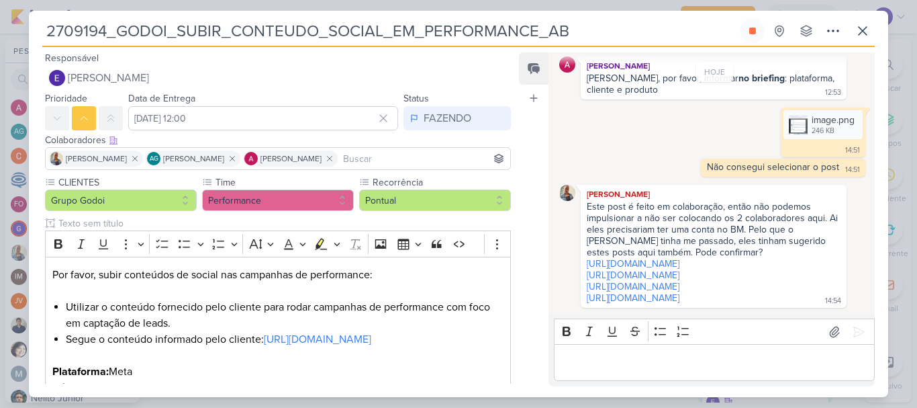
click at [739, 37] on div "2709194_GODOI_SUBIR_CONTEUDO_SOCIAL_EM_PERFORMANCE_AB Criado por Aline nenhum g…" at bounding box center [458, 33] width 833 height 28
click at [755, 38] on button at bounding box center [753, 31] width 24 height 24
click at [861, 37] on icon at bounding box center [863, 31] width 16 height 16
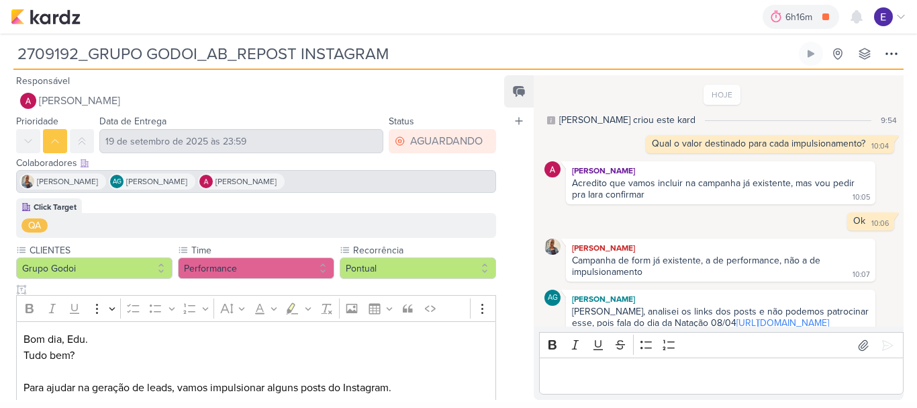
scroll to position [131, 0]
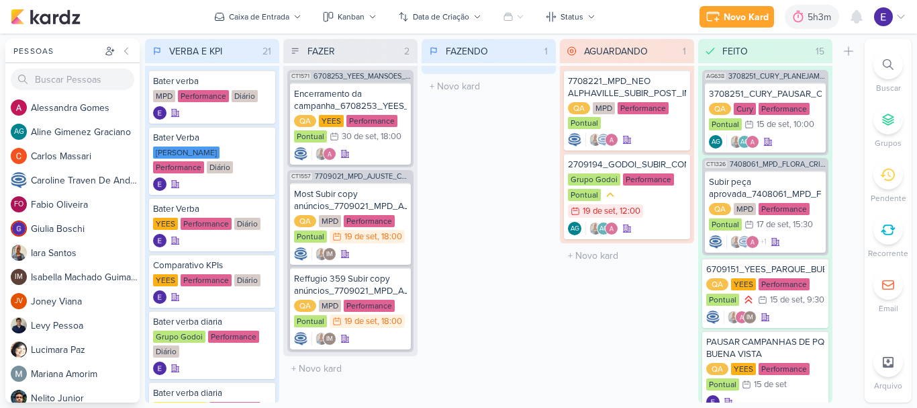
scroll to position [1146, 0]
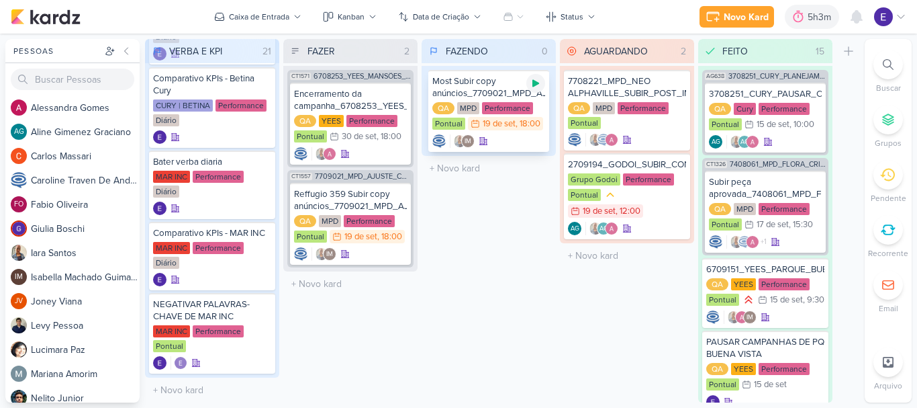
click at [531, 88] on icon at bounding box center [536, 83] width 11 height 11
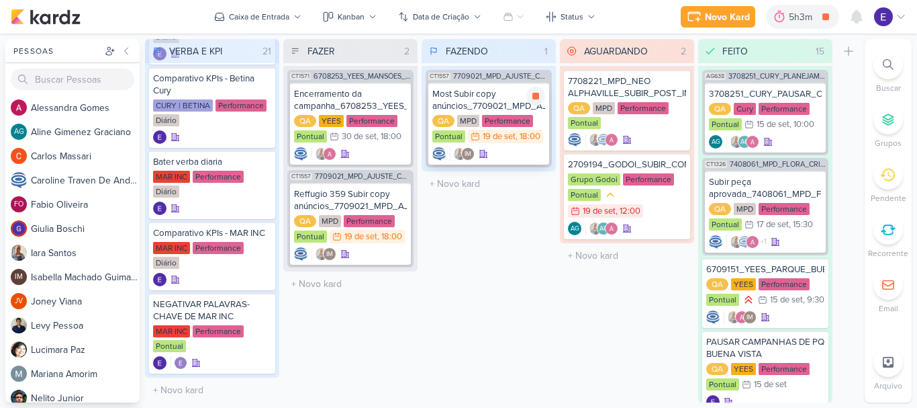
click at [518, 117] on div "Performance" at bounding box center [507, 121] width 51 height 12
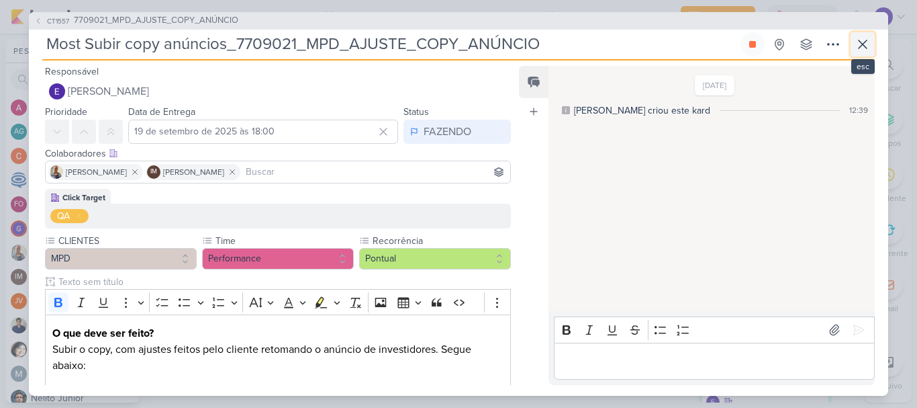
click at [866, 47] on icon at bounding box center [863, 44] width 8 height 8
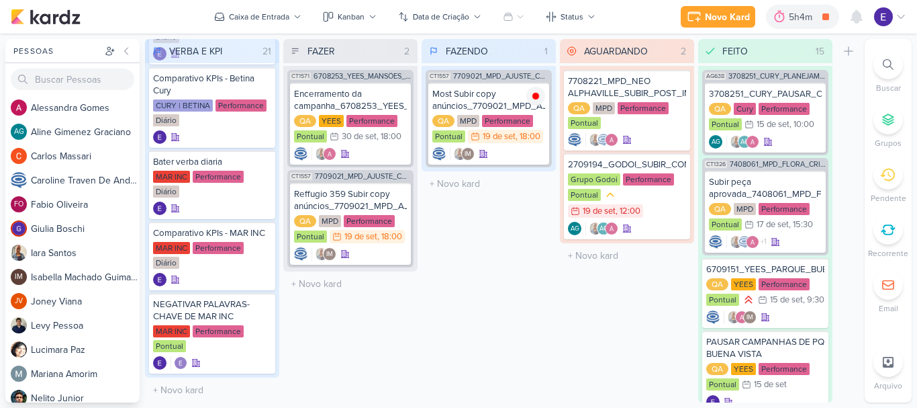
click at [894, 71] on div at bounding box center [889, 65] width 30 height 30
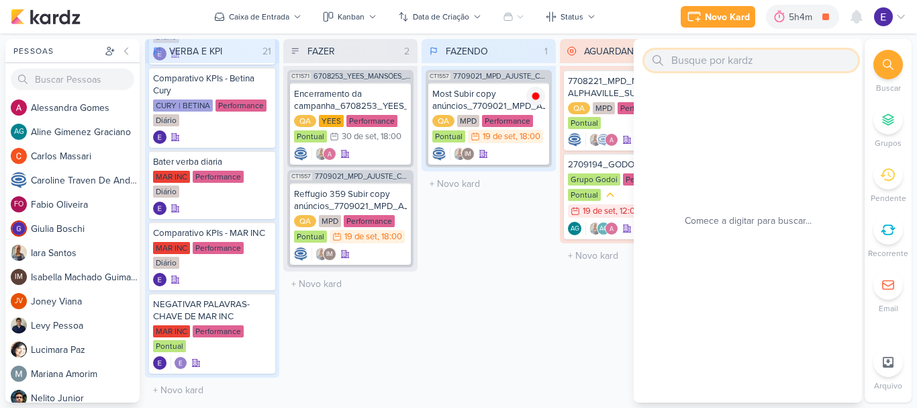
click at [736, 61] on input "text" at bounding box center [752, 60] width 214 height 21
paste input "6709181_YEES_SP II_SUBIR_CRIATIVO_META ADS"
type input "6709181_YEES_SP II_SUBIR_CRIATIVO_META ADS"
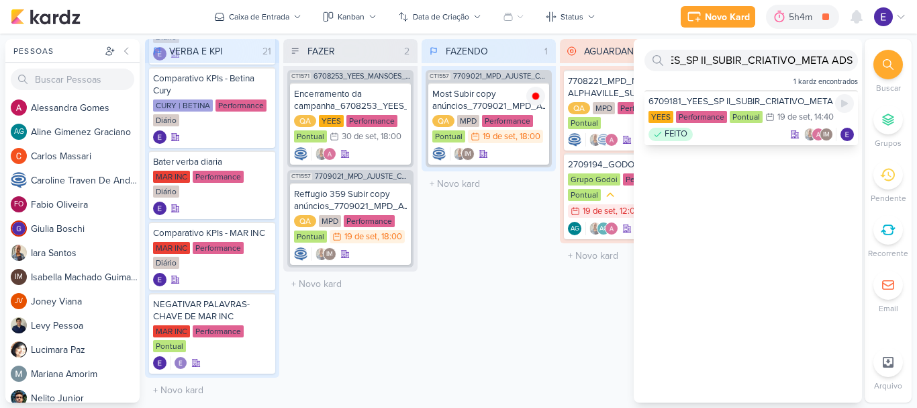
click at [709, 103] on div "6709181_YEES_SP II_SUBIR_CRIATIVO_META ADS" at bounding box center [752, 101] width 206 height 12
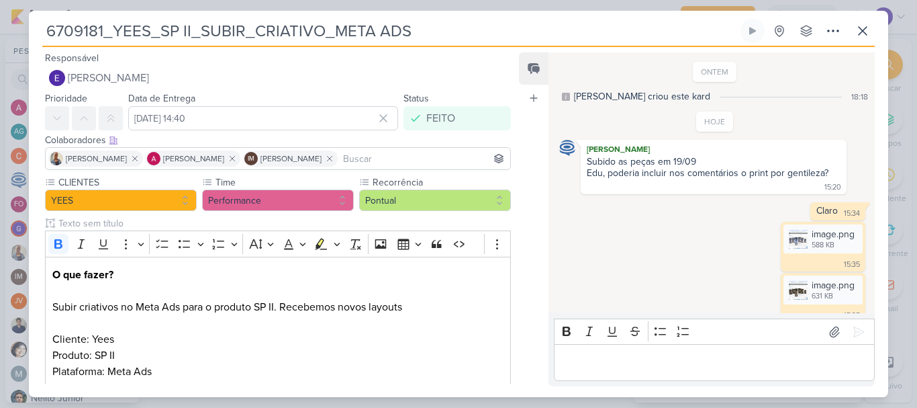
scroll to position [0, 0]
click at [872, 42] on button at bounding box center [863, 31] width 24 height 24
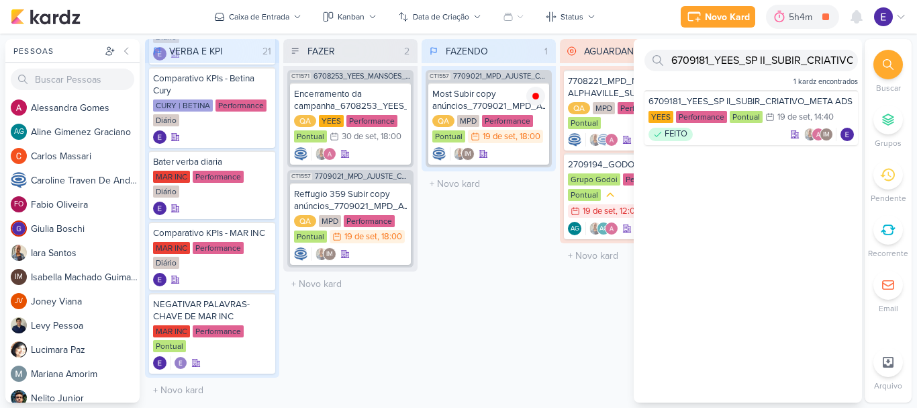
click at [510, 281] on div "FAZENDO 1 Mover Para Esquerda Mover Para Direita [GEOGRAPHIC_DATA] CT1557 77090…" at bounding box center [489, 220] width 134 height 363
